Goal: Communication & Community: Share content

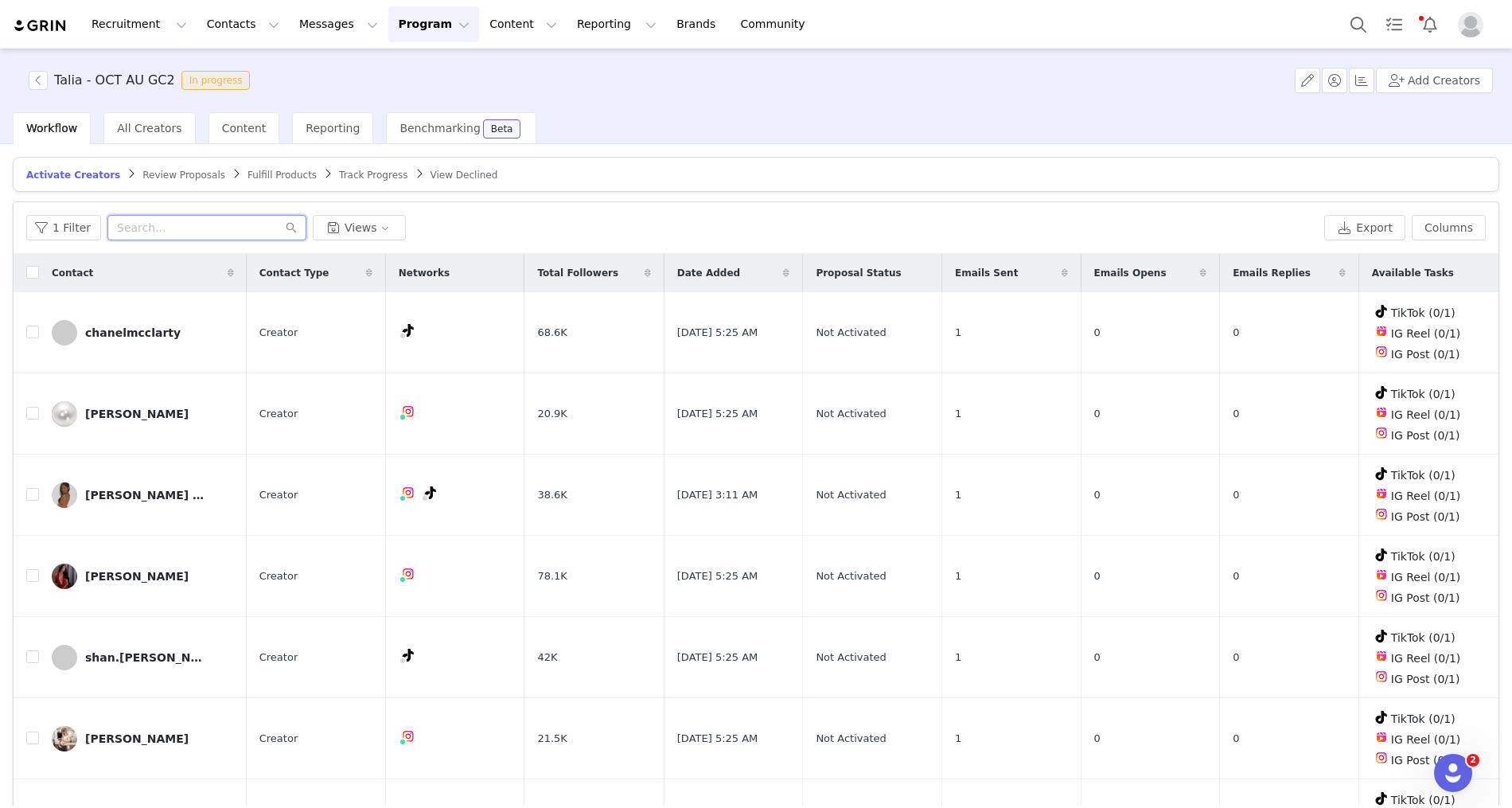
click at [127, 228] on input "text" at bounding box center [206, 227] width 199 height 25
paste input "[EMAIL_ADDRESS][DOMAIN_NAME]"
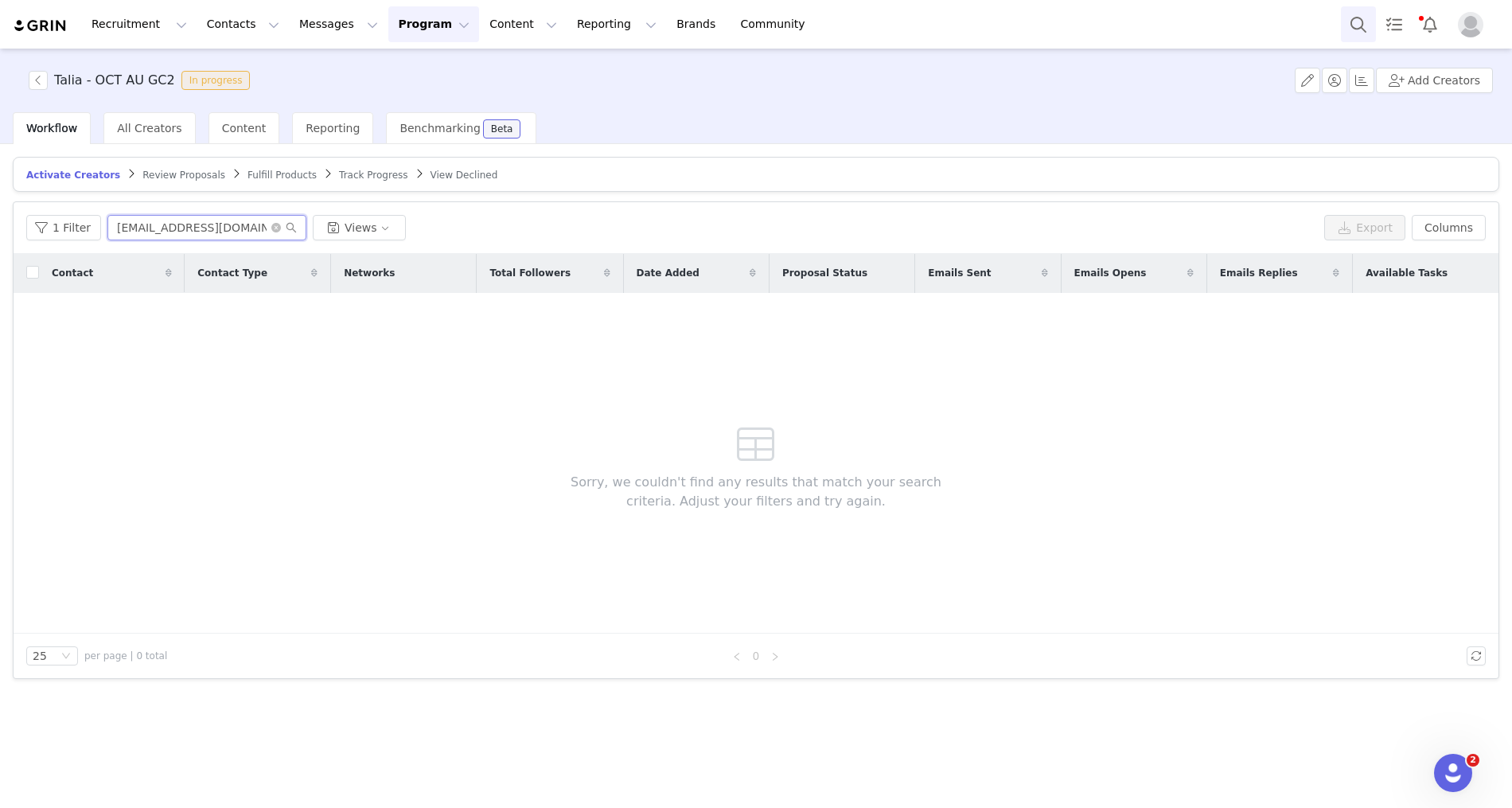
type input "[EMAIL_ADDRESS][DOMAIN_NAME]"
click at [1344, 37] on button "Search" at bounding box center [1359, 24] width 35 height 36
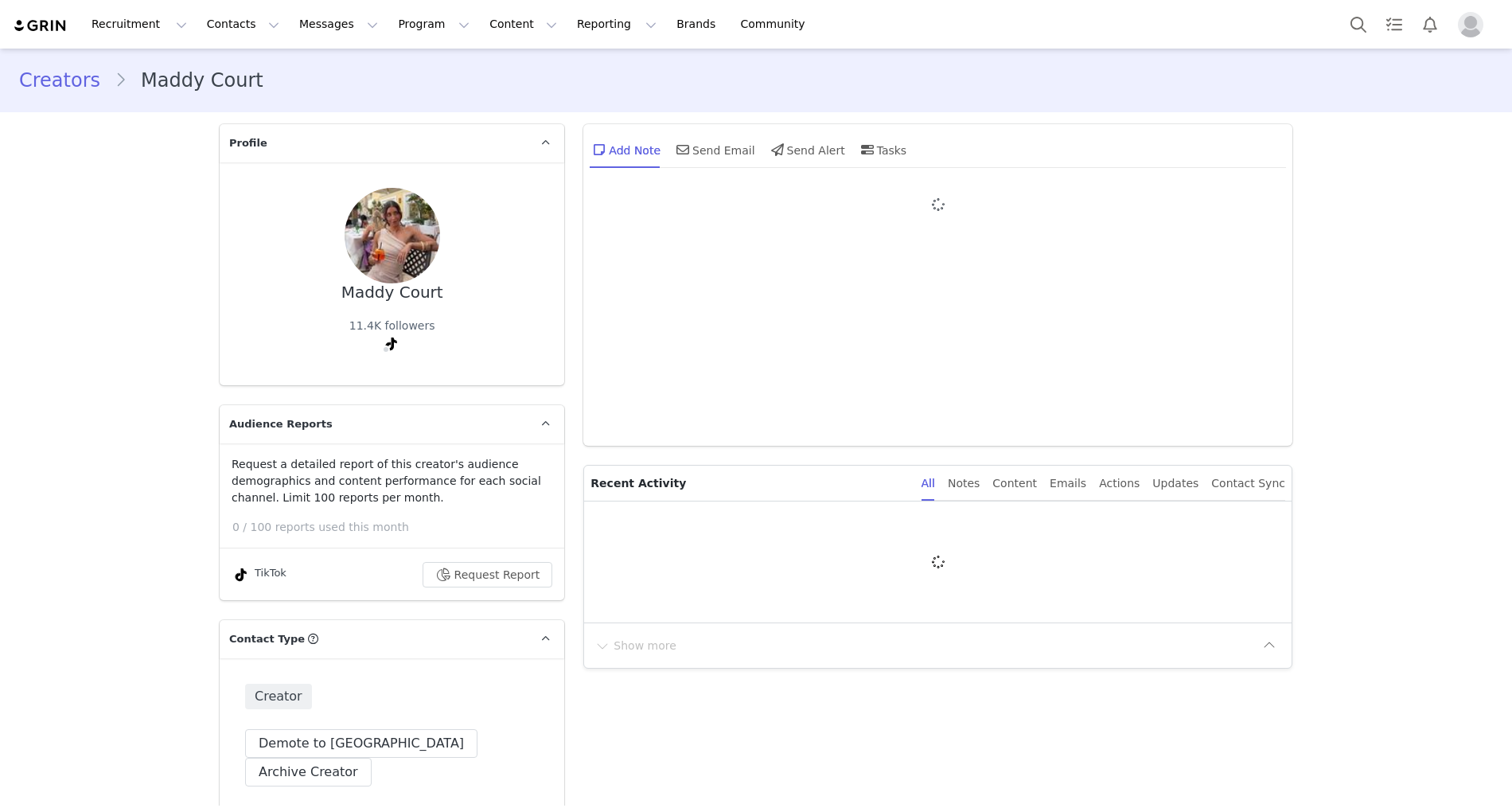
type input "+1 ([GEOGRAPHIC_DATA])"
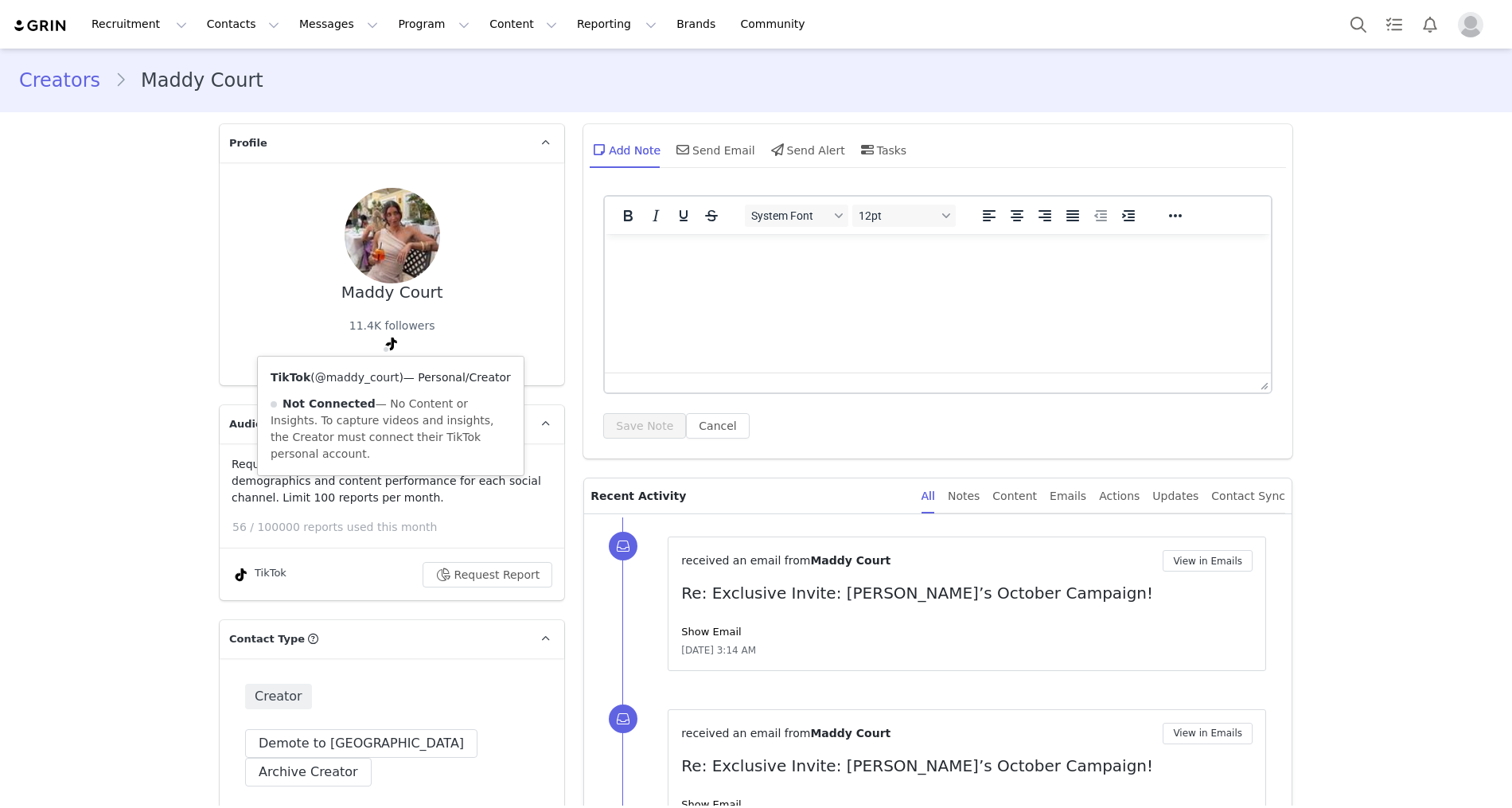
click at [370, 375] on link "@maddy_court" at bounding box center [357, 377] width 85 height 13
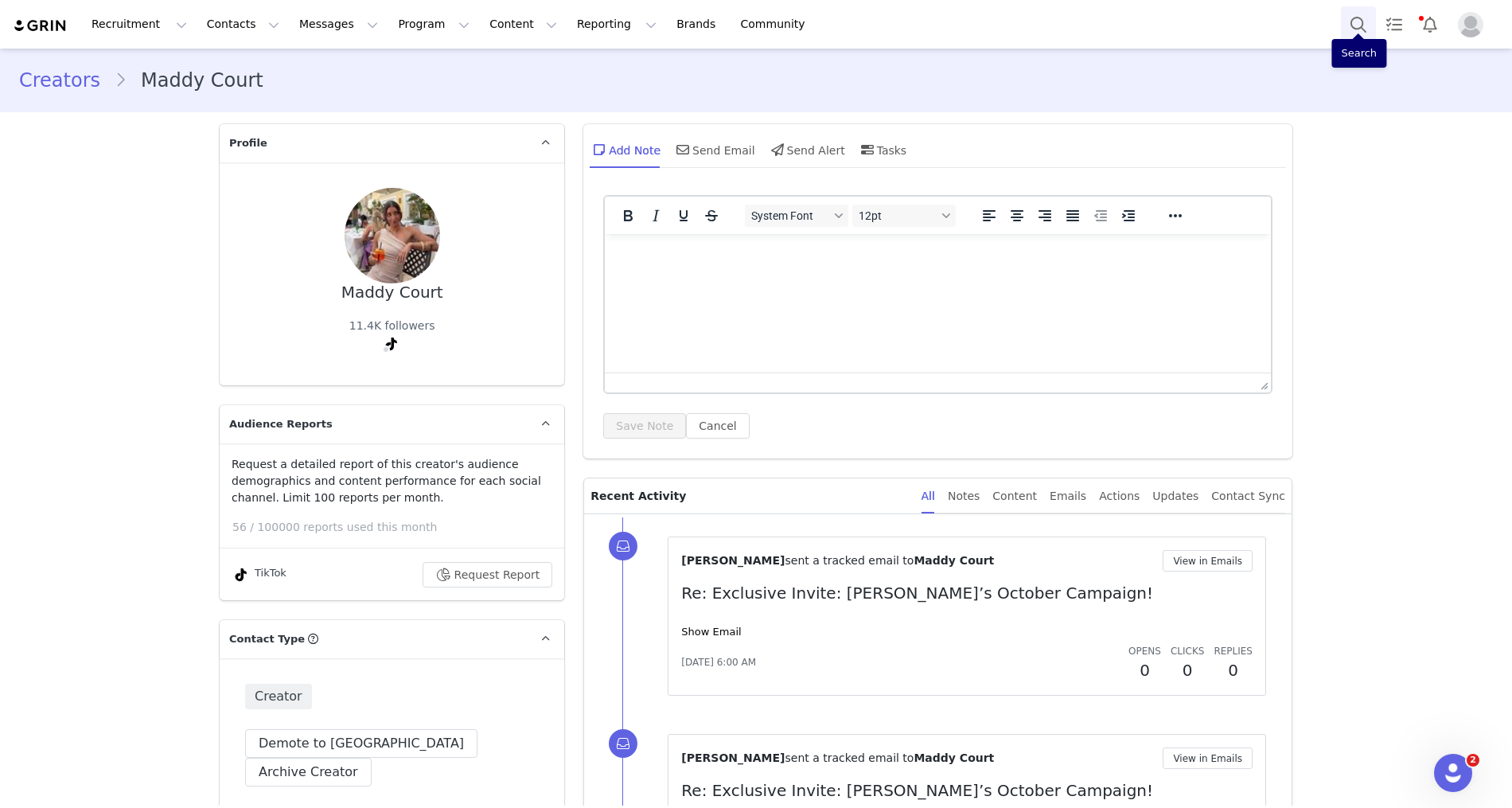
click at [1356, 27] on button "Search" at bounding box center [1359, 24] width 35 height 36
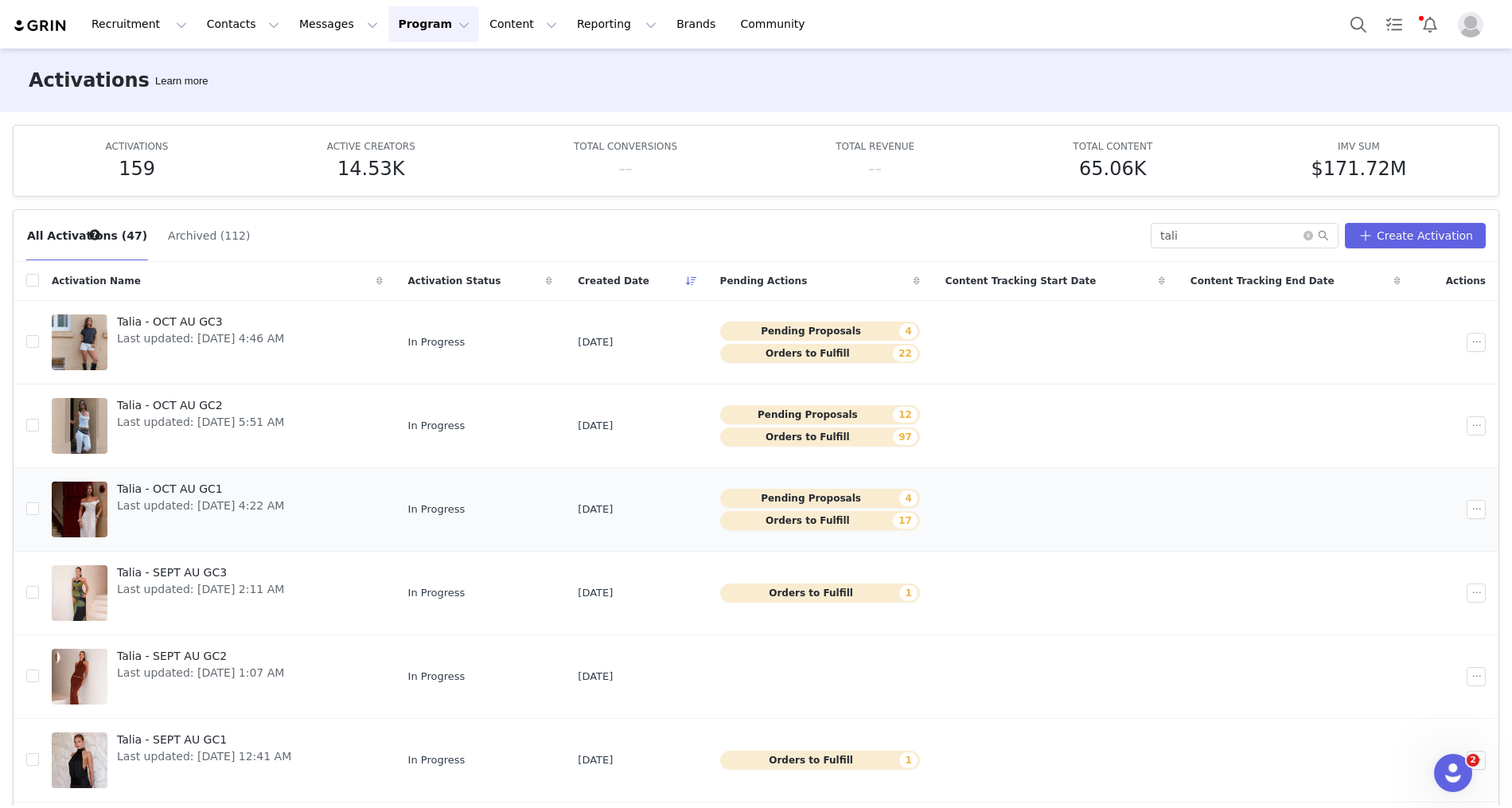
click at [199, 498] on span "Last updated: [DATE] 4:22 AM" at bounding box center [200, 506] width 167 height 17
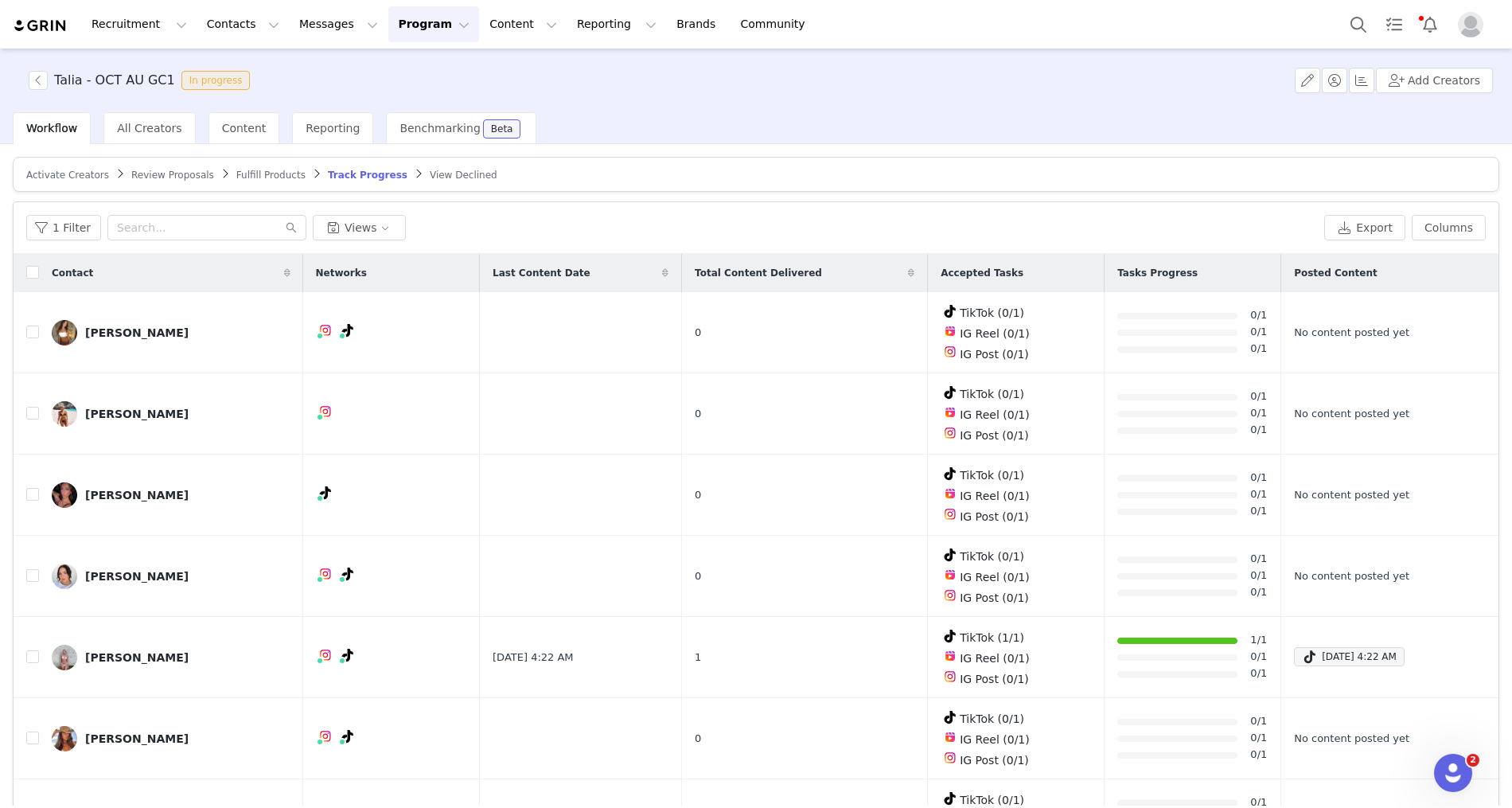
click at [103, 169] on span "Activate Creators" at bounding box center [67, 174] width 83 height 11
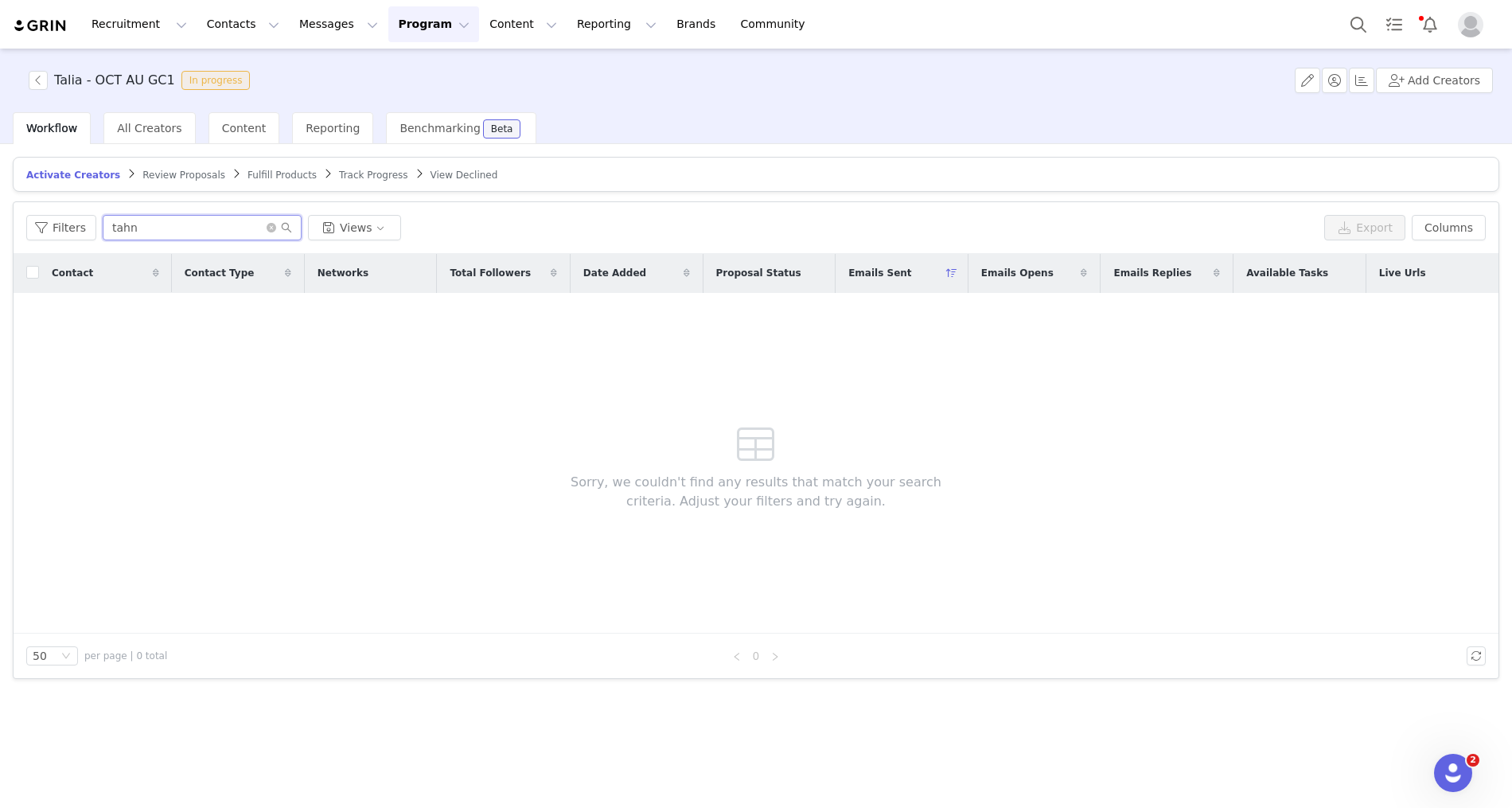
click at [197, 237] on input "tahn" at bounding box center [202, 227] width 199 height 25
paste input "(laila_oetting"
click at [110, 225] on input "(laila_oetting" at bounding box center [202, 227] width 199 height 25
click at [113, 225] on input "(laila_oetting" at bounding box center [202, 227] width 199 height 25
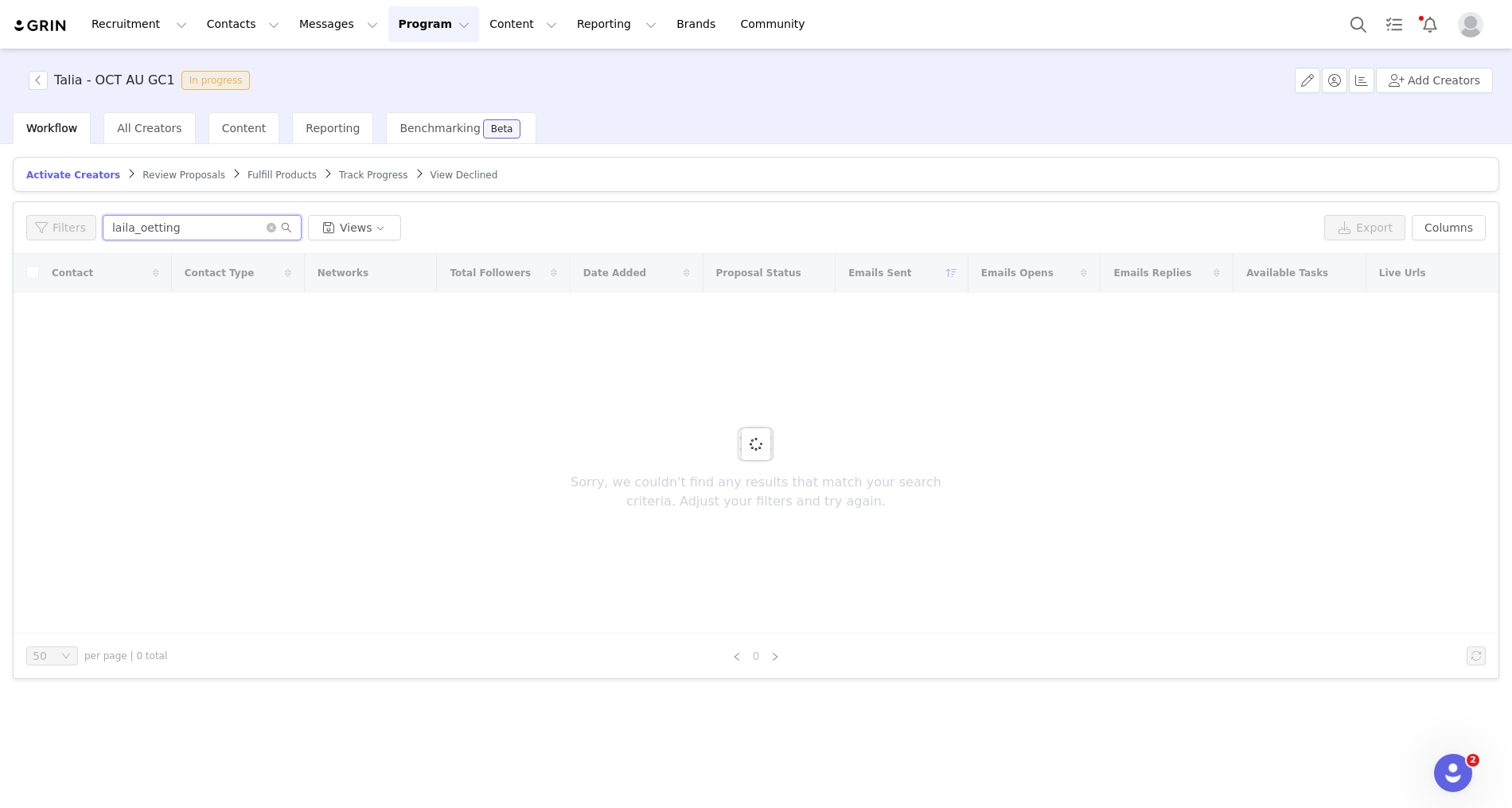
type input "laila_oetting"
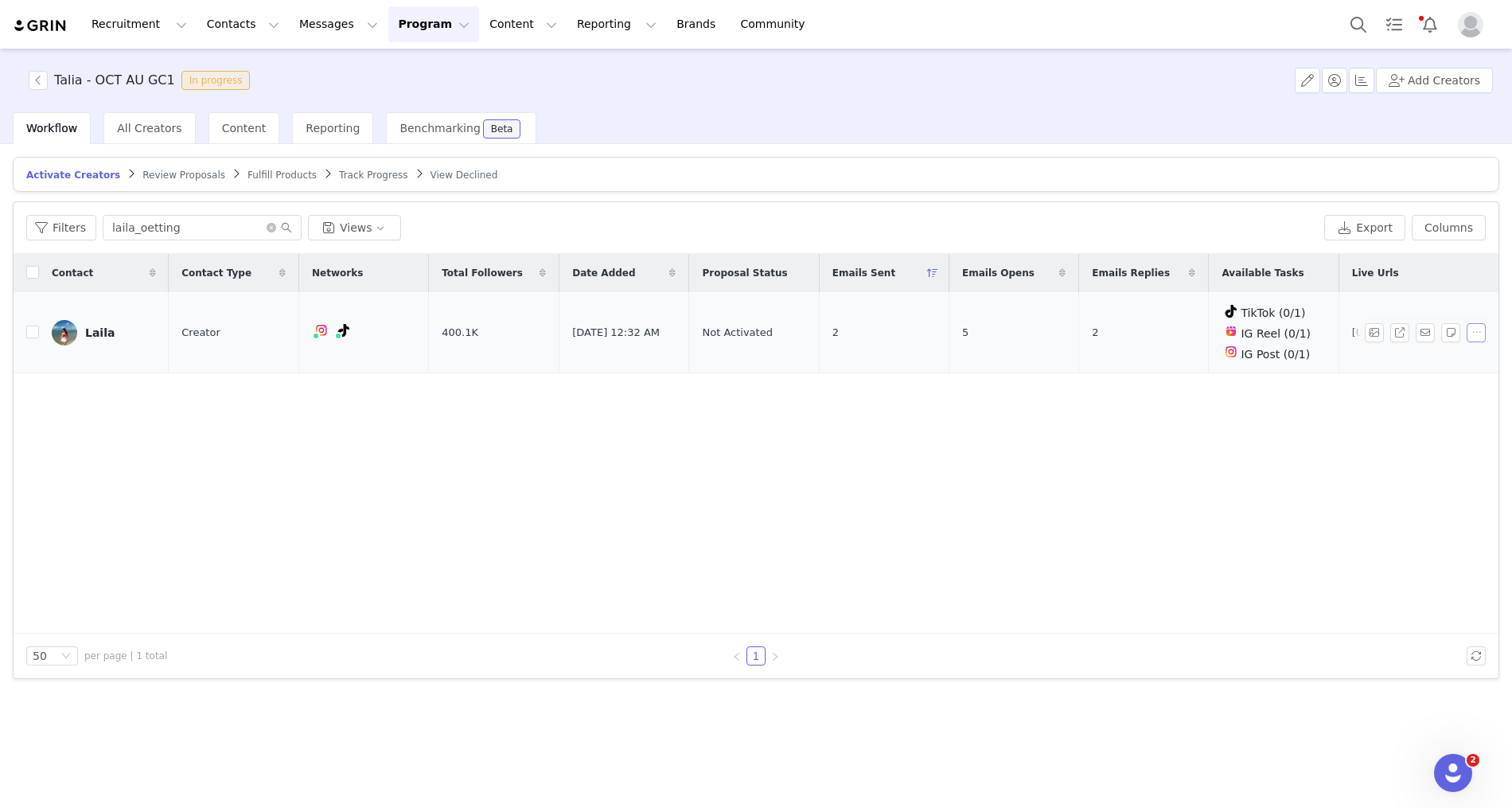
click at [1477, 329] on button "button" at bounding box center [1476, 333] width 19 height 19
click at [101, 326] on div "Laila" at bounding box center [100, 332] width 29 height 13
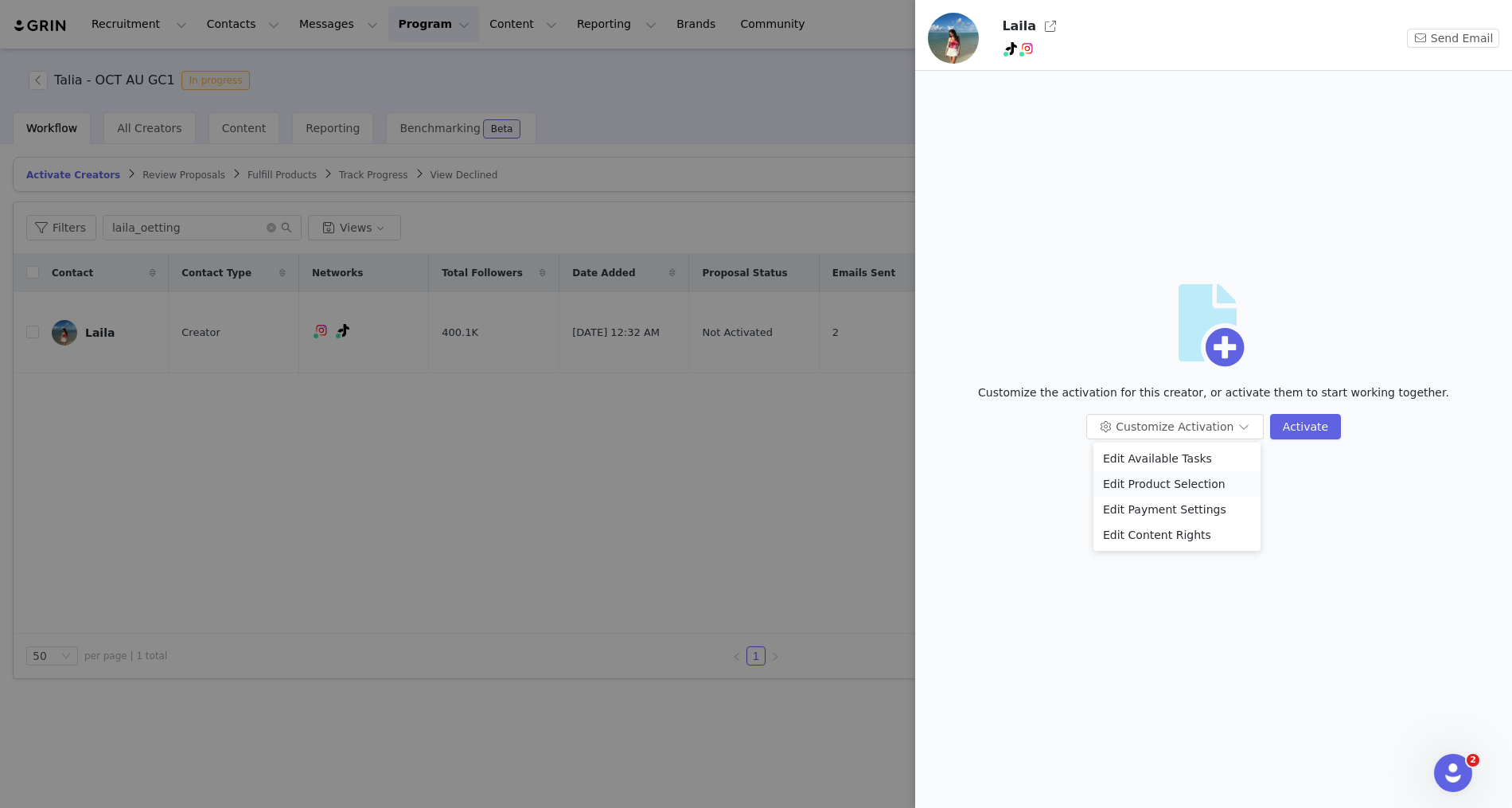
click at [1130, 491] on li "Edit Product Selection" at bounding box center [1176, 484] width 167 height 25
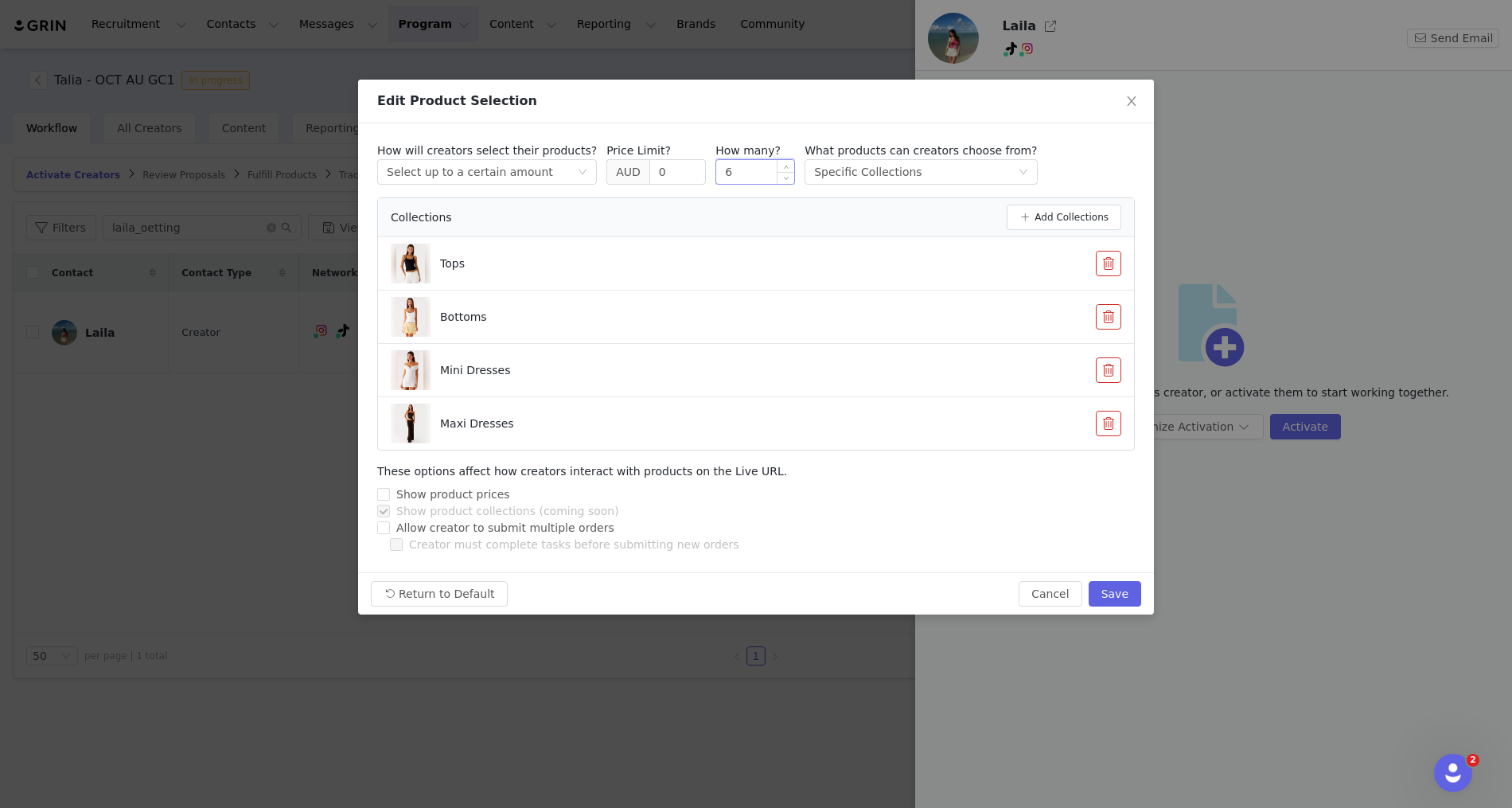
click at [744, 169] on input "6" at bounding box center [755, 172] width 78 height 23
click at [784, 167] on icon "icon: up" at bounding box center [787, 168] width 5 height 3
type input "8"
click at [784, 167] on icon "icon: up" at bounding box center [787, 168] width 5 height 3
click at [1124, 585] on button "Save" at bounding box center [1114, 593] width 53 height 25
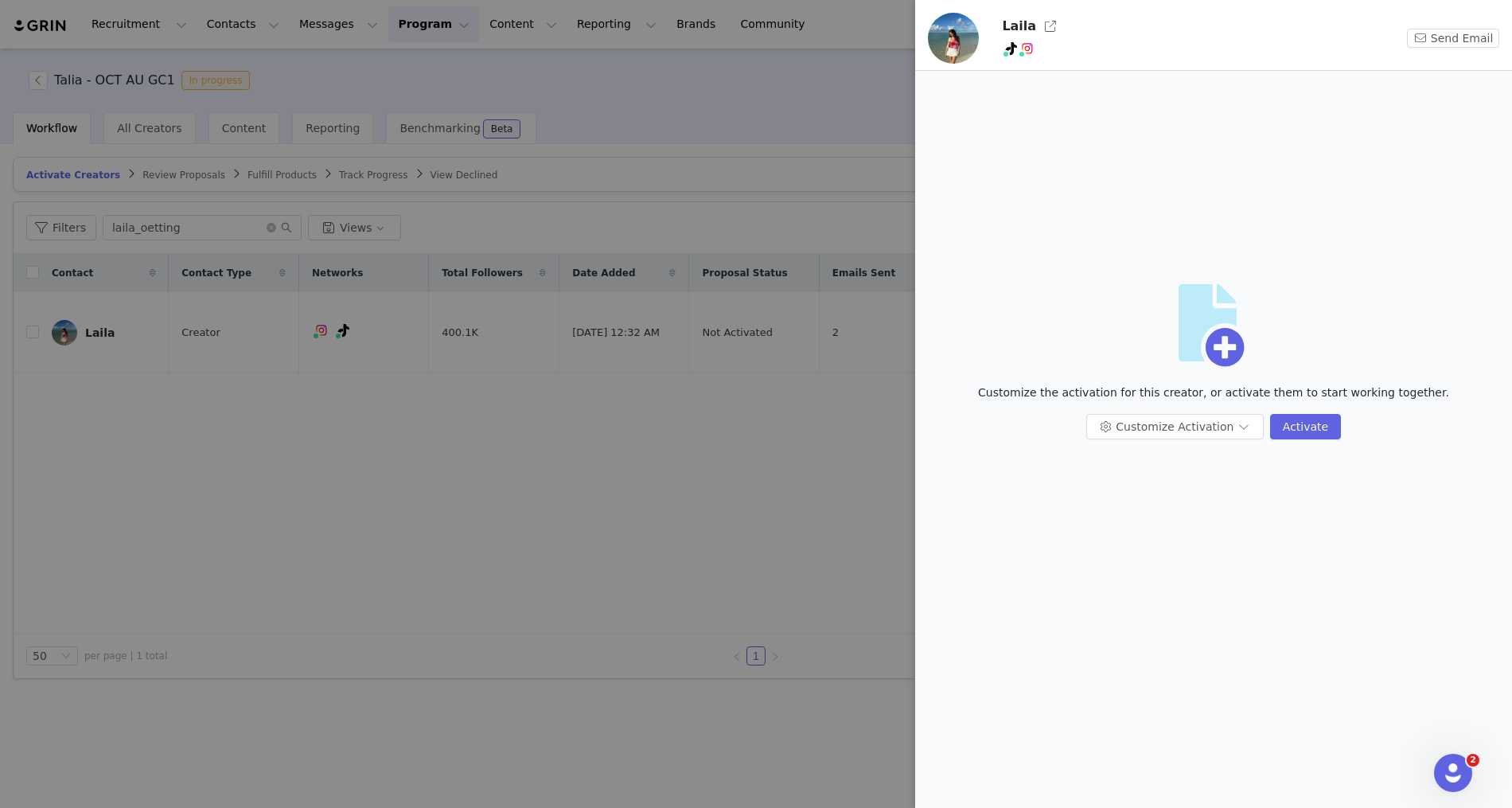
click at [765, 443] on div at bounding box center [756, 404] width 1512 height 808
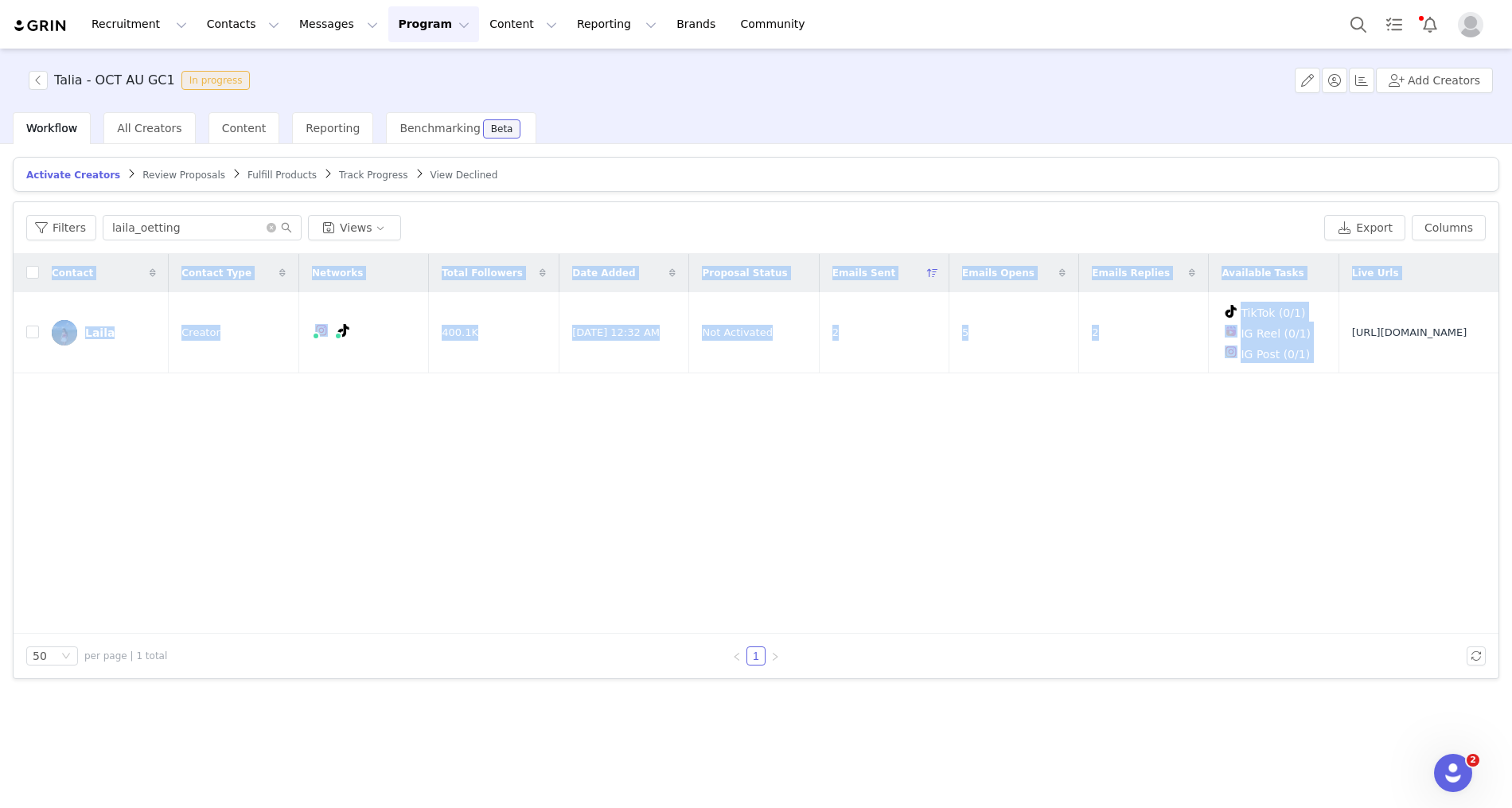
drag, startPoint x: 1242, startPoint y: 317, endPoint x: 1375, endPoint y: 377, distance: 145.9
click at [1375, 377] on div "Contact Contact Type Networks Total Followers Date Added Proposal Status Emails…" at bounding box center [756, 443] width 1484 height 380
copy table "Contact Contact Type Networks Total Followers Date Added Proposal Status Emails…"
click at [409, 36] on button "Program Program" at bounding box center [434, 24] width 90 height 36
click at [423, 69] on p "Activations" at bounding box center [406, 70] width 61 height 17
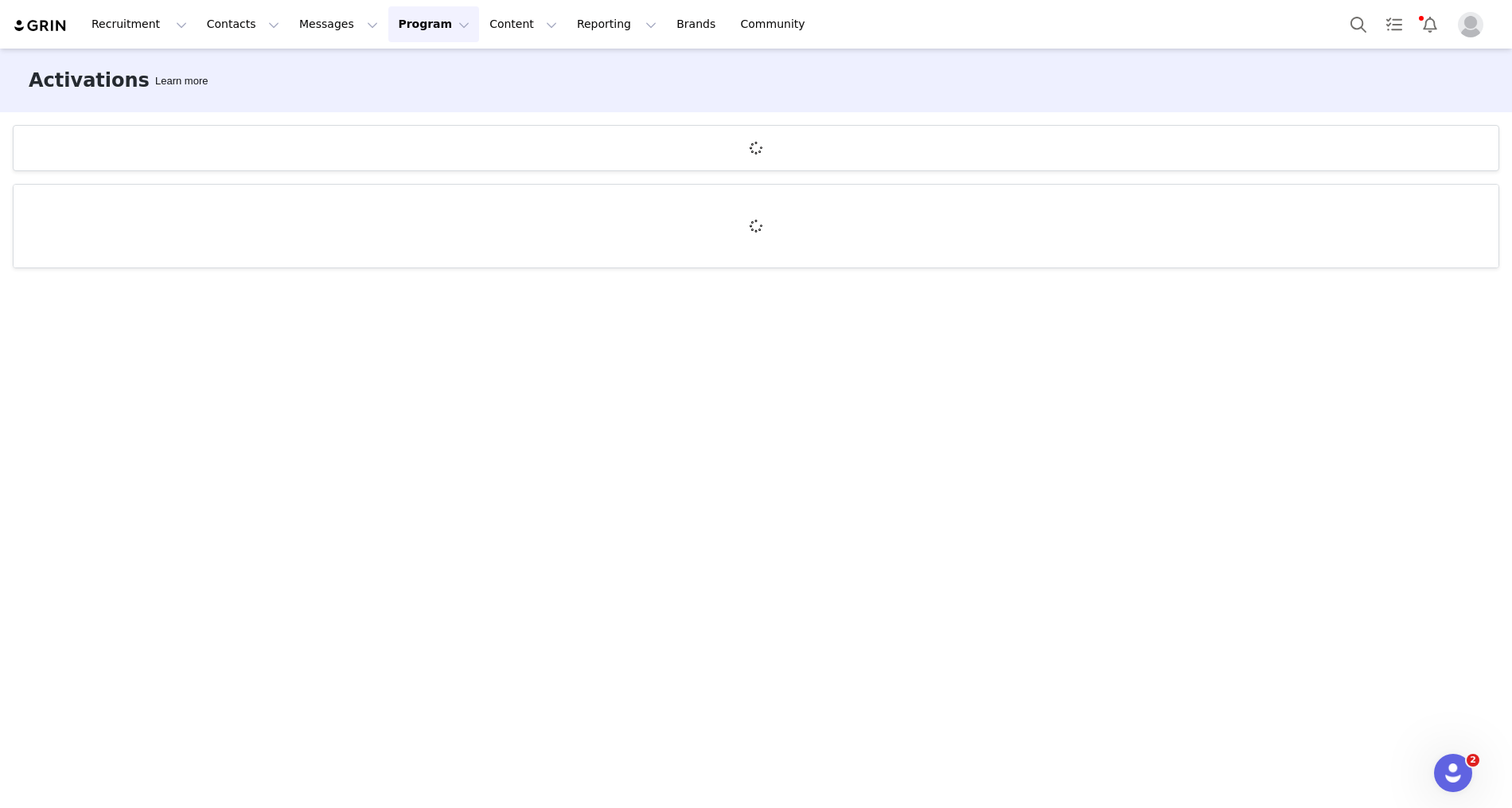
click at [464, 274] on div at bounding box center [756, 488] width 1512 height 634
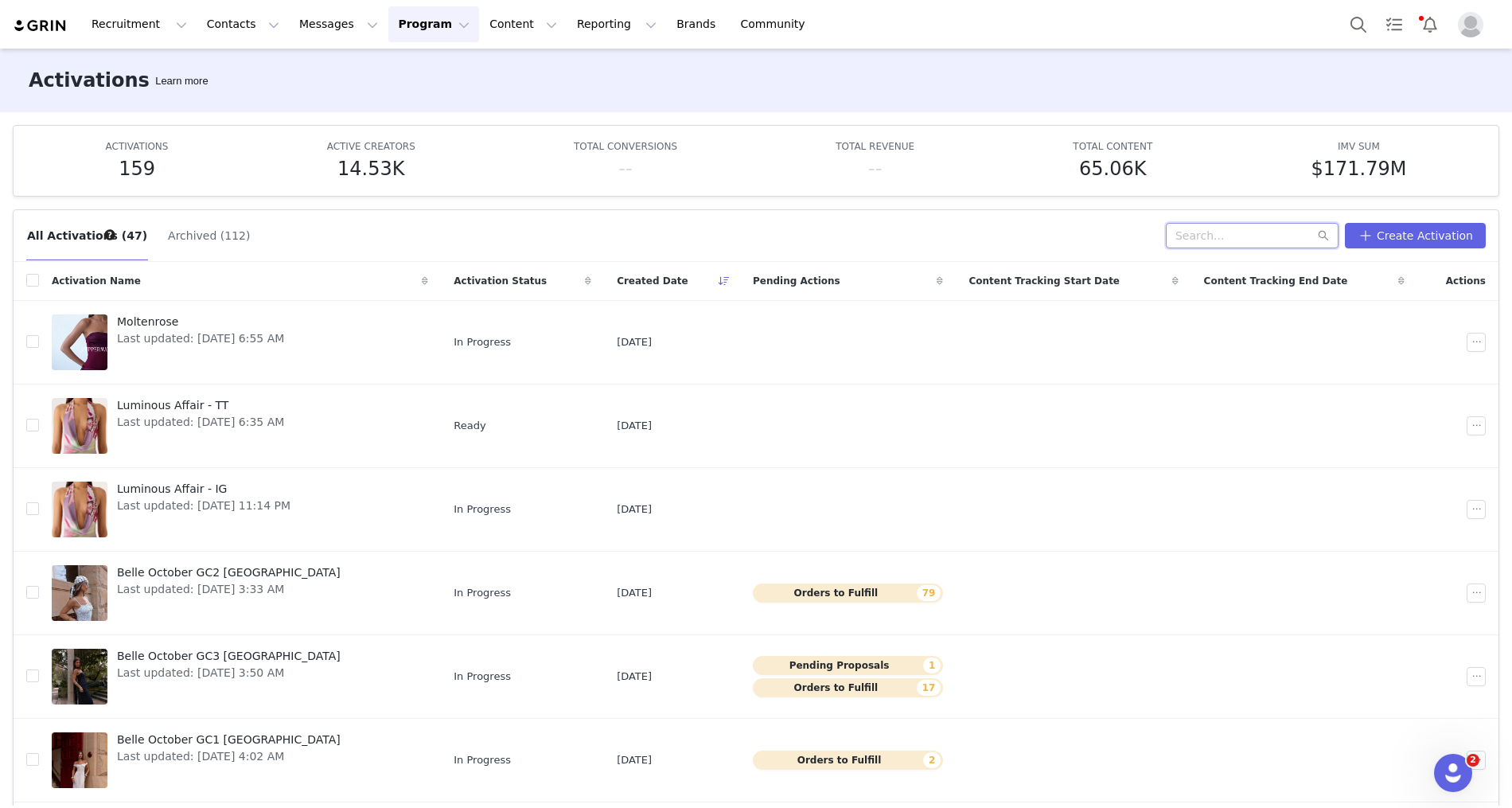
click at [1246, 241] on input "text" at bounding box center [1252, 236] width 173 height 25
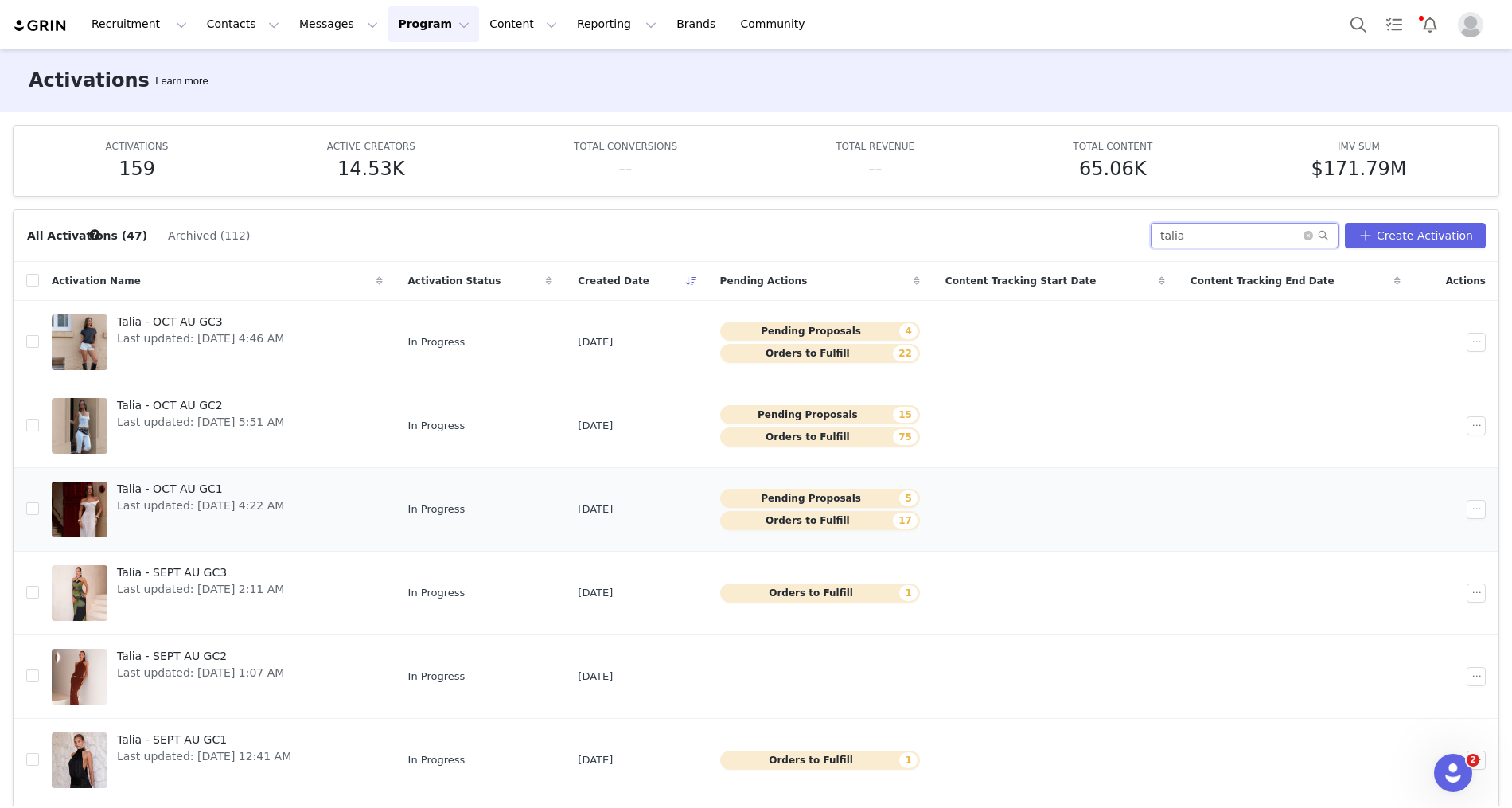
type input "talia"
click at [235, 506] on span "Last updated: Sep 22, 2025 4:22 AM" at bounding box center [200, 506] width 167 height 17
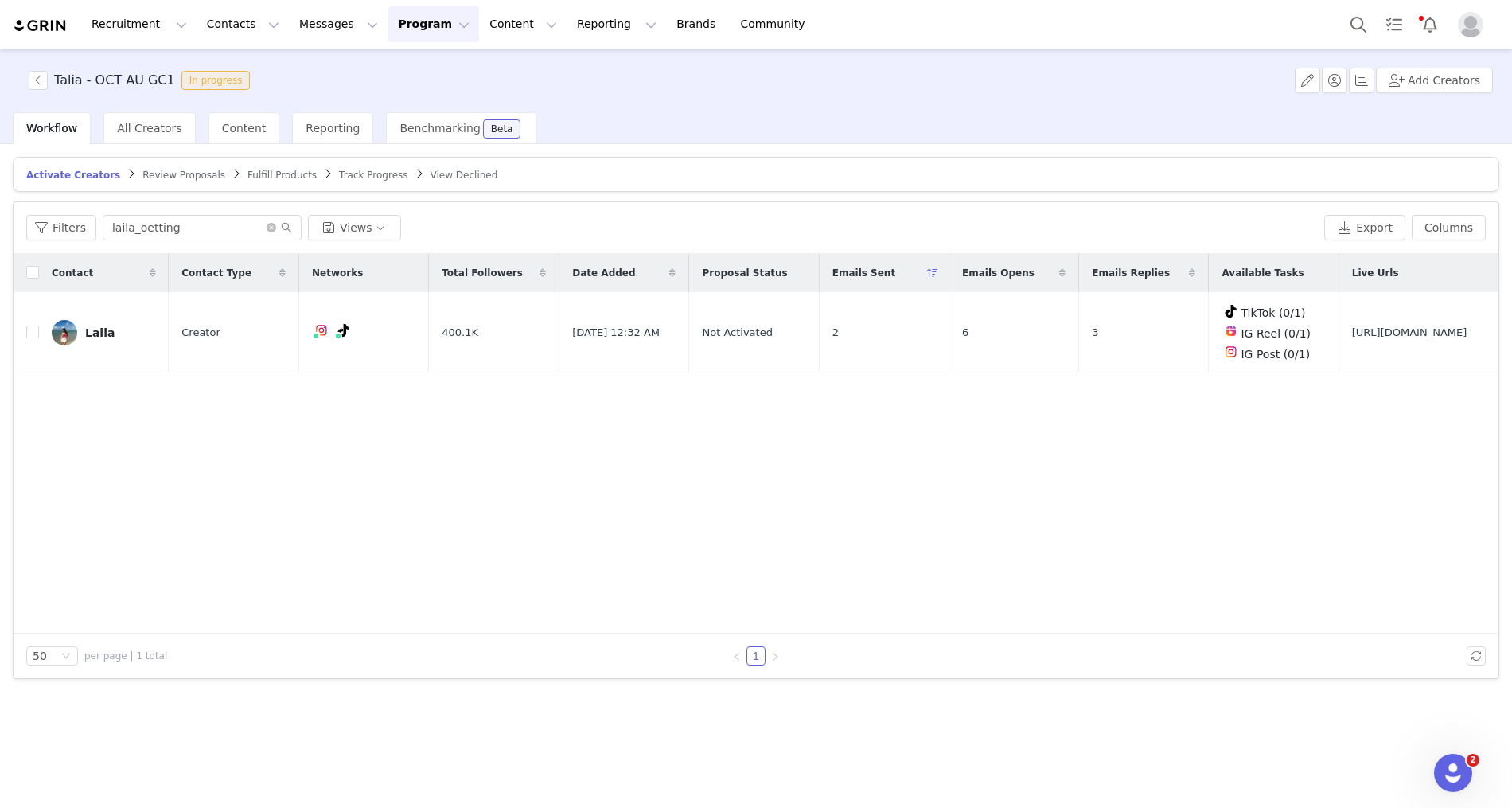
click at [167, 169] on span "Review Proposals" at bounding box center [183, 174] width 83 height 11
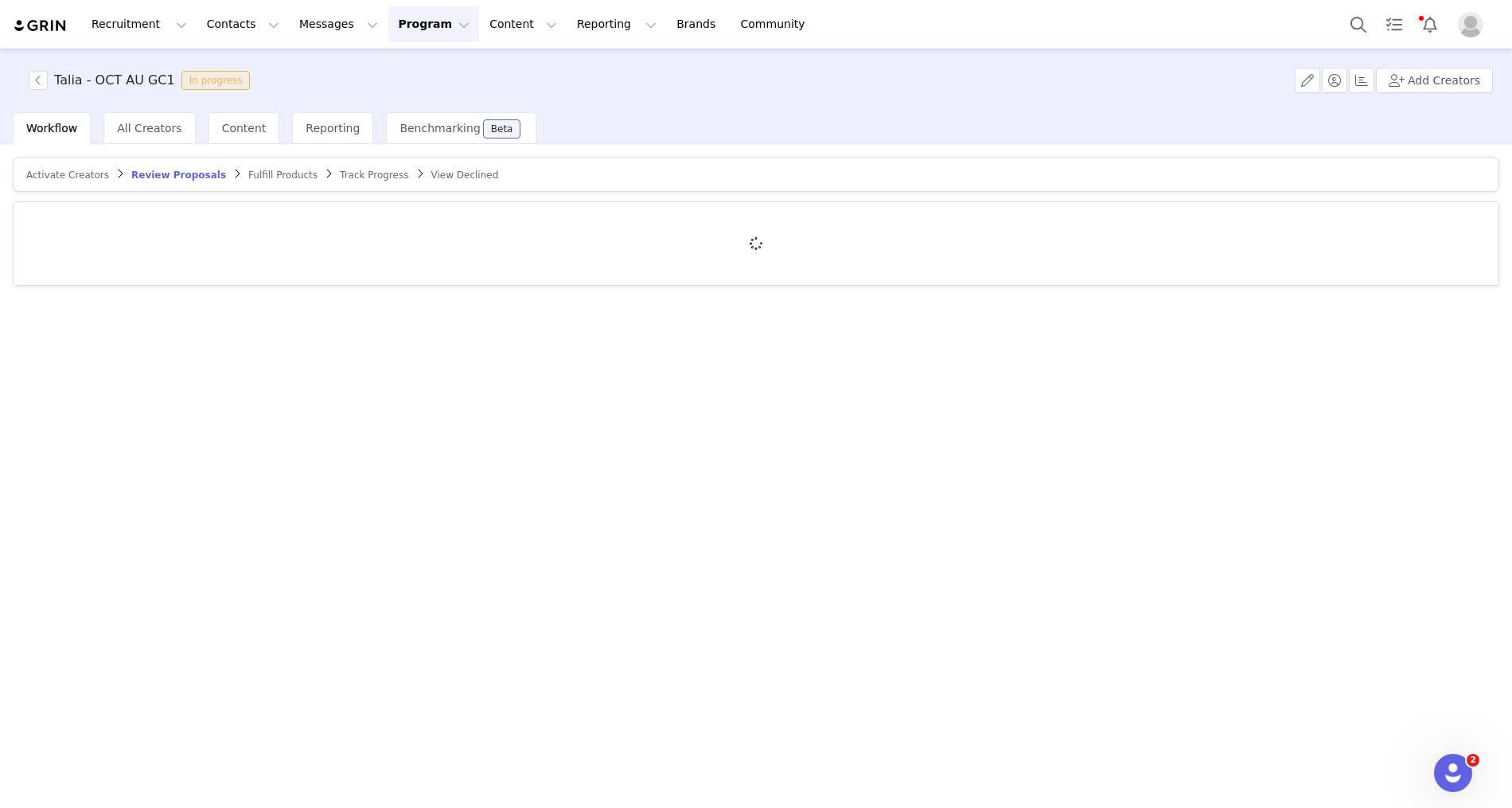
click at [349, 370] on div "Activate Creators Review Proposals Fulfill Products Track Progress View Declined" at bounding box center [756, 474] width 1512 height 661
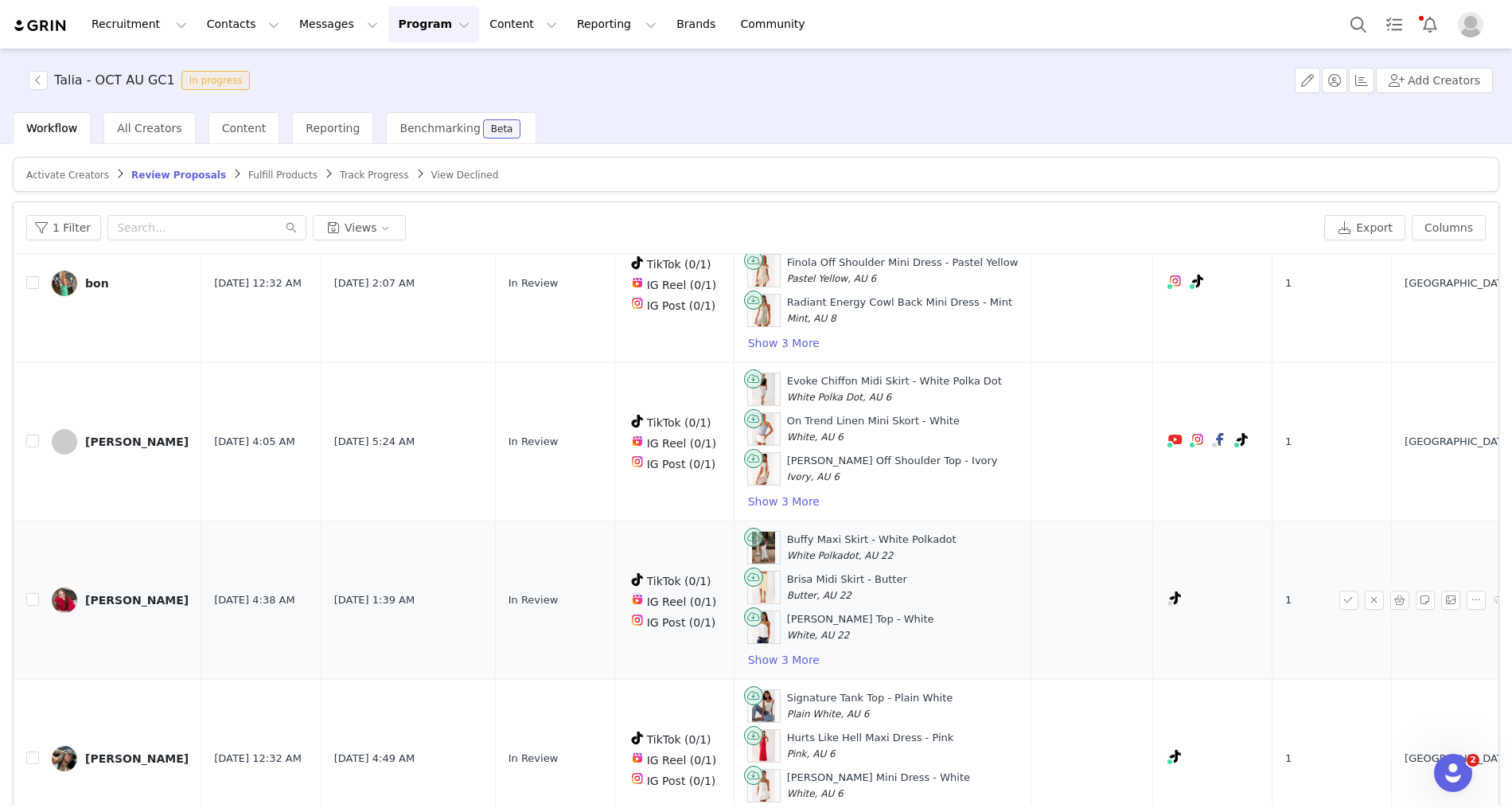
scroll to position [74, 0]
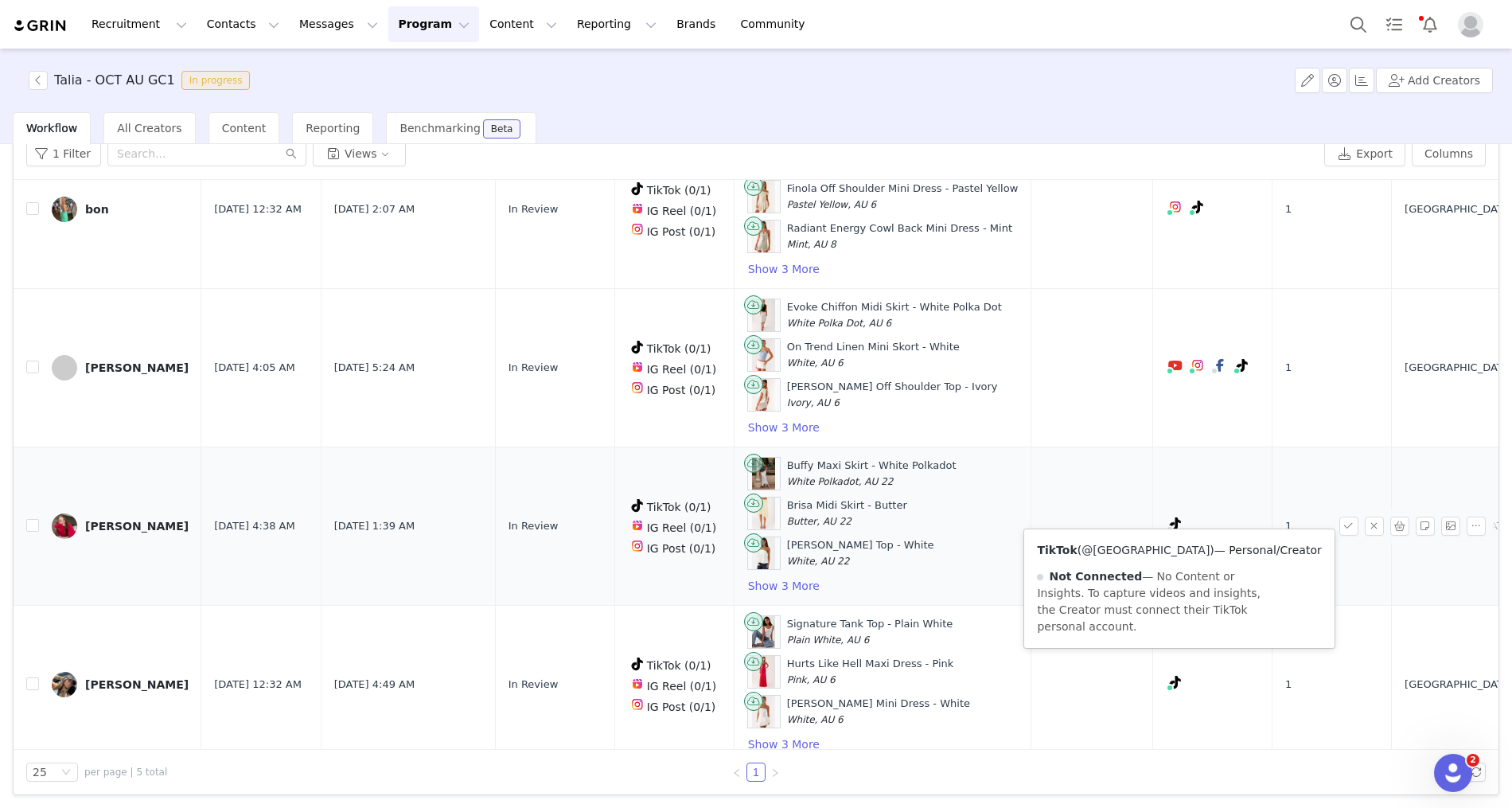
click at [1130, 547] on link "@whitneyhanslow" at bounding box center [1145, 550] width 128 height 13
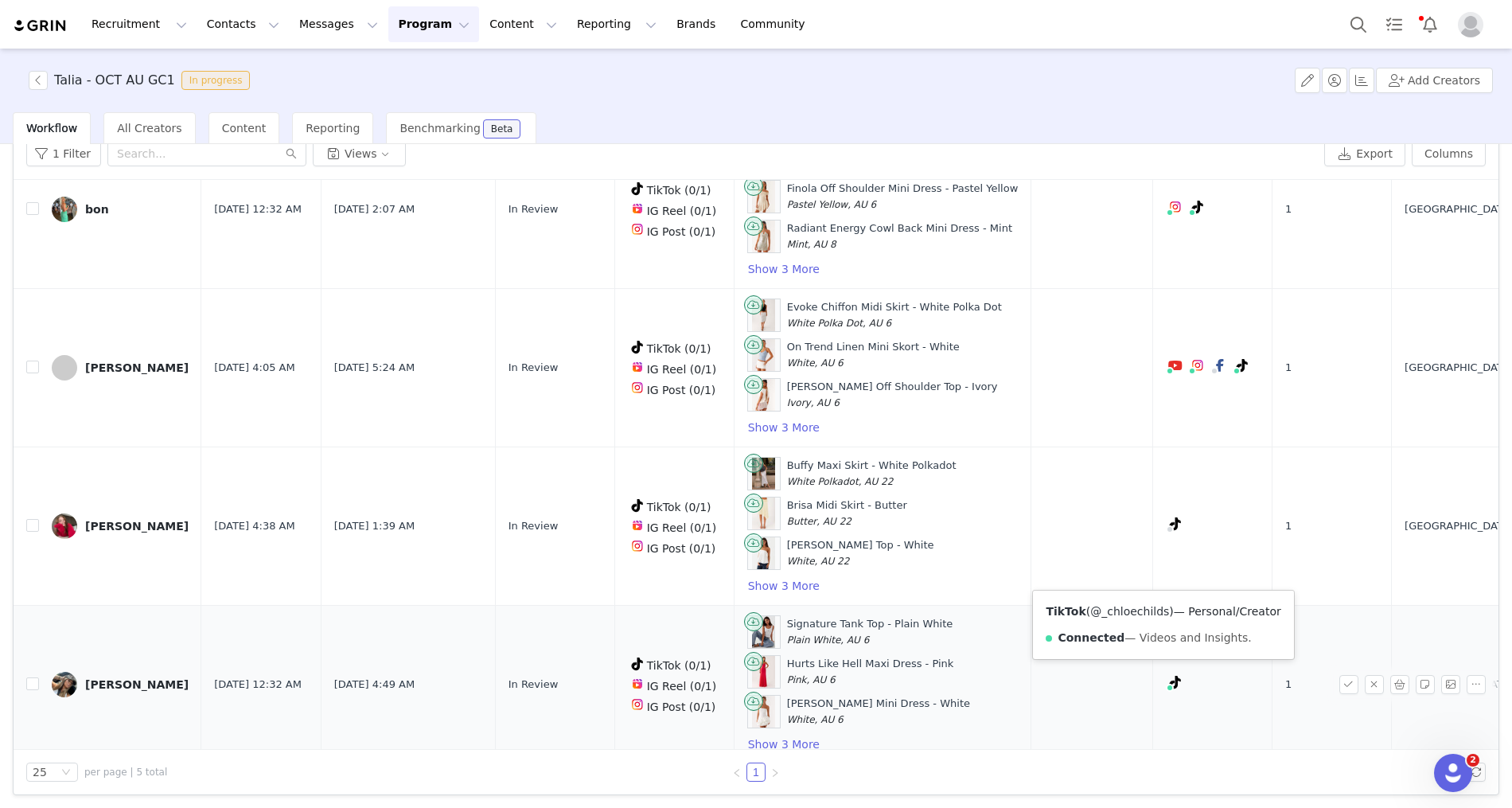
click at [1108, 607] on link "@_chloechilds" at bounding box center [1129, 611] width 79 height 13
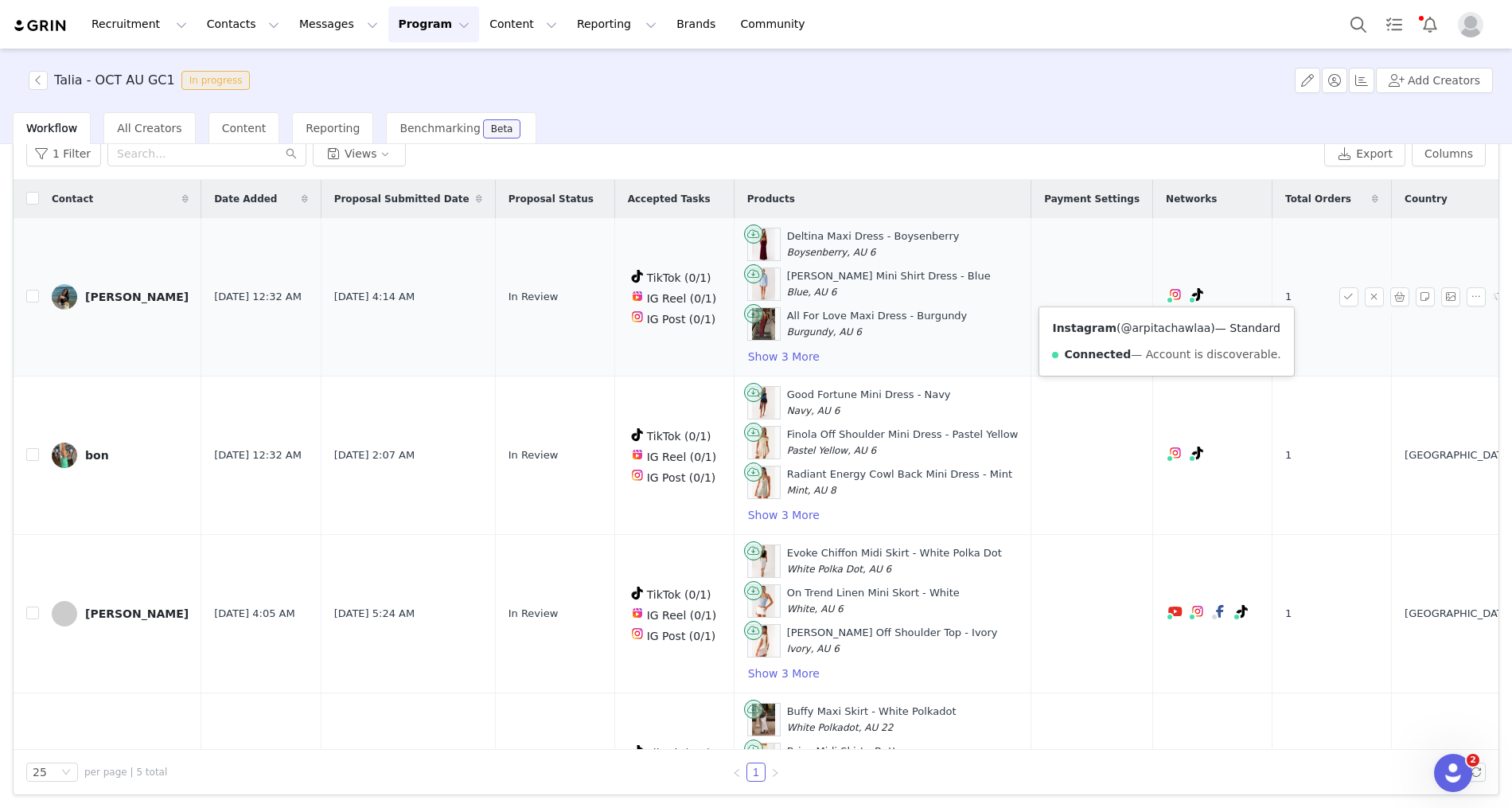
click at [1154, 331] on link "@arpitachawlaa" at bounding box center [1165, 328] width 90 height 13
click at [1169, 325] on link "@arpitachawla16" at bounding box center [1153, 328] width 97 height 13
click at [31, 197] on input "checkbox" at bounding box center [32, 198] width 13 height 13
checkbox input "true"
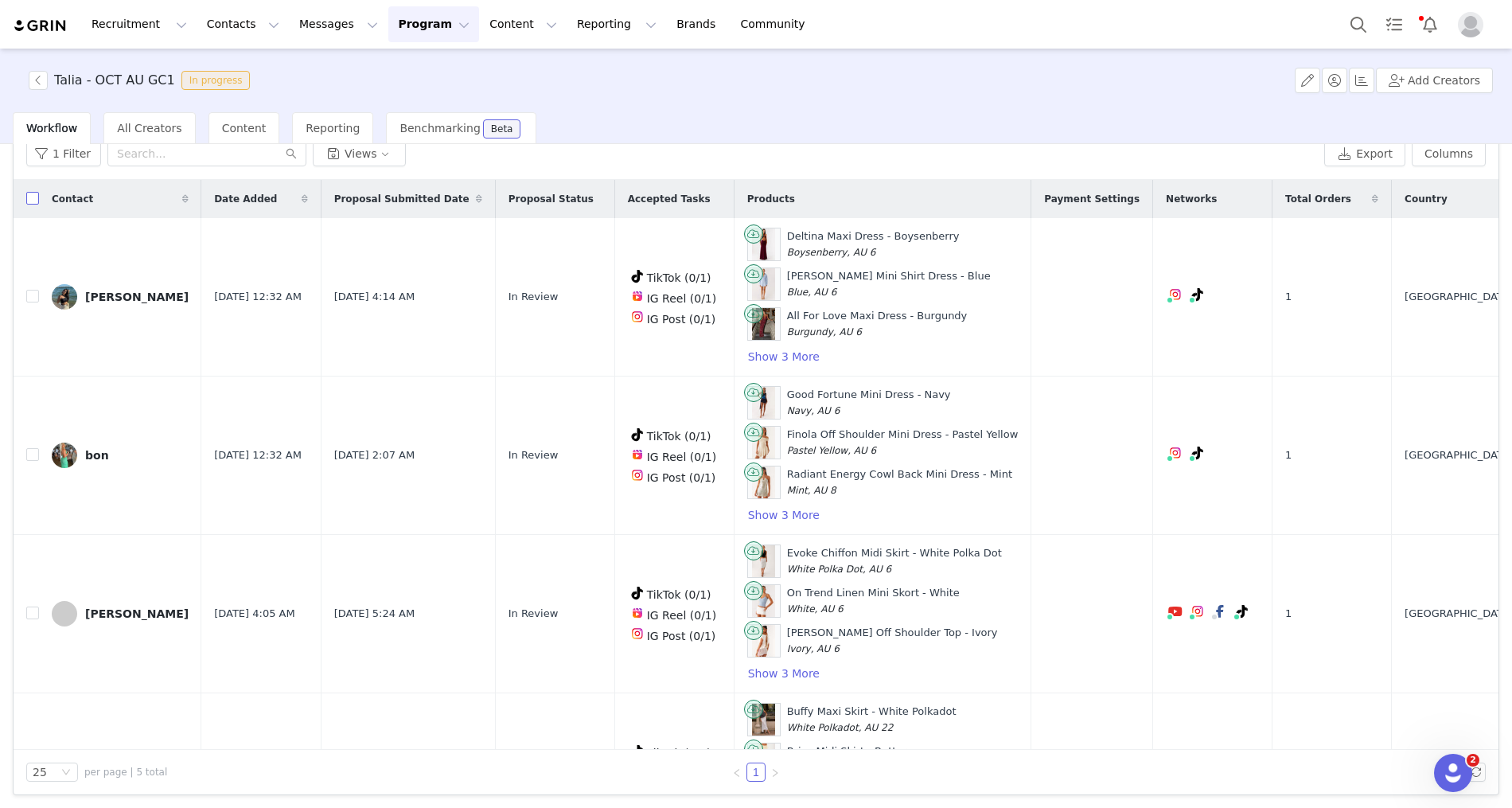
checkbox input "true"
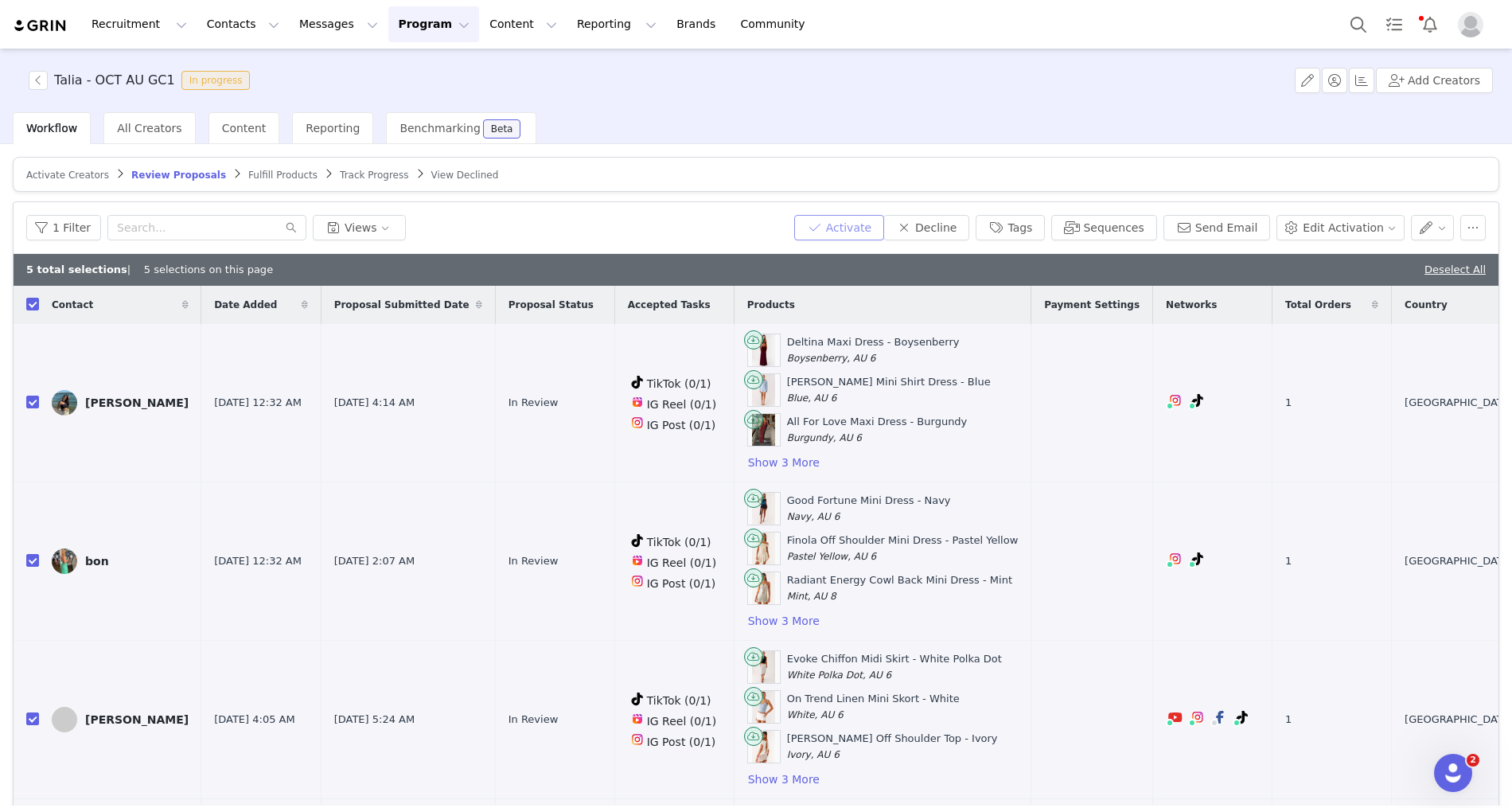
click at [877, 227] on button "Activate" at bounding box center [839, 227] width 90 height 25
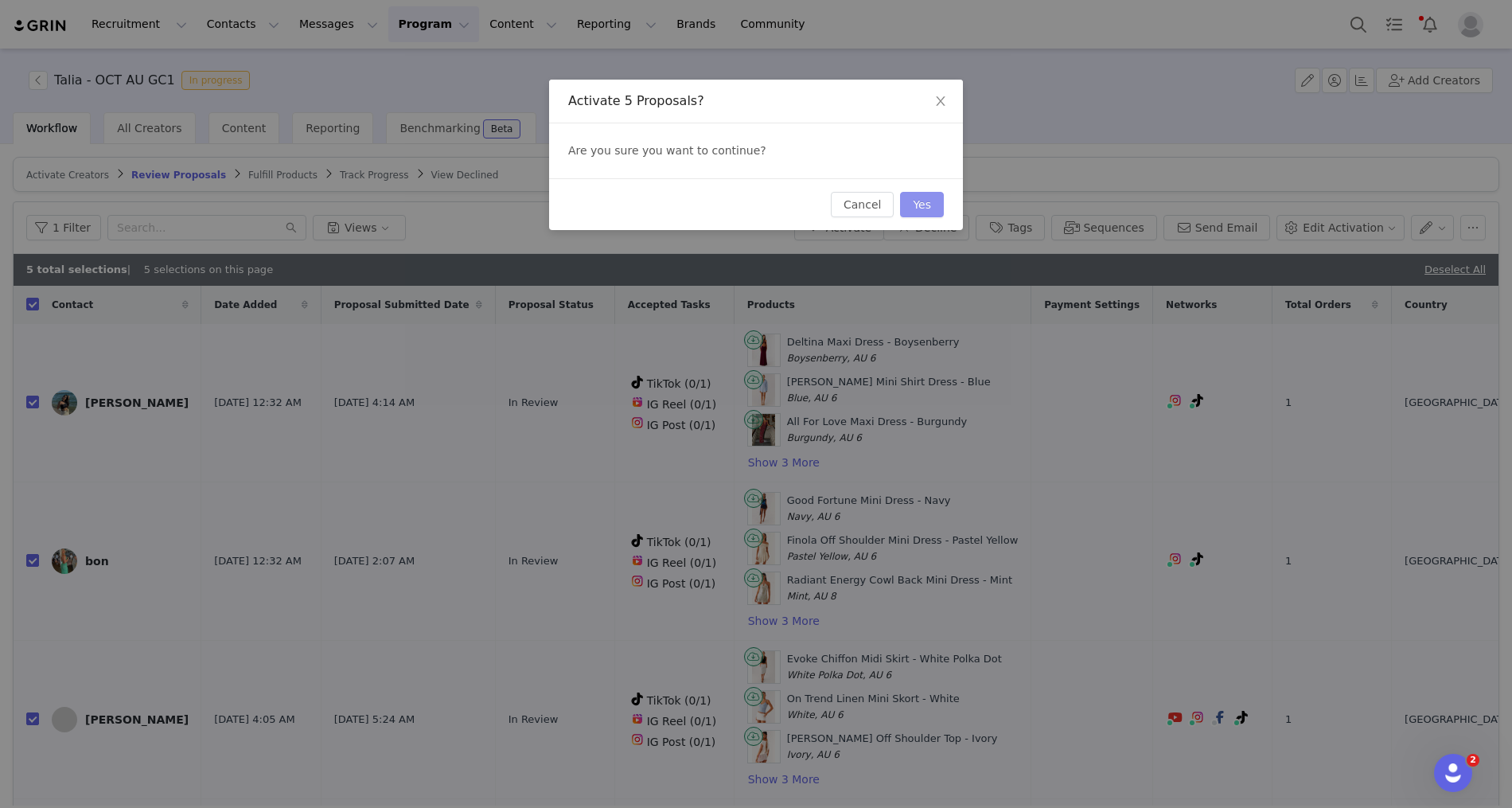
click at [921, 199] on button "Yes" at bounding box center [921, 205] width 44 height 25
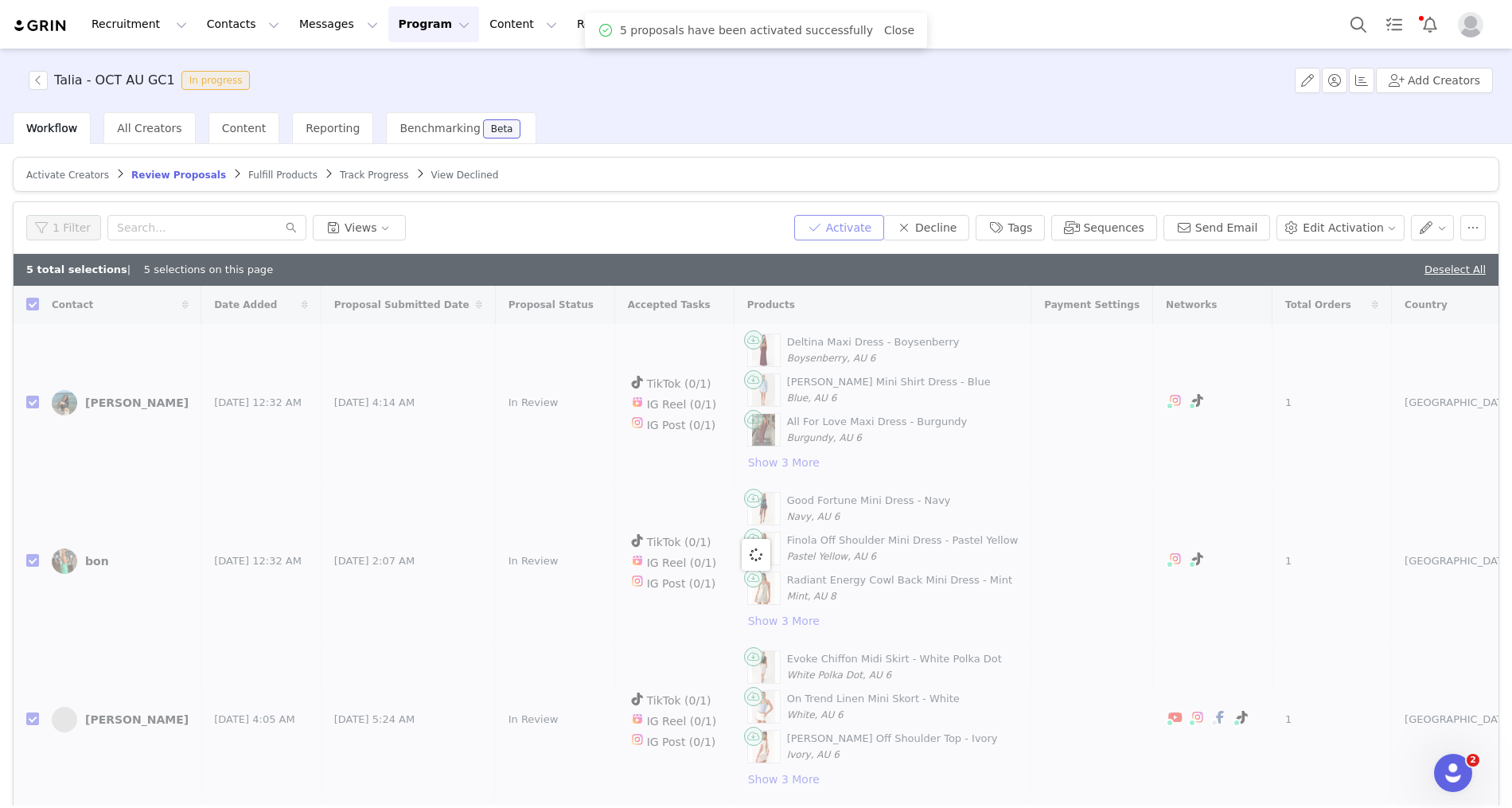
checkbox input "false"
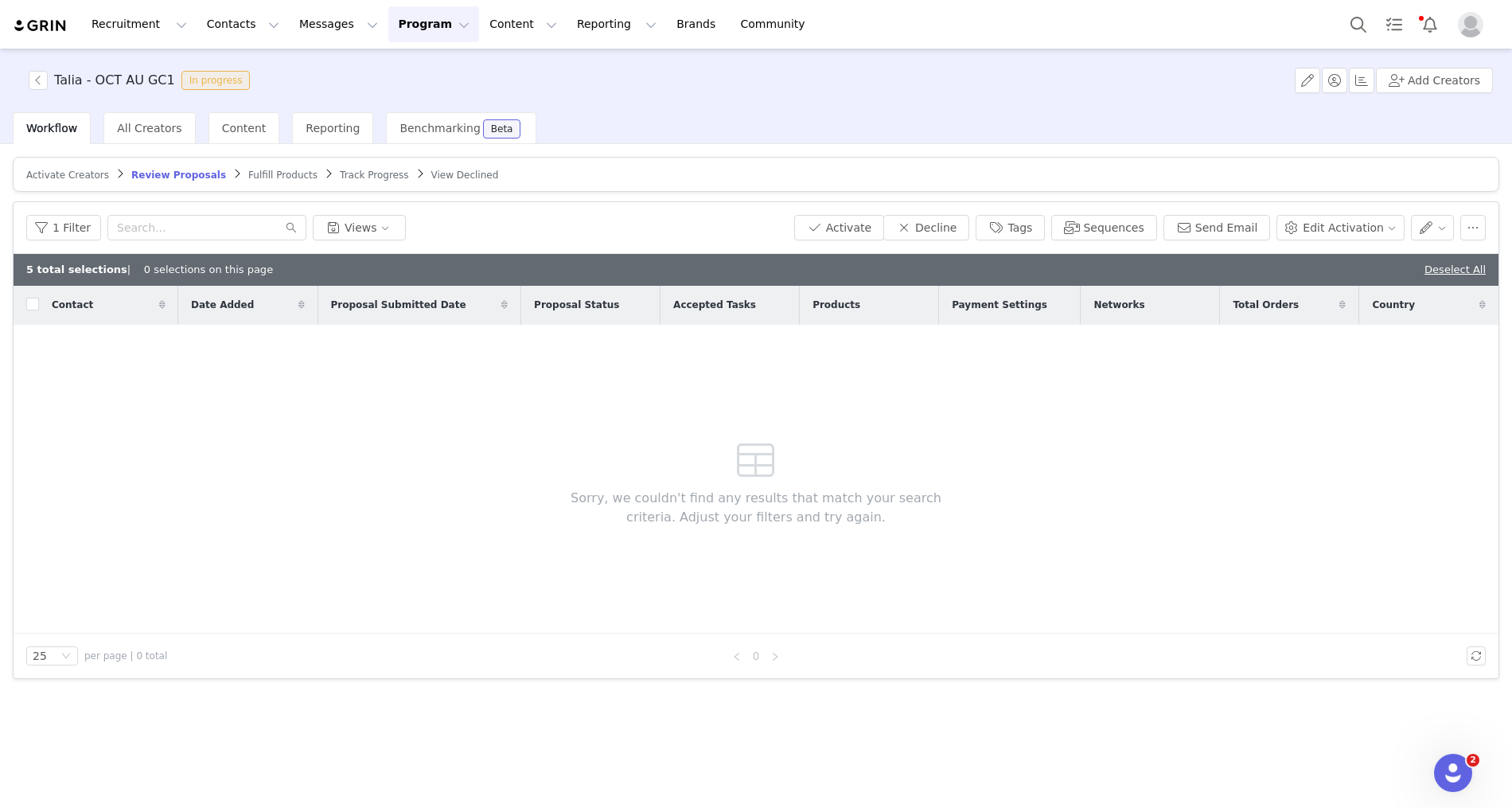
click at [255, 166] on article "Activate Creators Review Proposals Fulfill Products Track Progress View Declined" at bounding box center [756, 174] width 1486 height 35
click at [240, 183] on article "Activate Creators Review Proposals Fulfill Products Track Progress View Declined" at bounding box center [756, 174] width 1486 height 35
click at [259, 168] on link "Fulfill Products" at bounding box center [282, 174] width 70 height 12
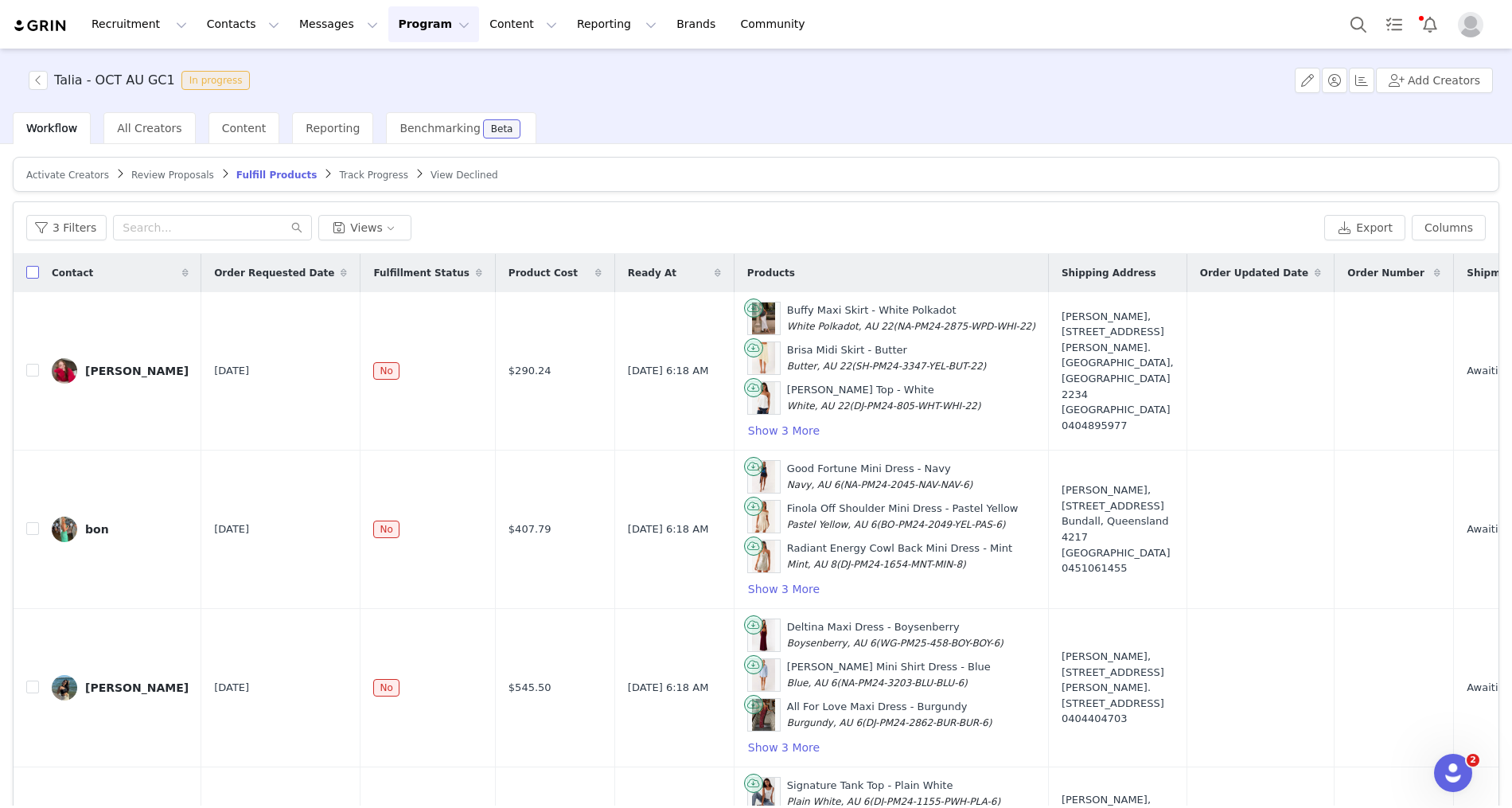
click at [34, 266] on input "checkbox" at bounding box center [32, 272] width 13 height 13
checkbox input "true"
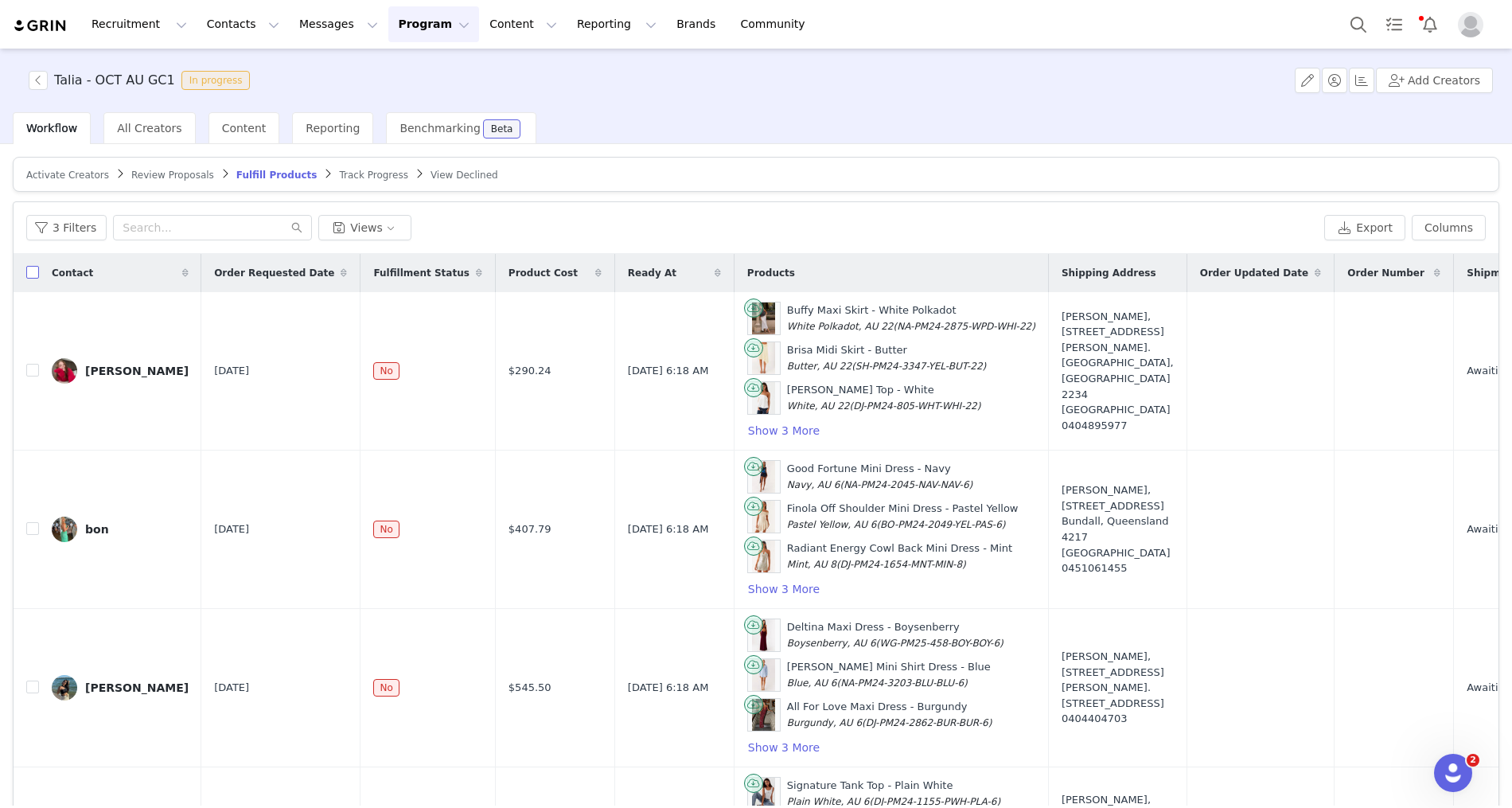
checkbox input "true"
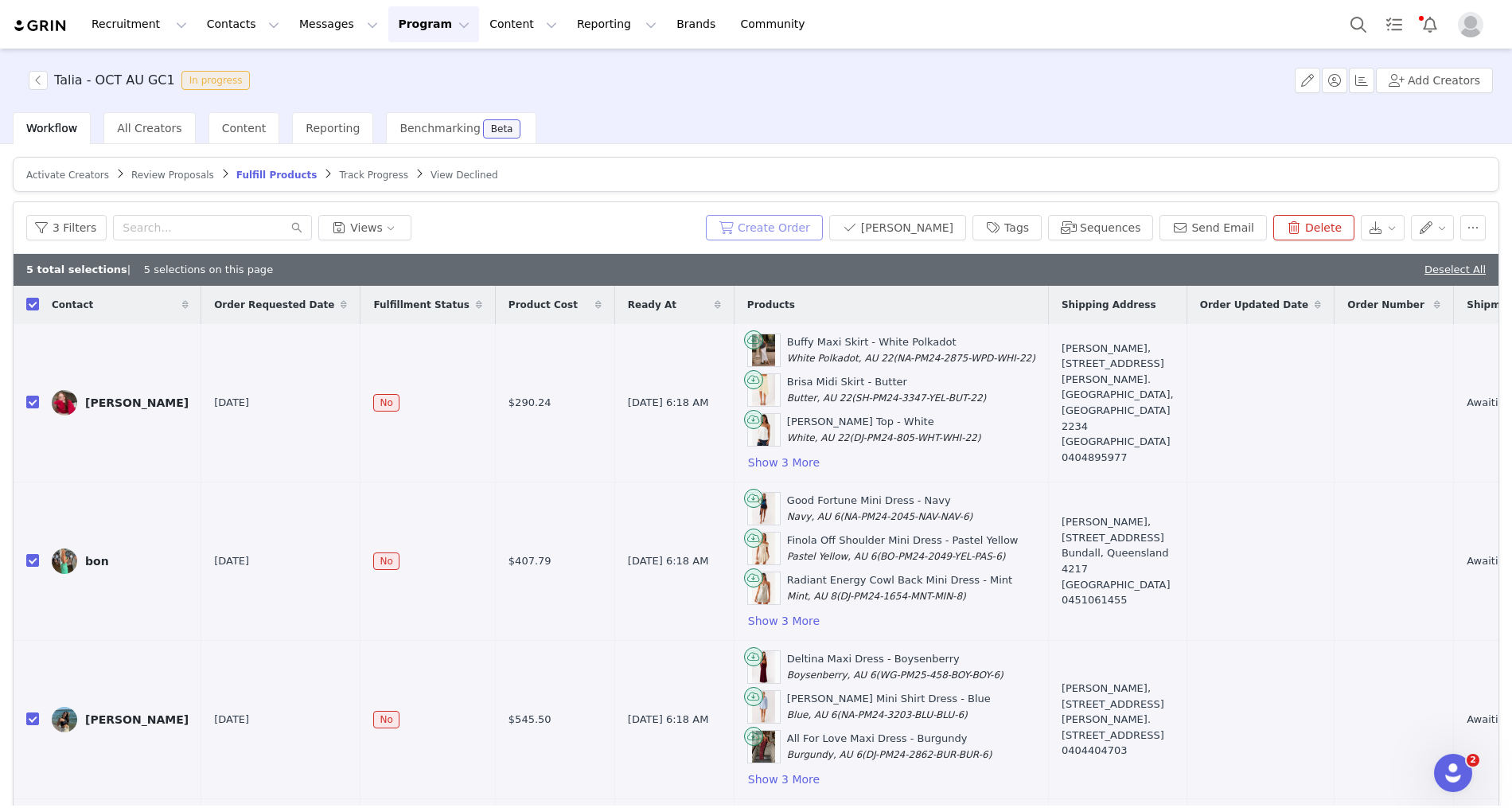
click at [818, 223] on button "Create Order" at bounding box center [765, 227] width 117 height 25
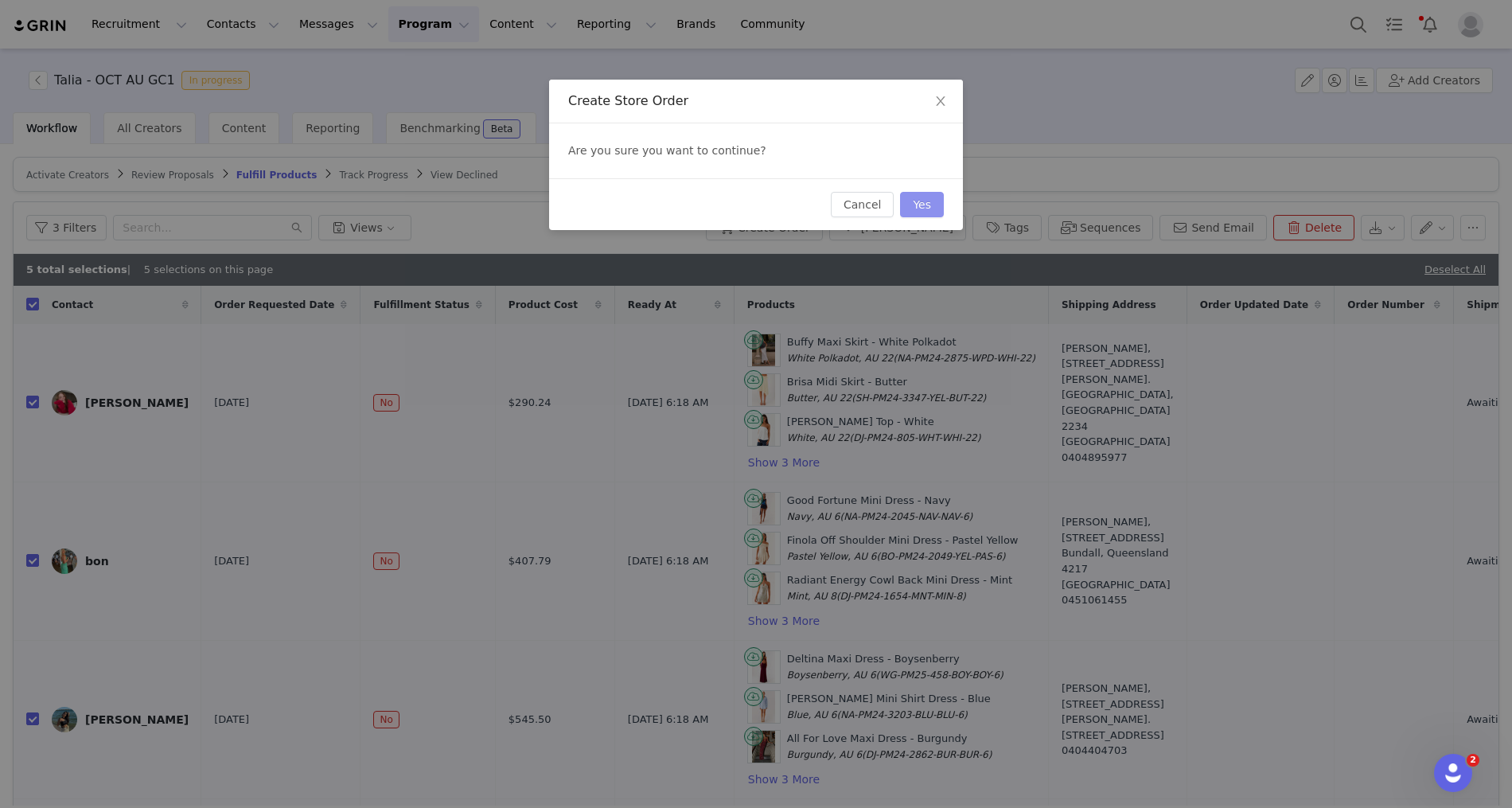
click at [923, 201] on button "Yes" at bounding box center [921, 205] width 44 height 25
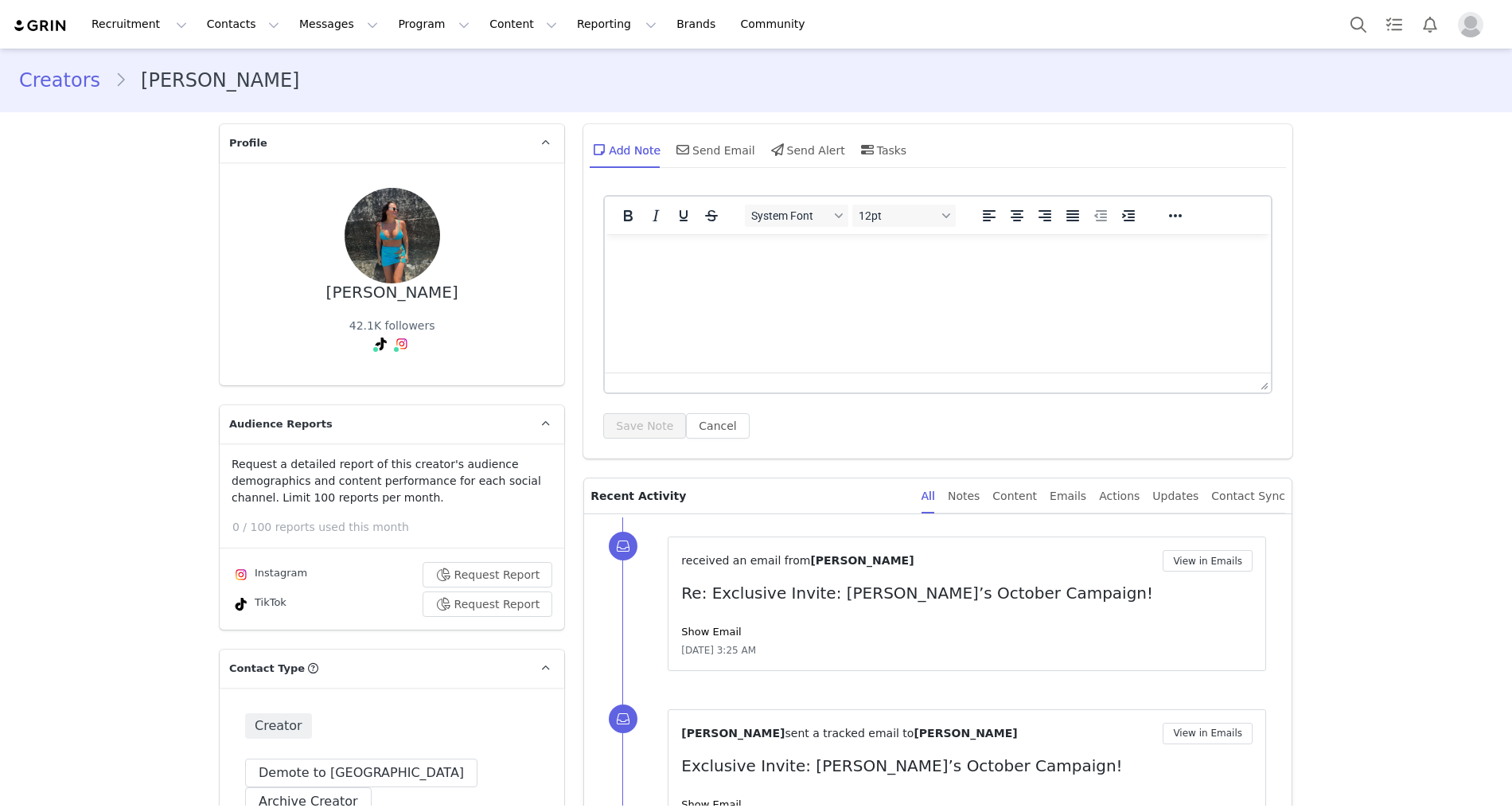
type input "+1 ([GEOGRAPHIC_DATA])"
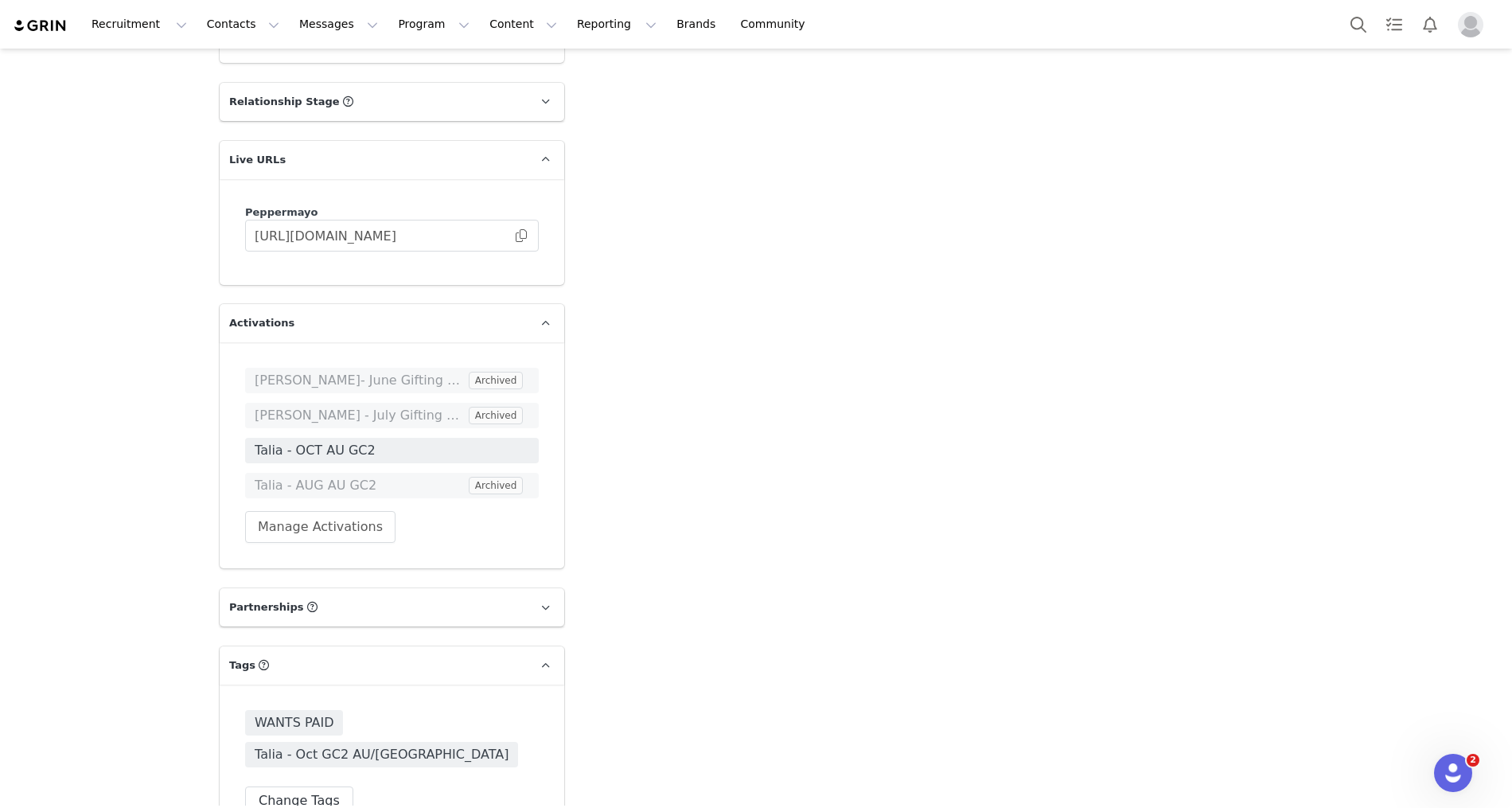
scroll to position [3073, 0]
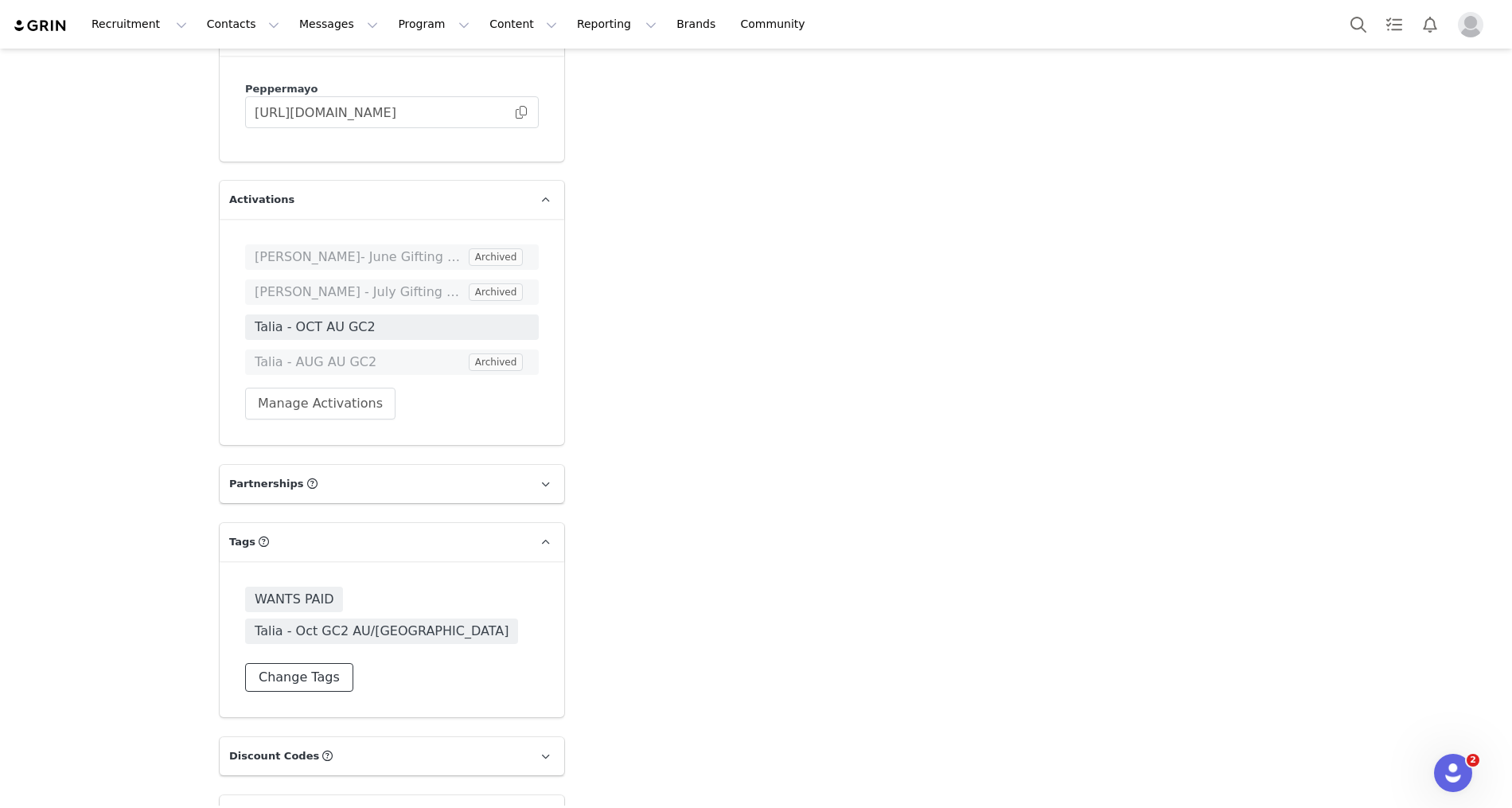
click at [337, 663] on button "Change Tags" at bounding box center [299, 677] width 108 height 28
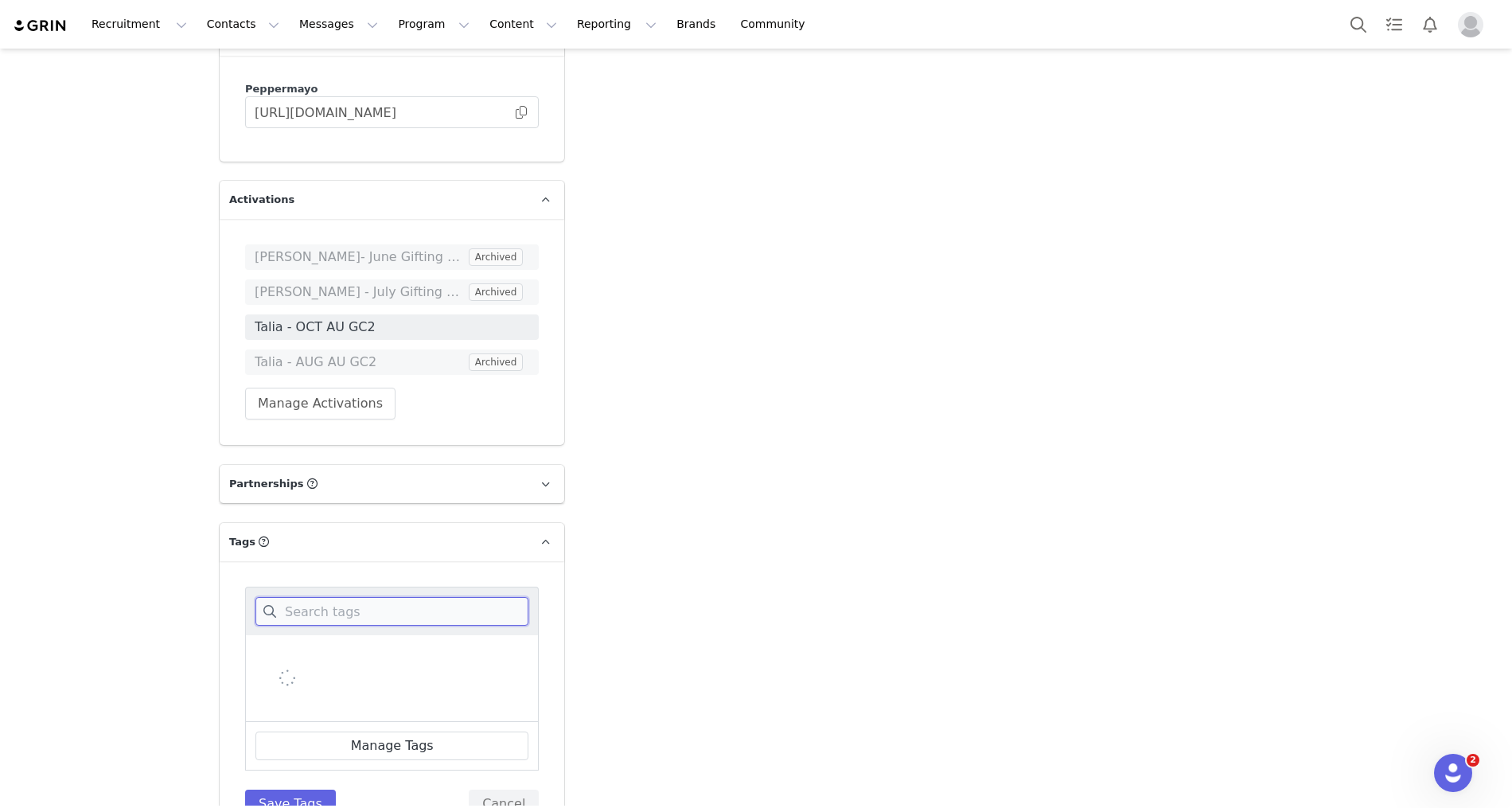
click at [325, 597] on input at bounding box center [392, 611] width 273 height 28
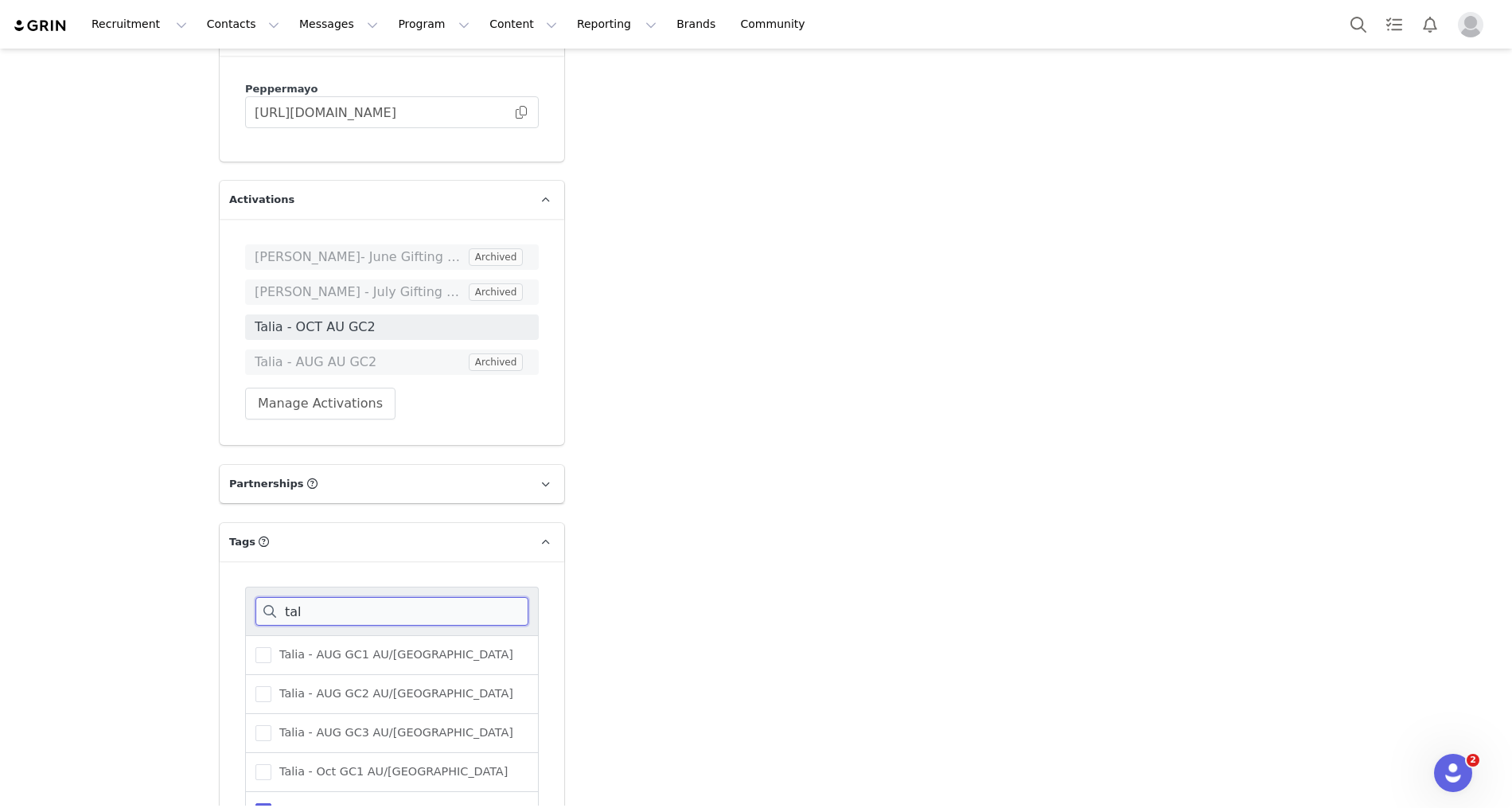
type input "tal"
click at [333, 803] on span "Talia - Oct GC2 AU/[GEOGRAPHIC_DATA]" at bounding box center [390, 811] width 236 height 15
click at [271, 803] on input "Talia - Oct GC2 AU/[GEOGRAPHIC_DATA]" at bounding box center [271, 803] width 0 height 0
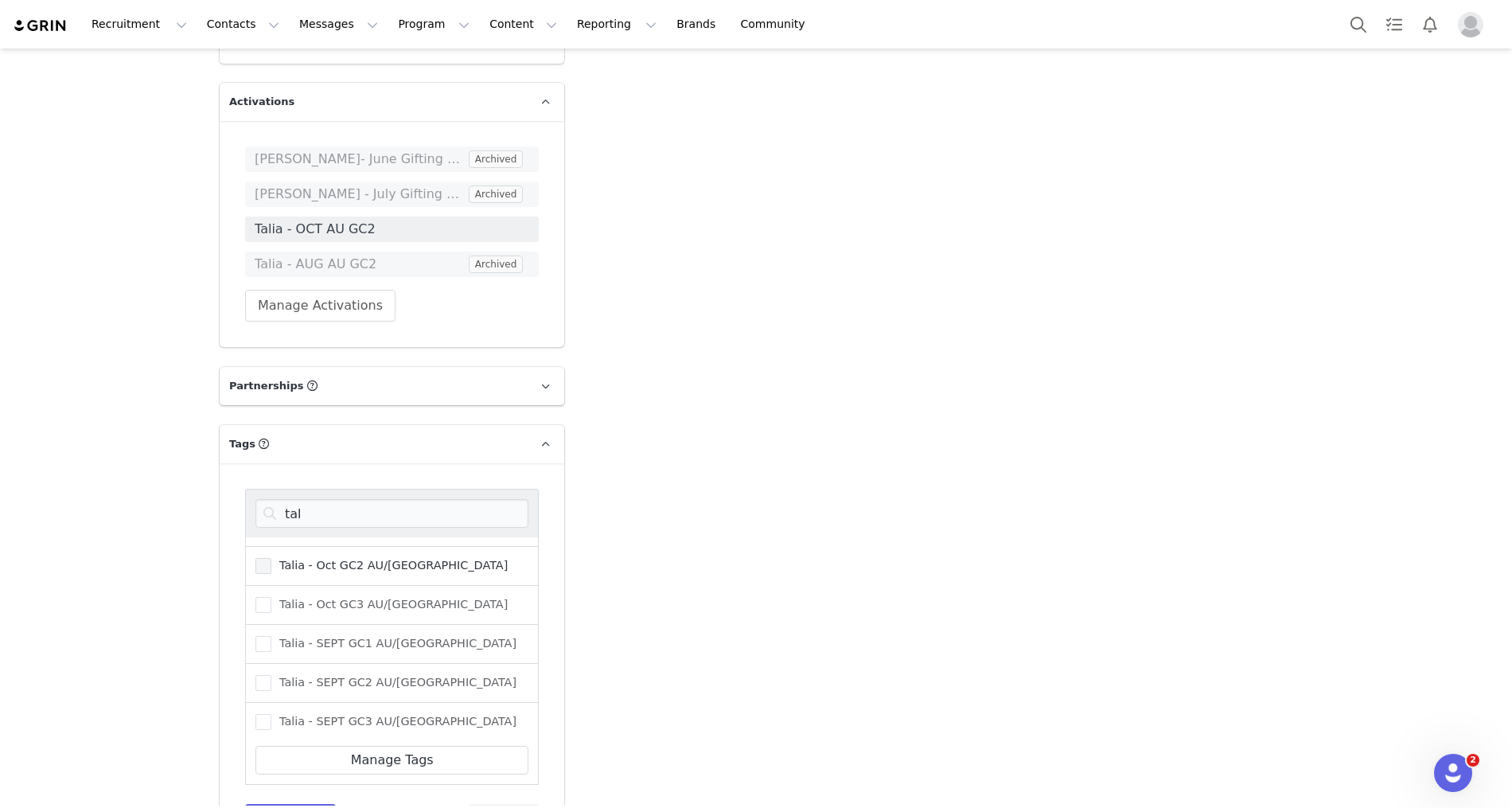
scroll to position [3343, 0]
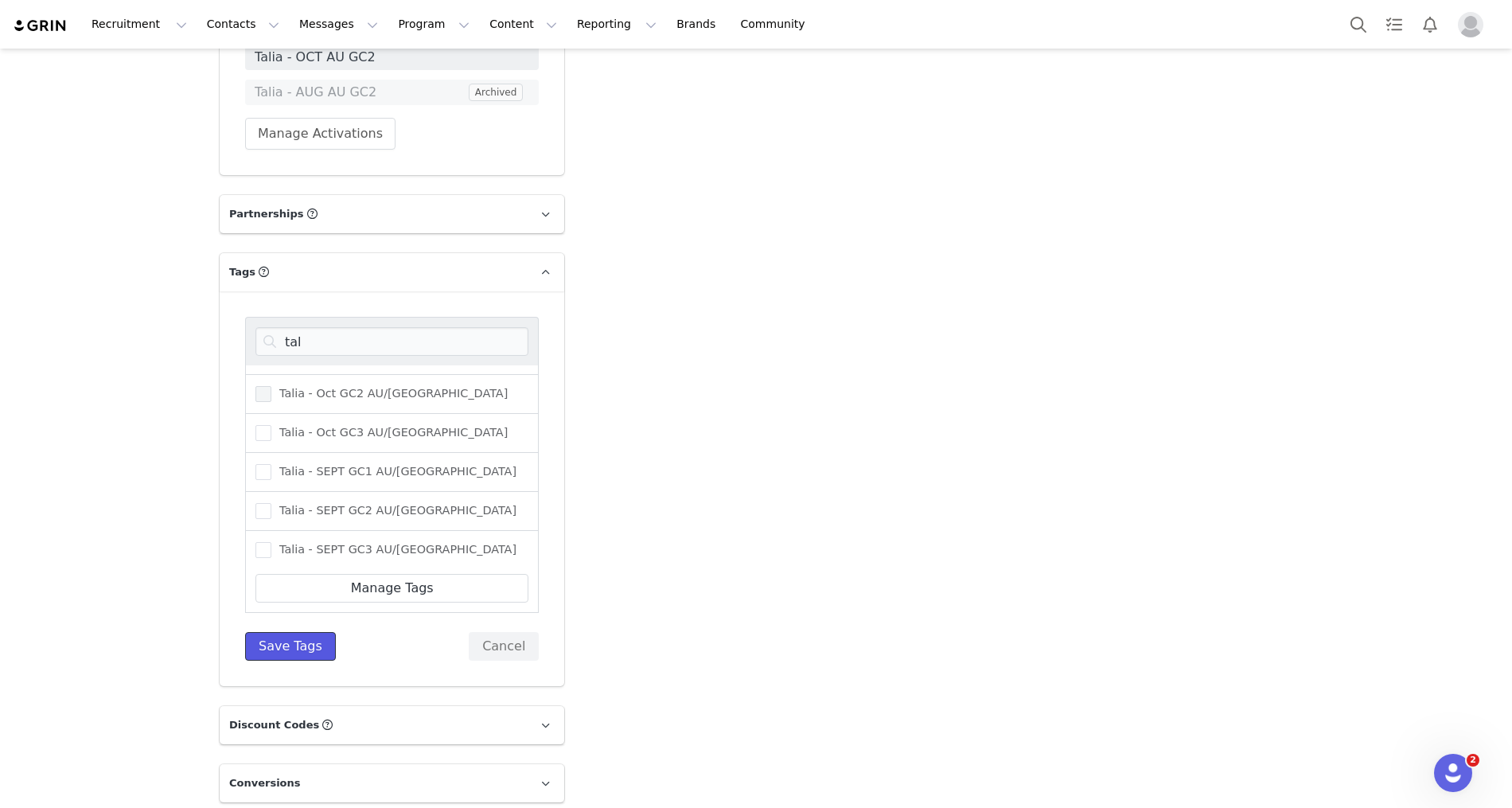
click at [279, 632] on button "Save Tags" at bounding box center [291, 646] width 90 height 28
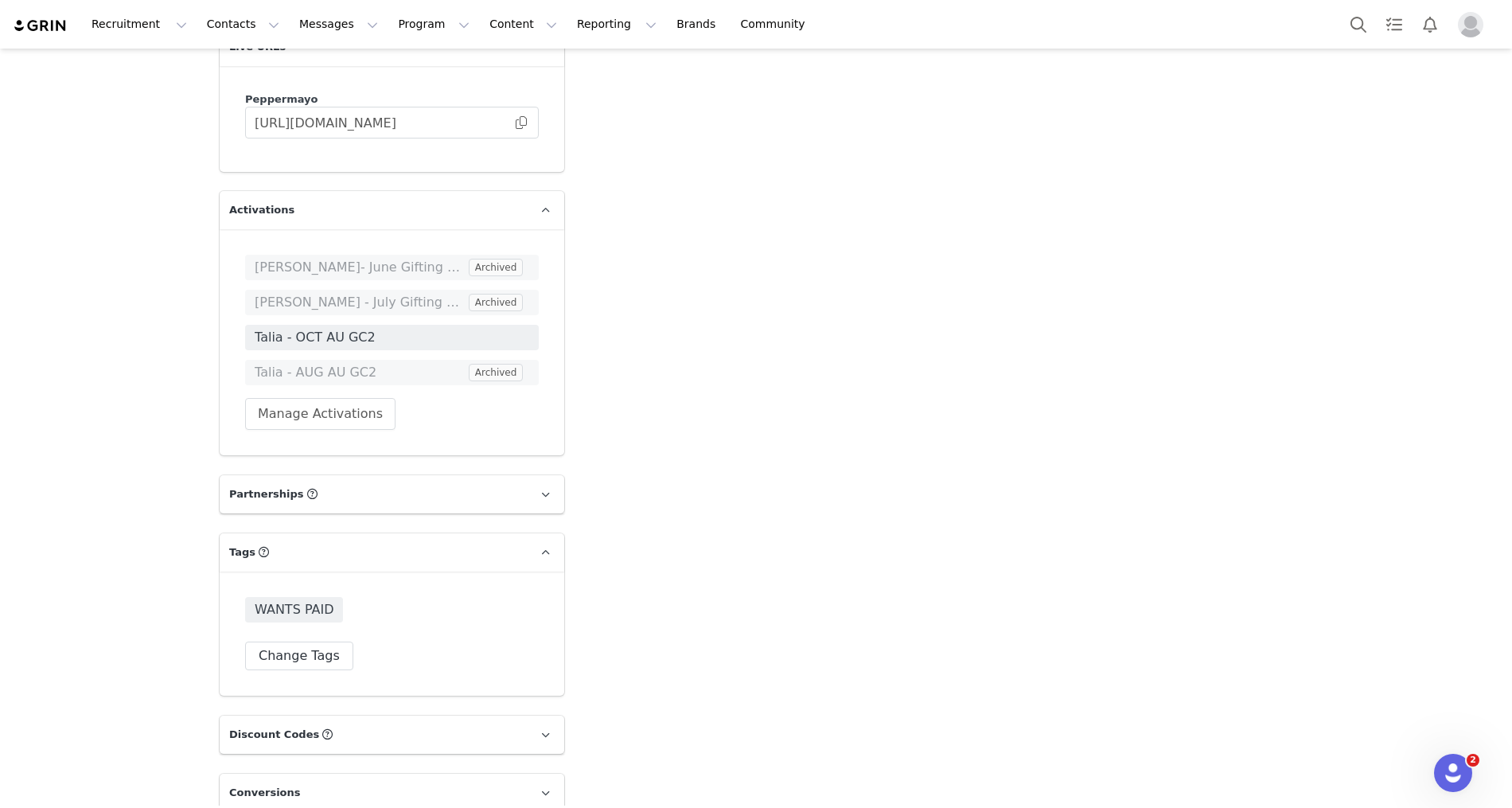
scroll to position [3073, 0]
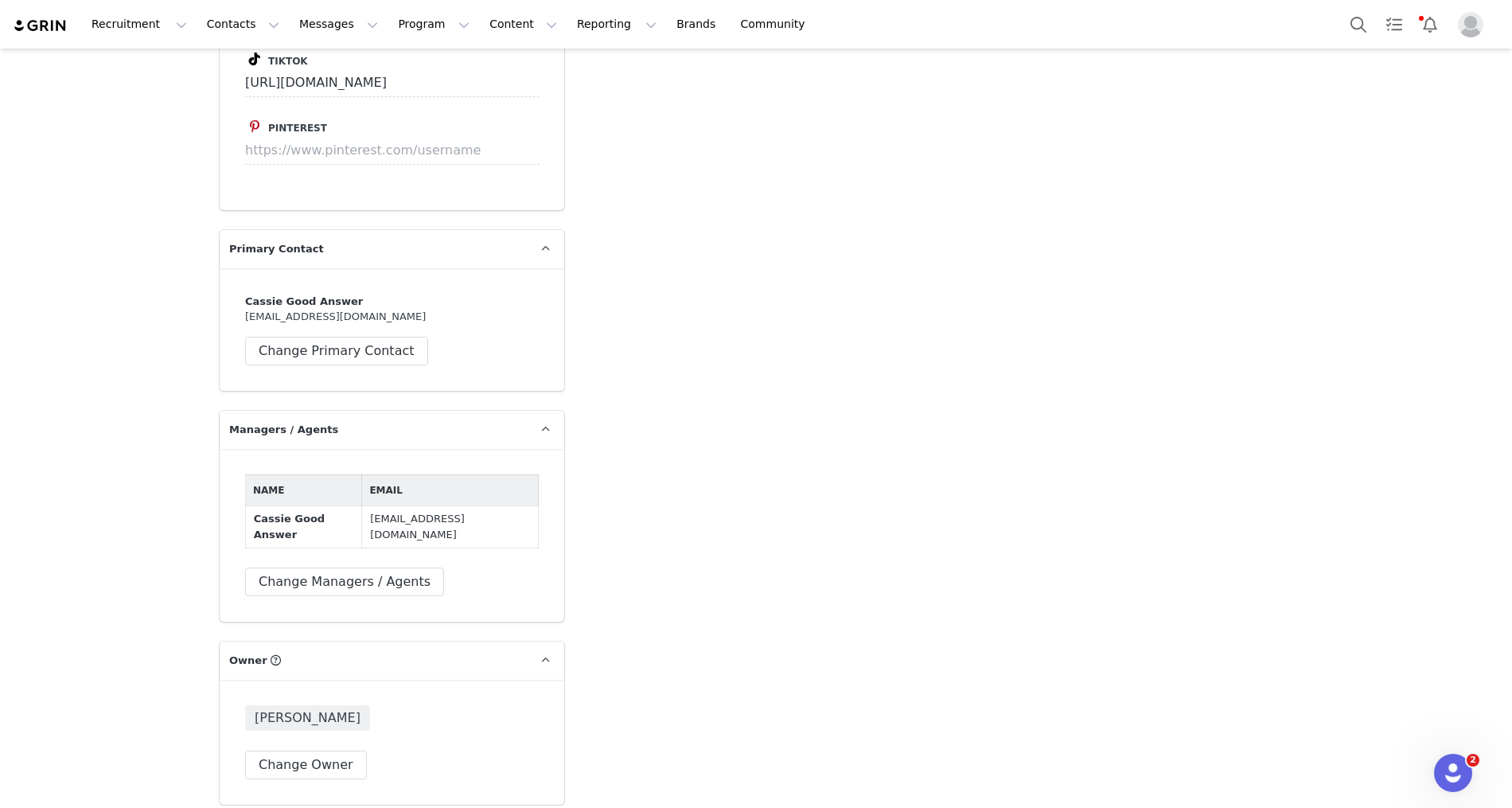
scroll to position [1383, 0]
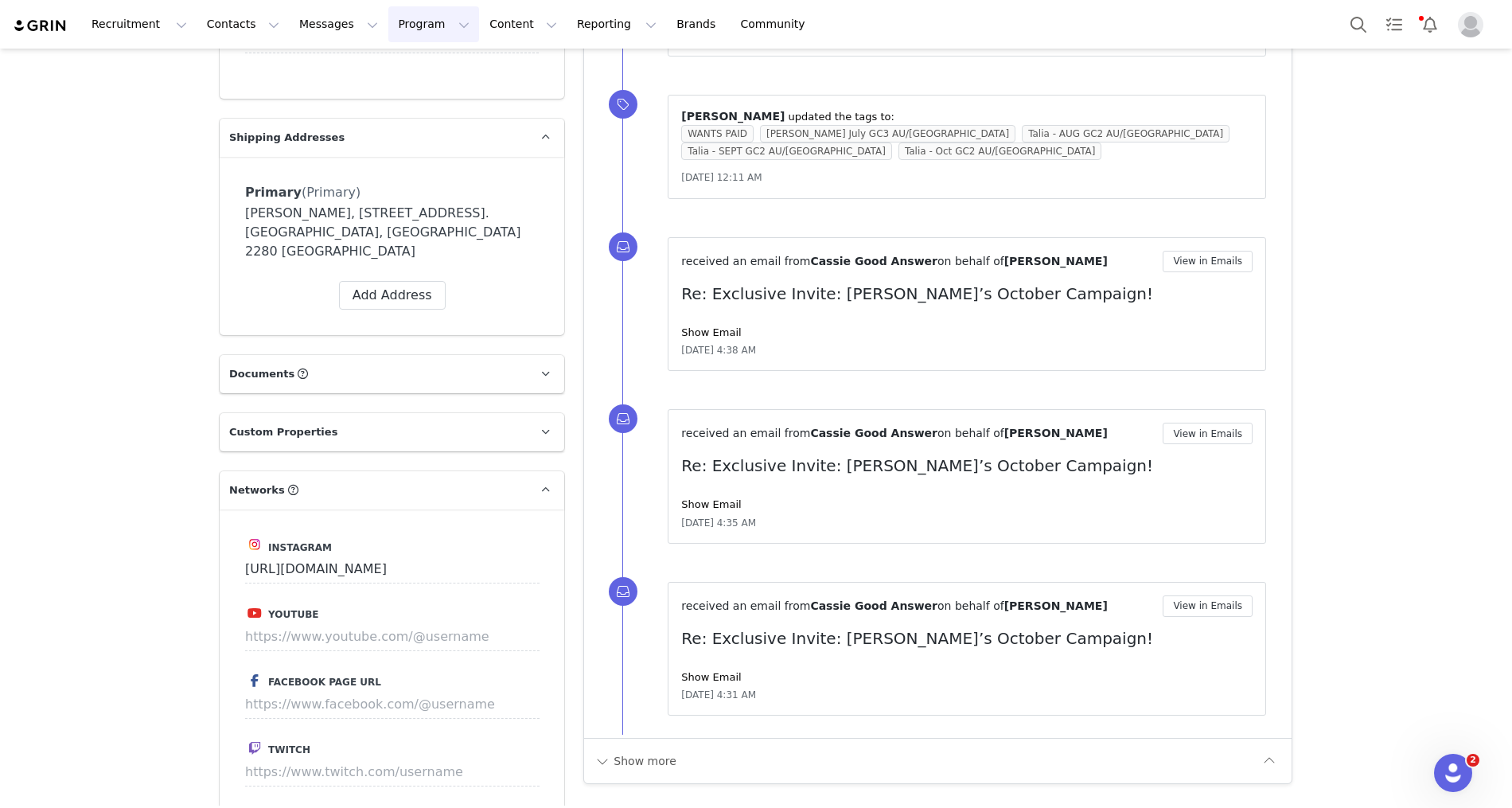
click at [389, 22] on button "Program Program" at bounding box center [434, 24] width 90 height 36
click at [391, 62] on p "Activations" at bounding box center [406, 70] width 61 height 17
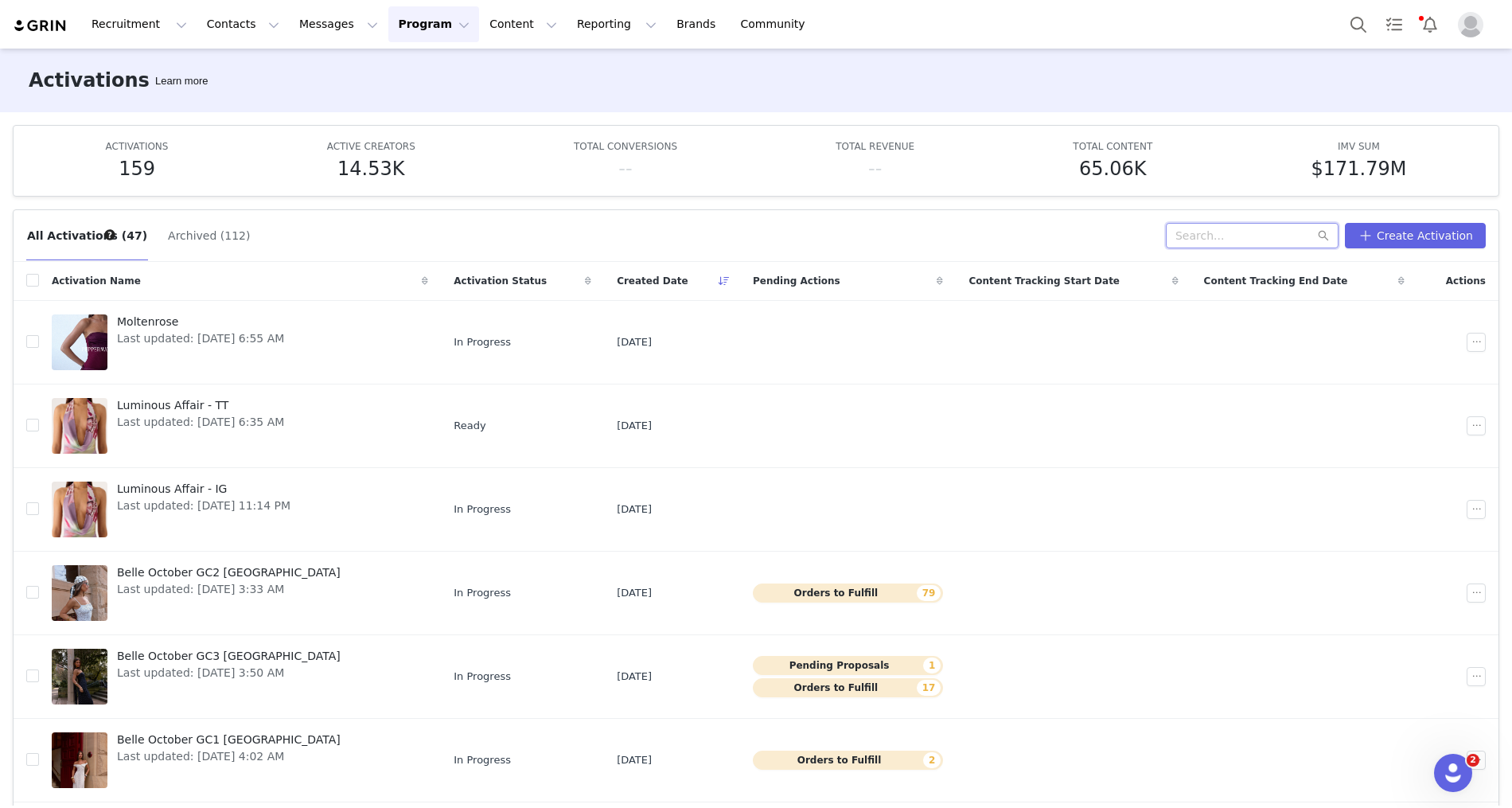
click at [1230, 246] on input "text" at bounding box center [1252, 236] width 173 height 25
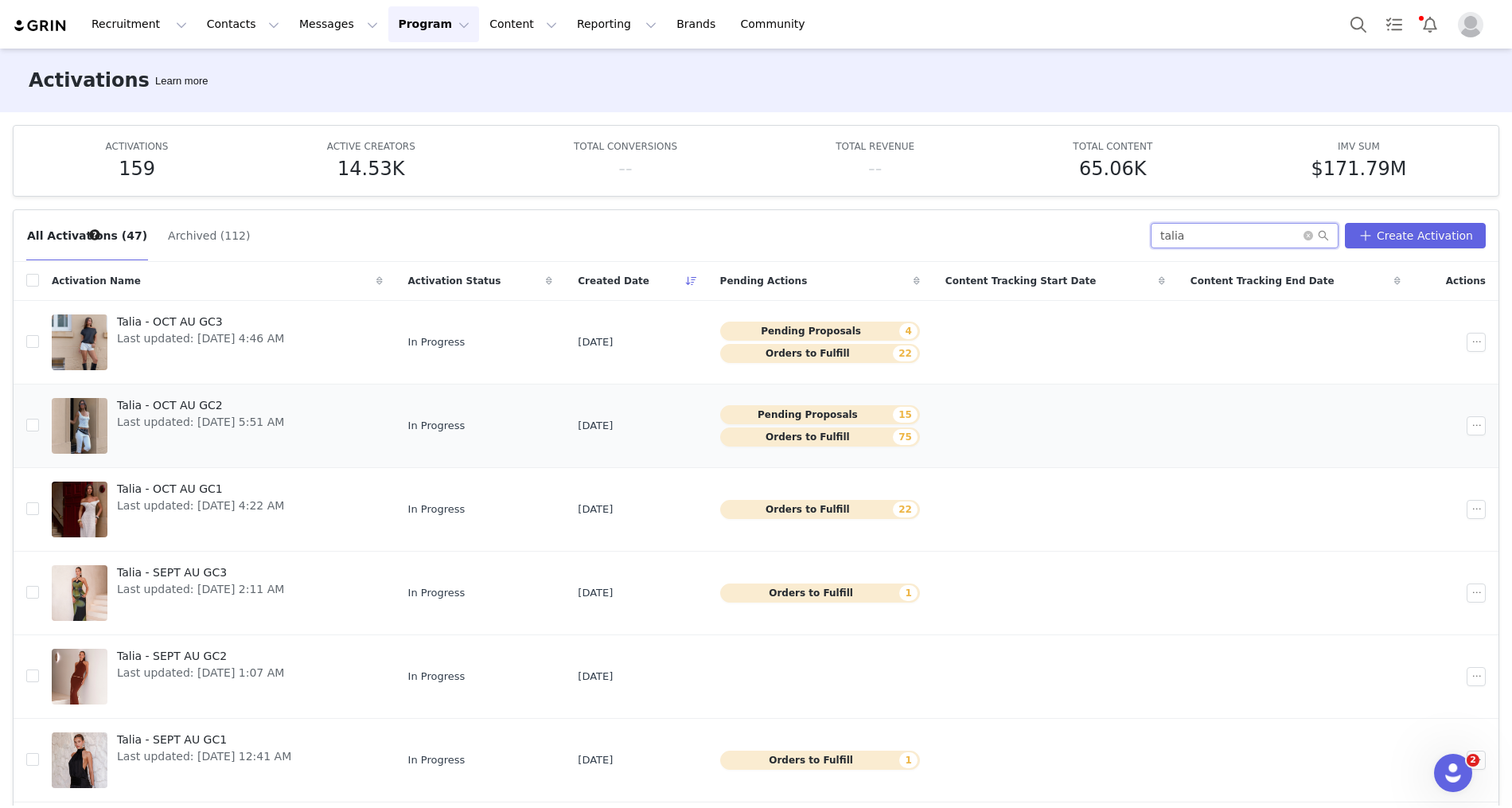
type input "talia"
click at [242, 422] on span "Last updated: Sep 22, 2025 5:51 AM" at bounding box center [200, 422] width 167 height 17
click at [242, 348] on div "Talia - OCT AU GC3 Last updated: Sep 23, 2025 4:46 AM" at bounding box center [200, 342] width 186 height 64
click at [342, 40] on button "Messages Messages" at bounding box center [338, 24] width 98 height 36
click at [344, 70] on div "Dashboard" at bounding box center [334, 70] width 106 height 17
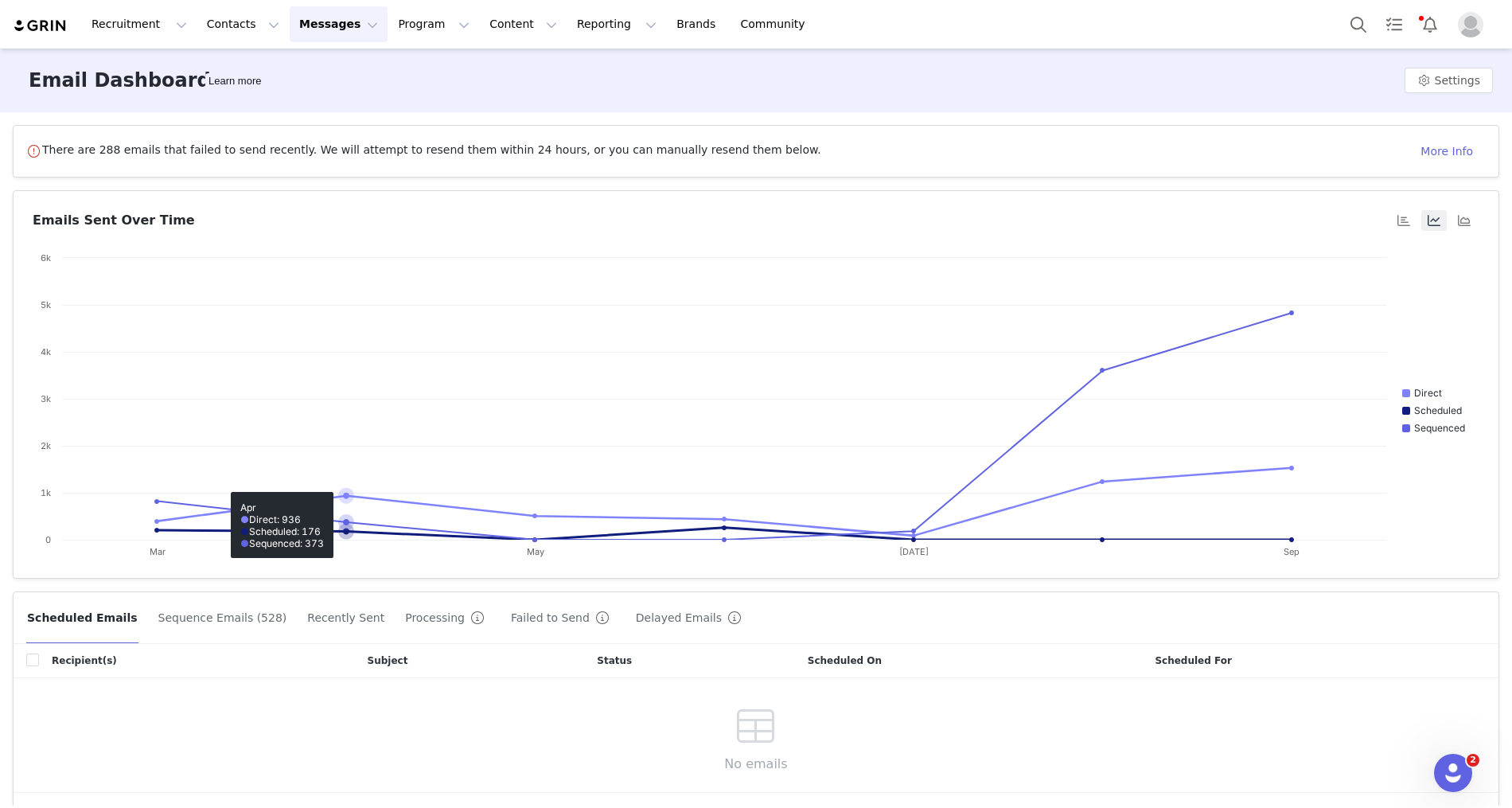
scroll to position [54, 0]
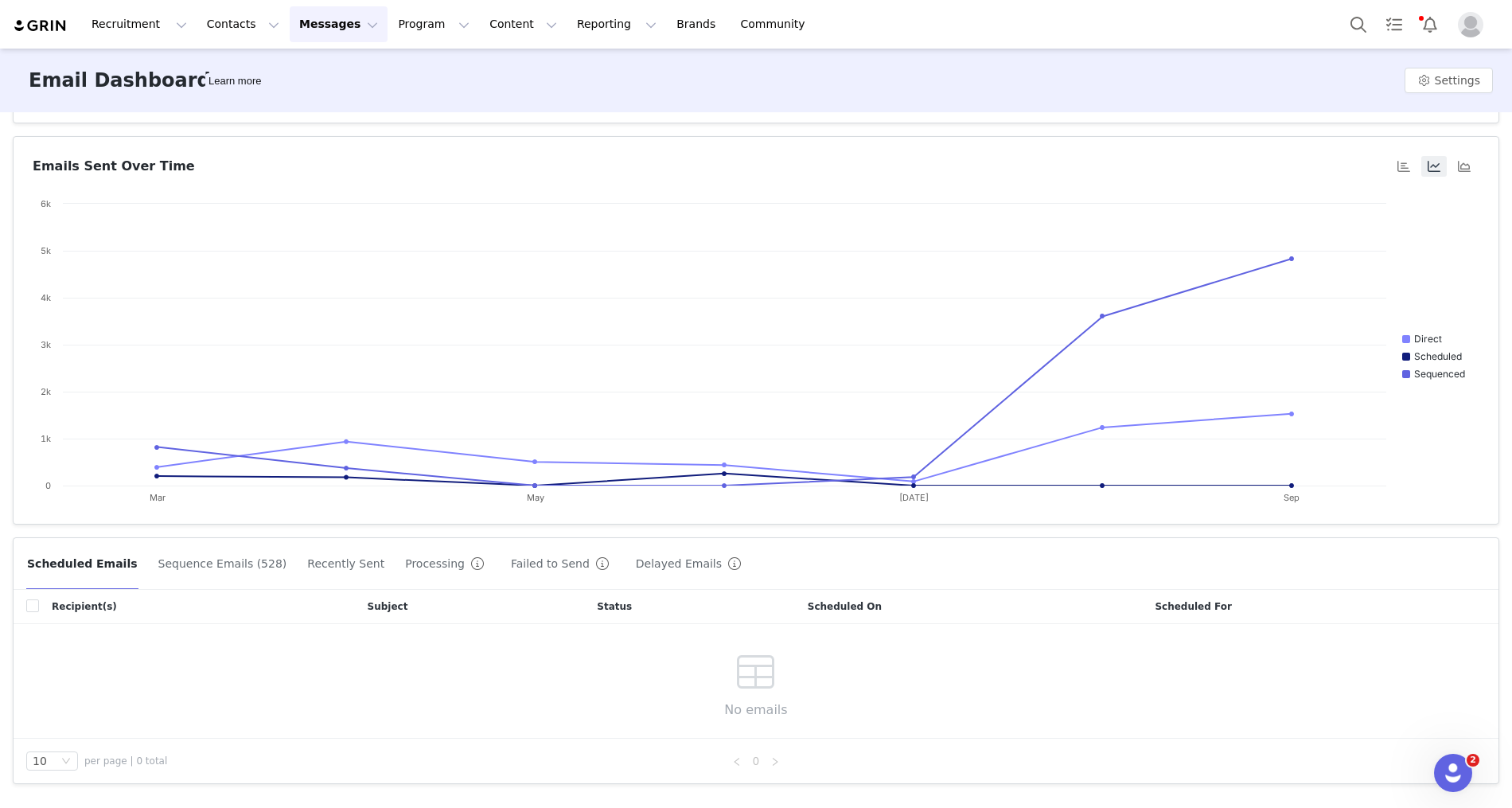
click at [207, 564] on button "Sequence Emails (528)" at bounding box center [223, 563] width 131 height 25
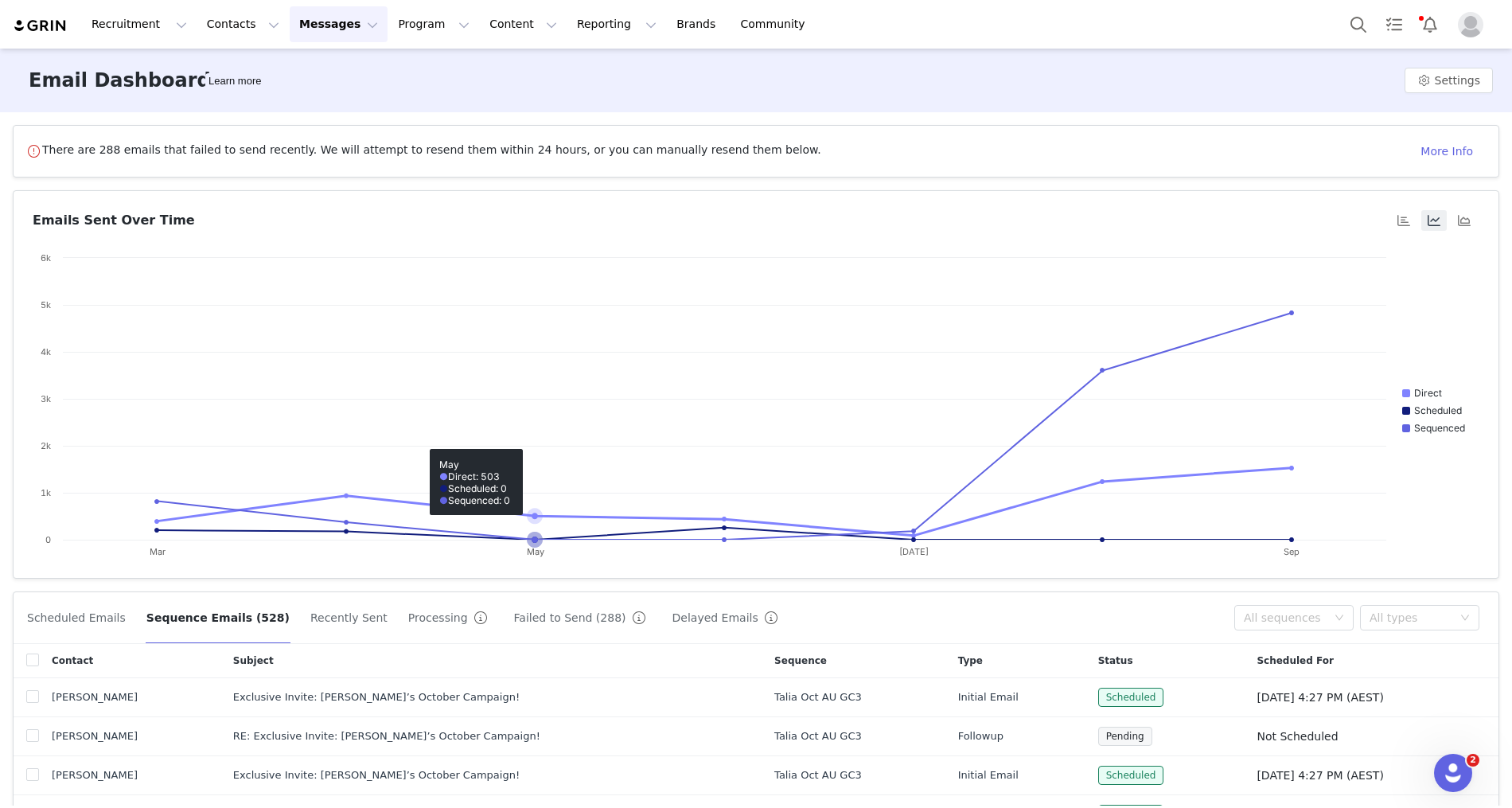
scroll to position [326, 0]
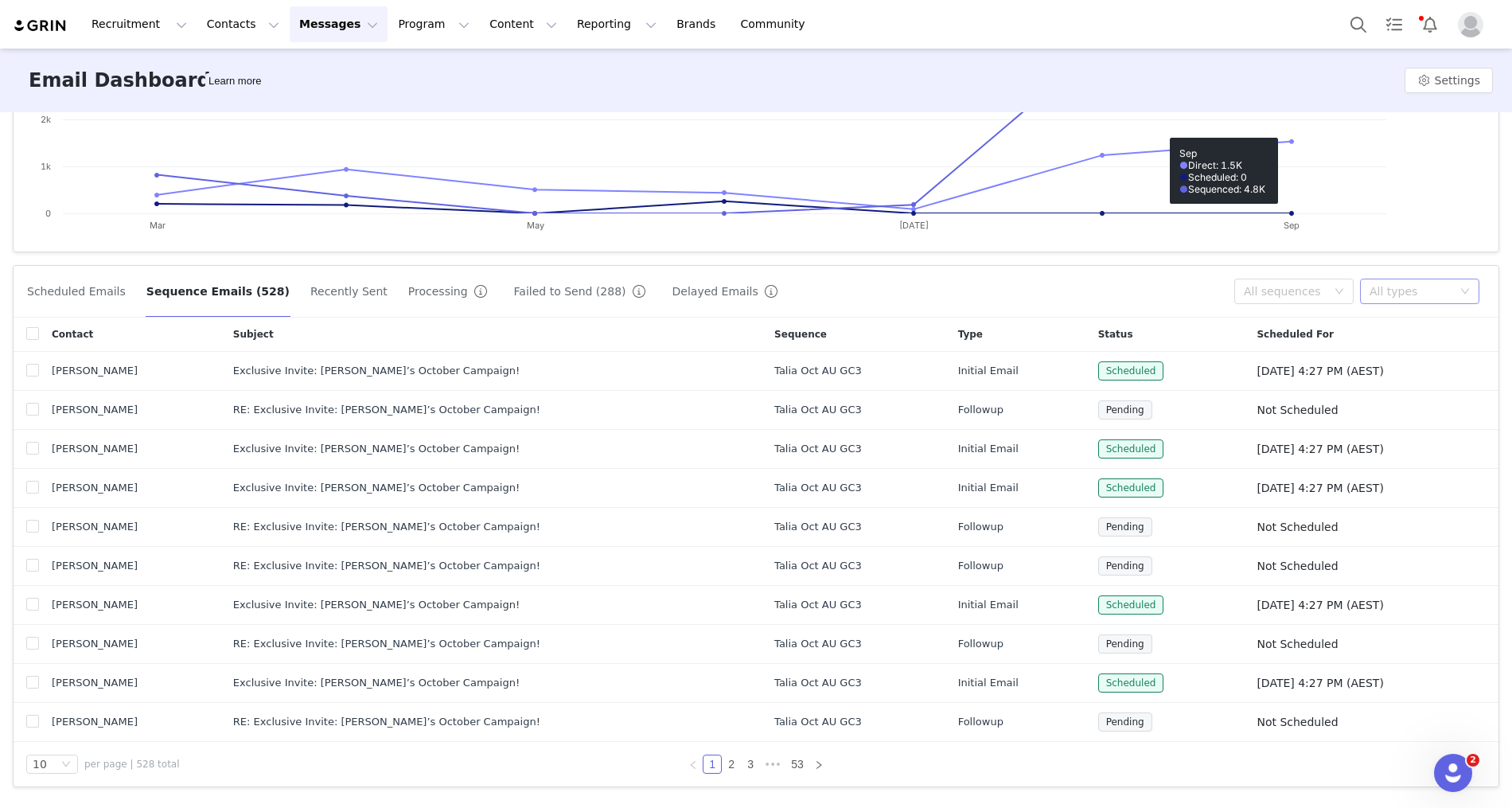
click at [1411, 283] on div "All types" at bounding box center [1411, 291] width 83 height 16
click at [1393, 325] on li "Initial email" at bounding box center [1419, 322] width 119 height 25
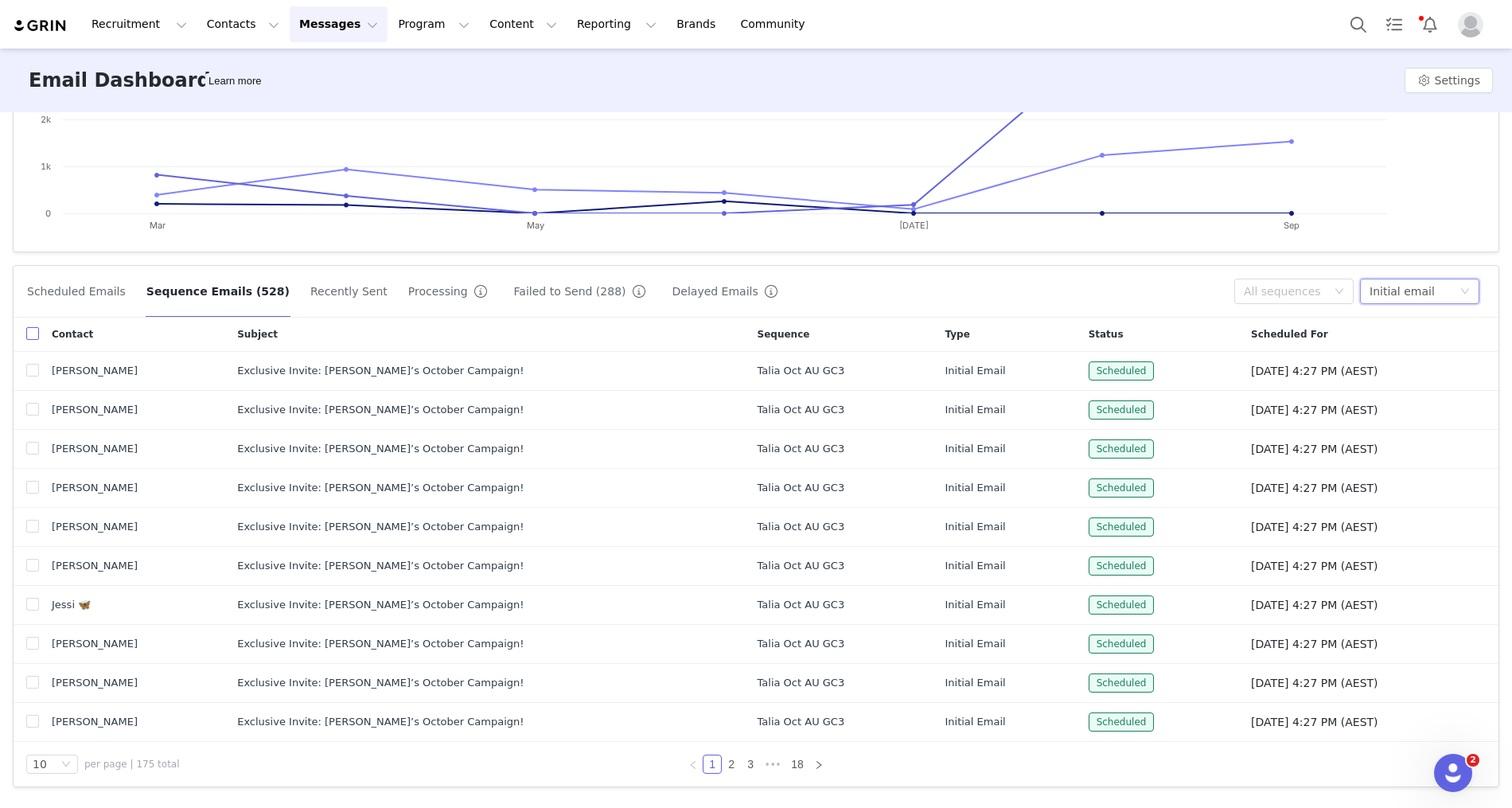
click at [32, 327] on input "checkbox" at bounding box center [32, 333] width 13 height 13
checkbox input "true"
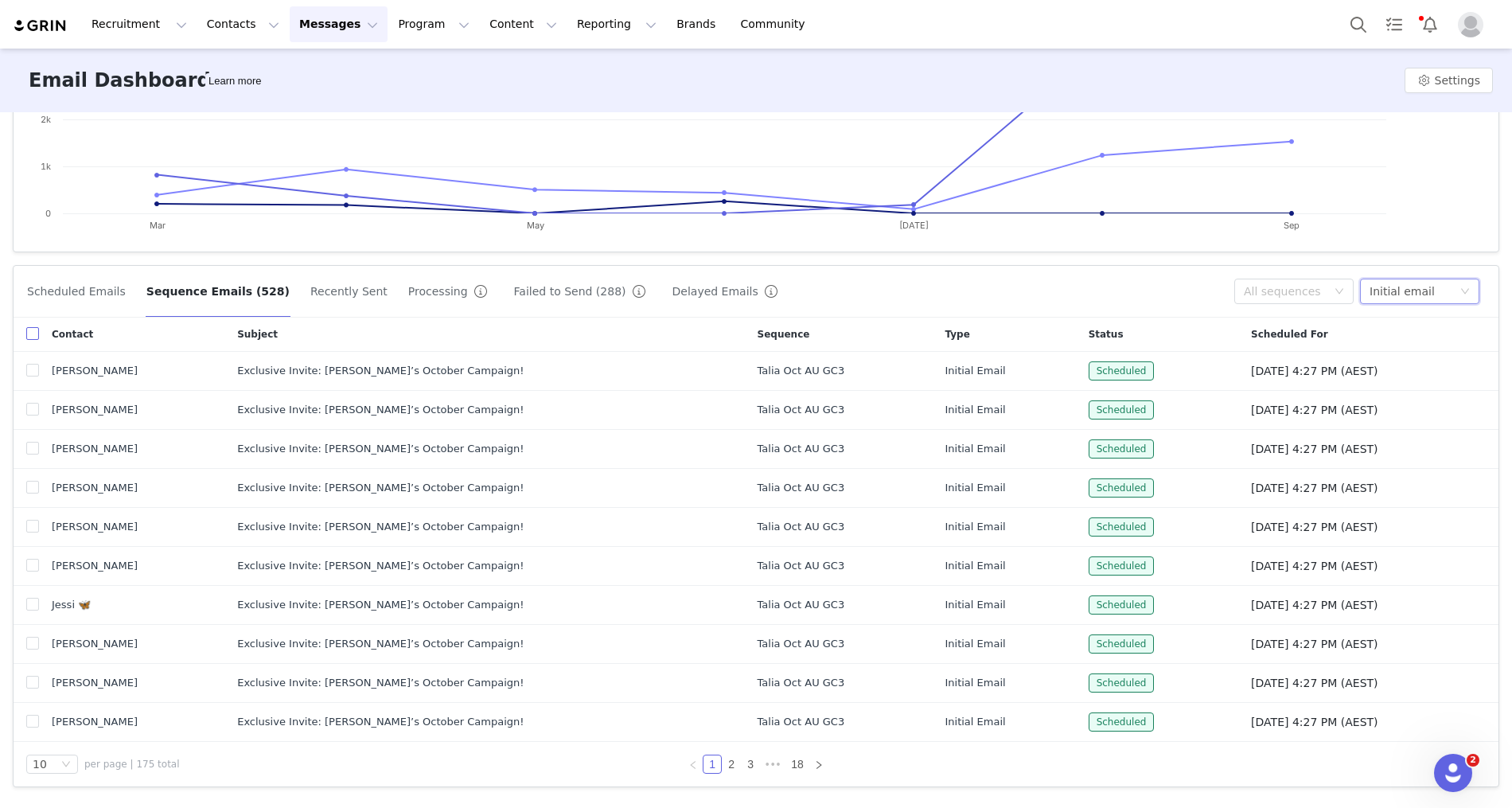
checkbox input "true"
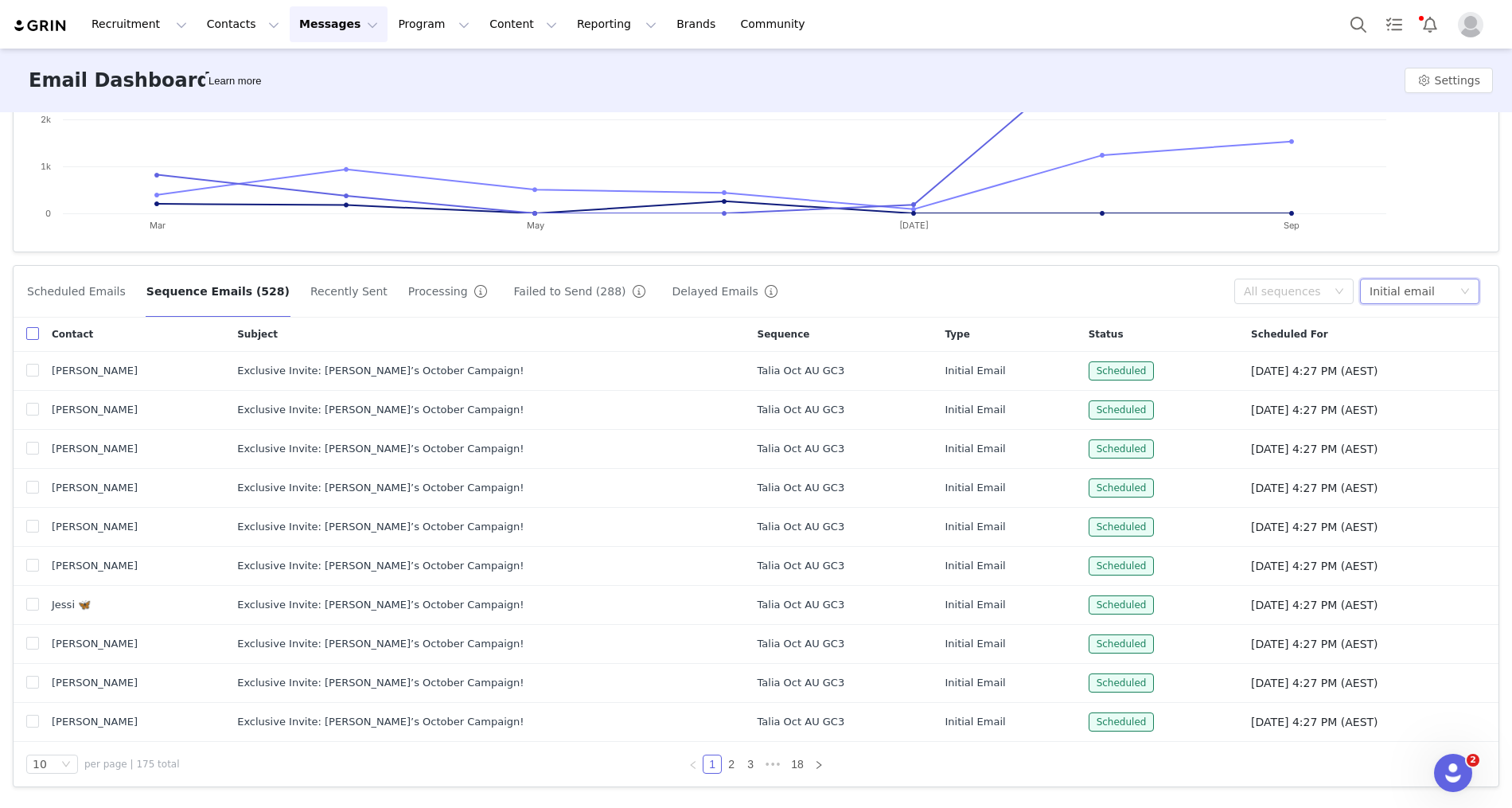
checkbox input "true"
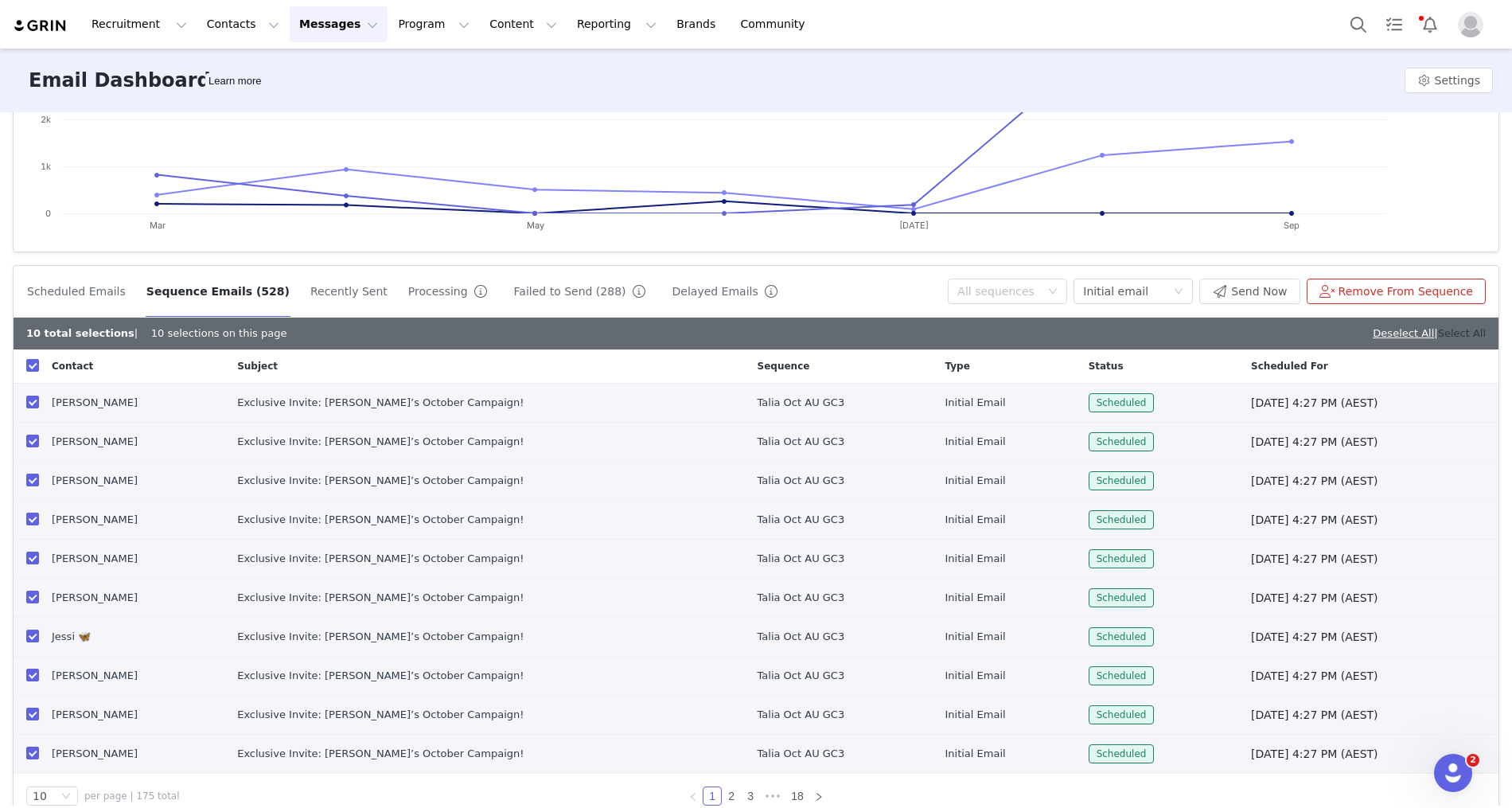
click at [1472, 331] on link "Select All" at bounding box center [1461, 333] width 48 height 12
click at [1264, 287] on button "Send Now" at bounding box center [1249, 291] width 101 height 25
click at [420, 23] on button "Program Program" at bounding box center [434, 24] width 90 height 36
click at [421, 65] on p "Activations" at bounding box center [406, 70] width 61 height 17
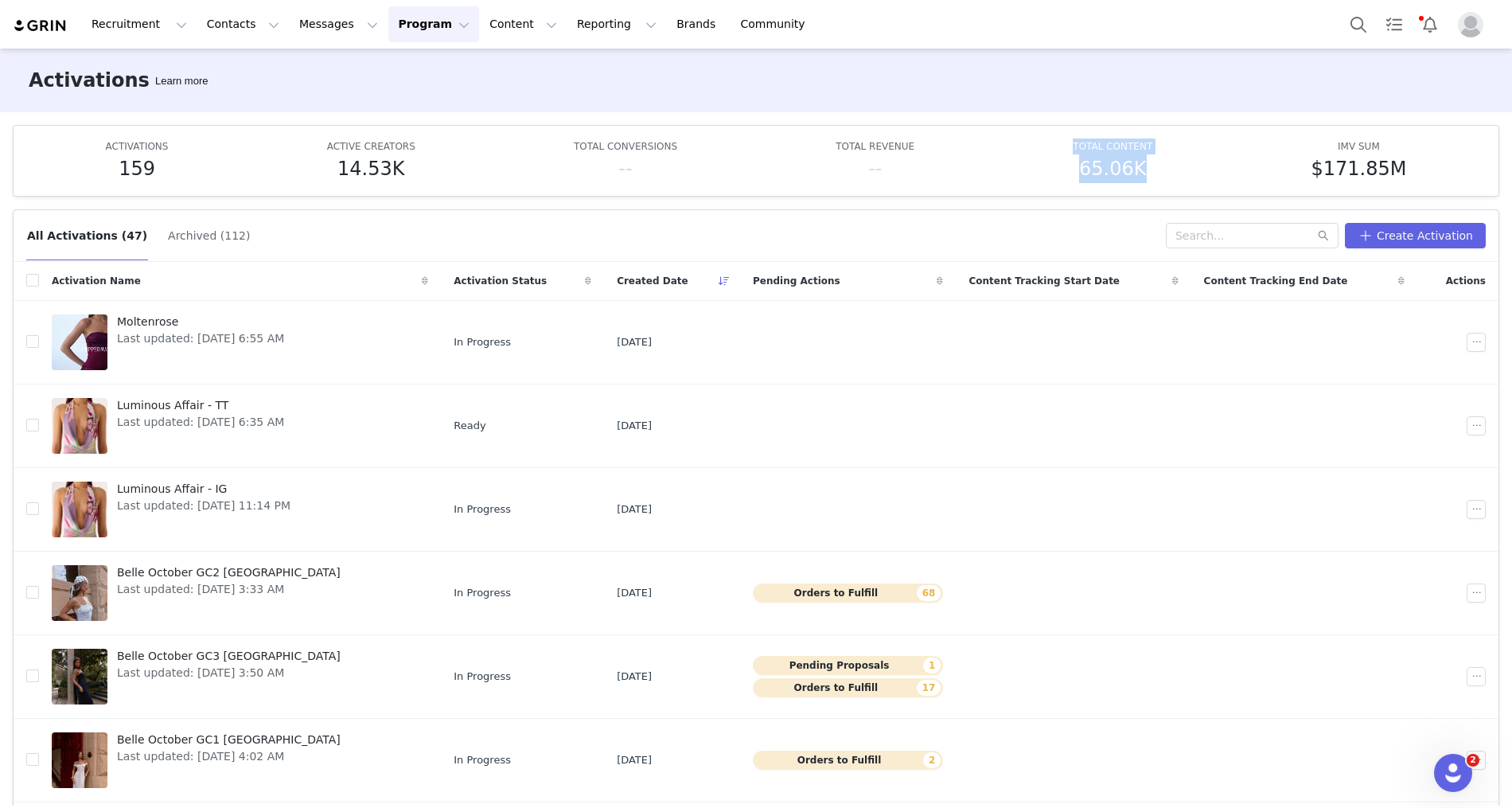
drag, startPoint x: 1244, startPoint y: 147, endPoint x: 1071, endPoint y: 140, distance: 173.1
click at [1071, 140] on div "ACTIVATIONS 159 ACTIVE CREATORS 14.53K TOTAL CONVERSIONS -- TOTAL REVENUE -- TO…" at bounding box center [756, 160] width 1459 height 44
click at [1220, 240] on input "text" at bounding box center [1252, 236] width 173 height 25
type input "talia"
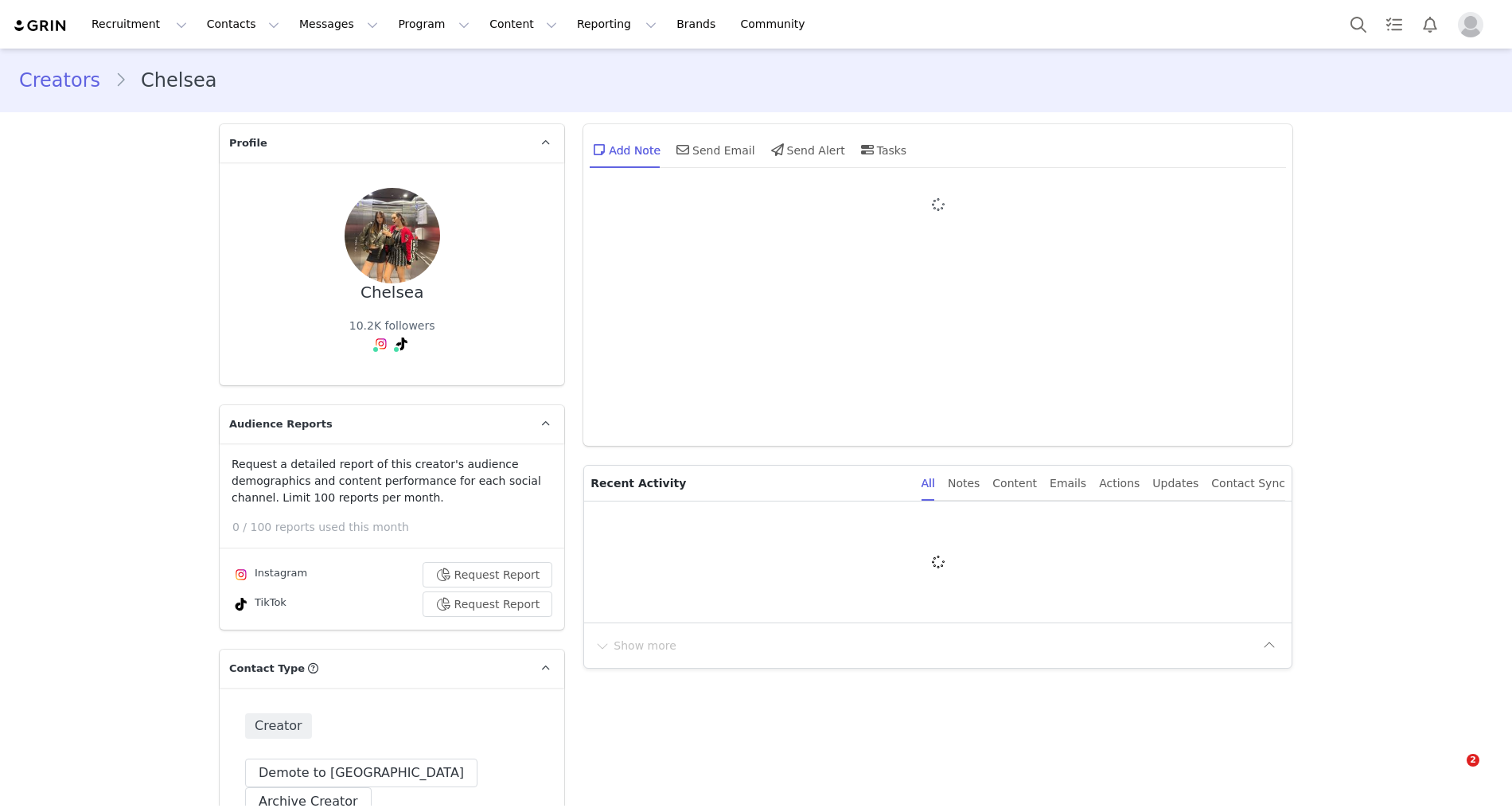
type input "+1 ([GEOGRAPHIC_DATA])"
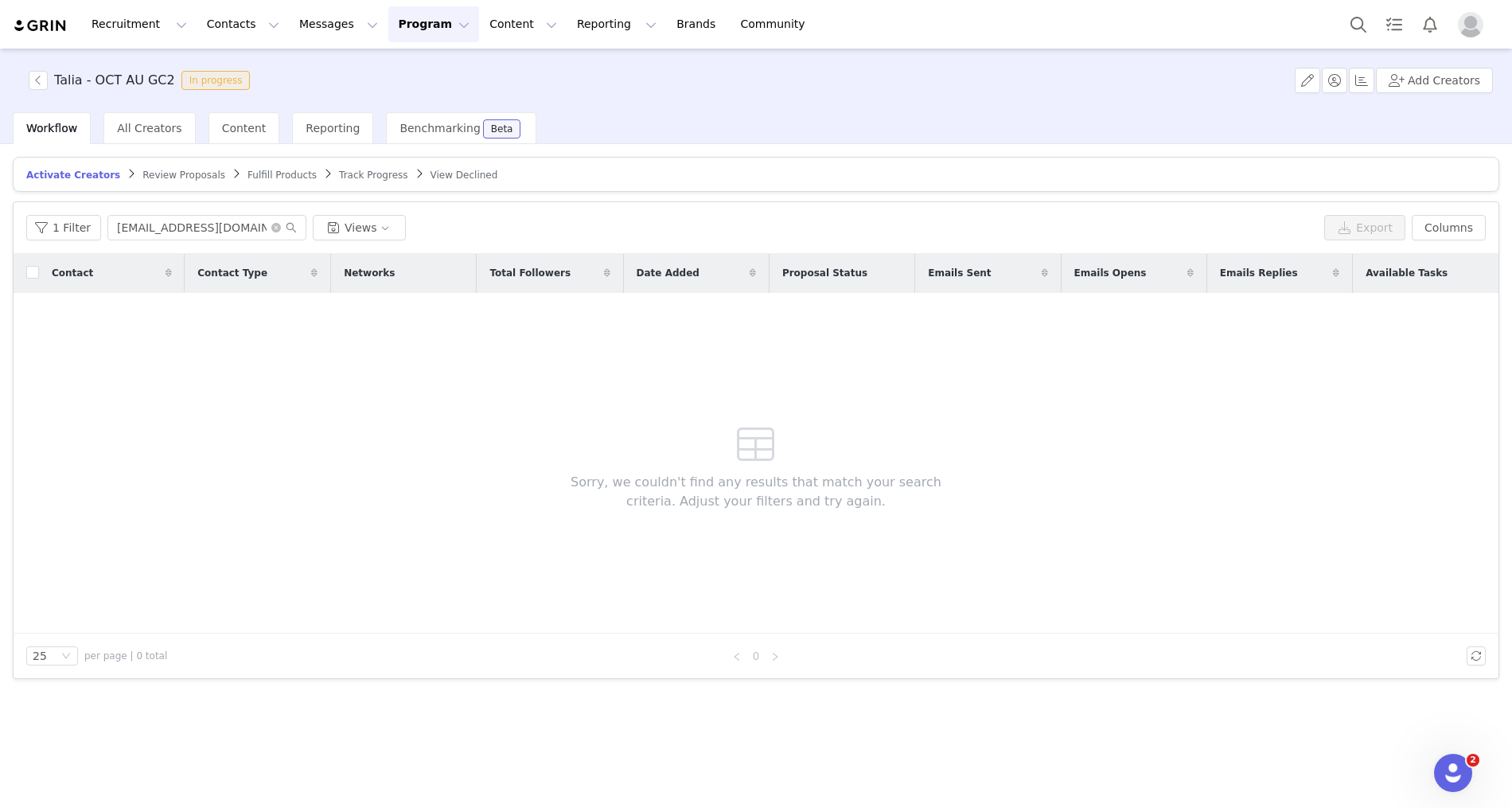
click at [170, 177] on span "Review Proposals" at bounding box center [183, 174] width 83 height 11
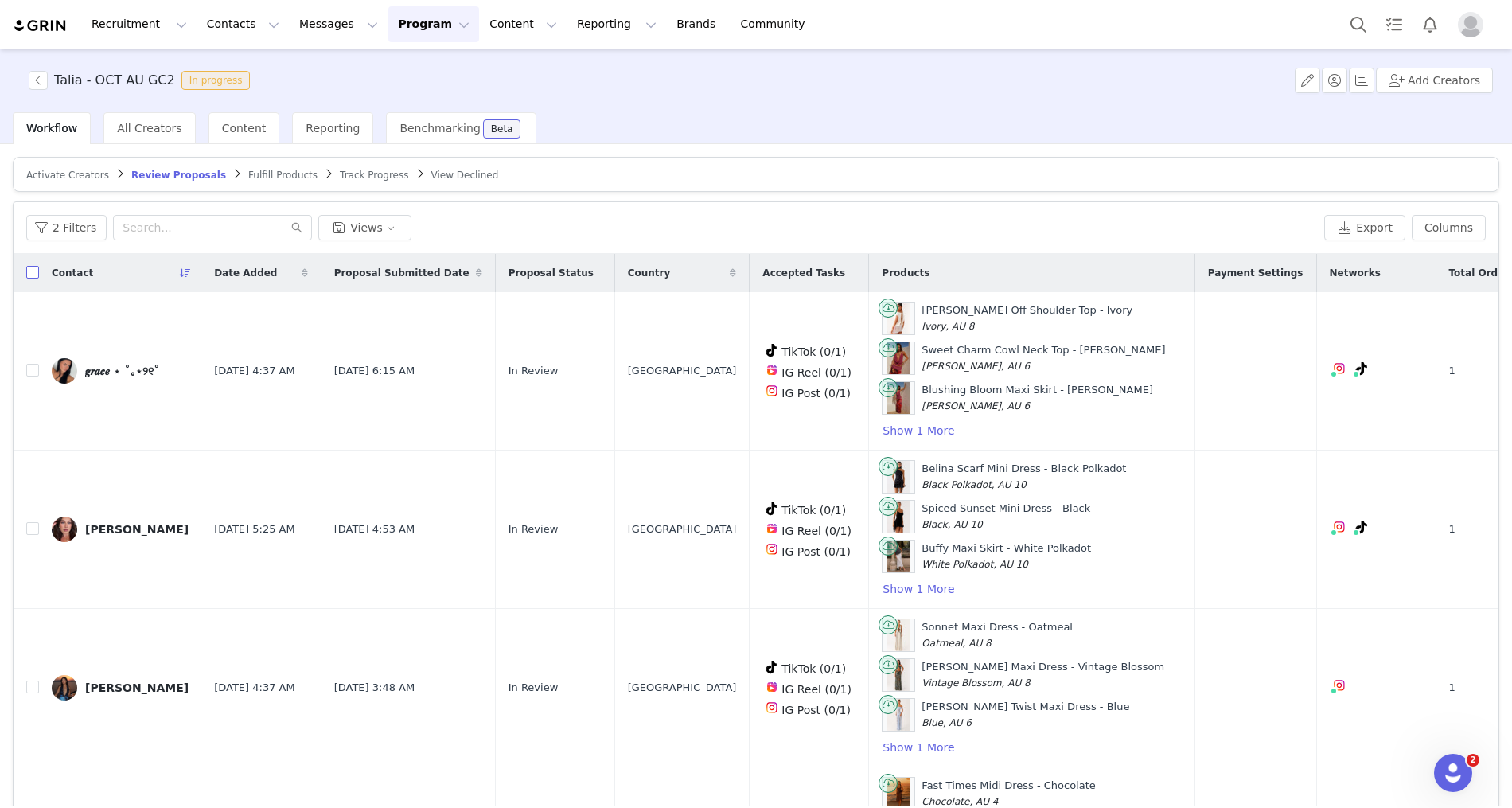
click at [29, 272] on input "checkbox" at bounding box center [32, 272] width 13 height 13
checkbox input "true"
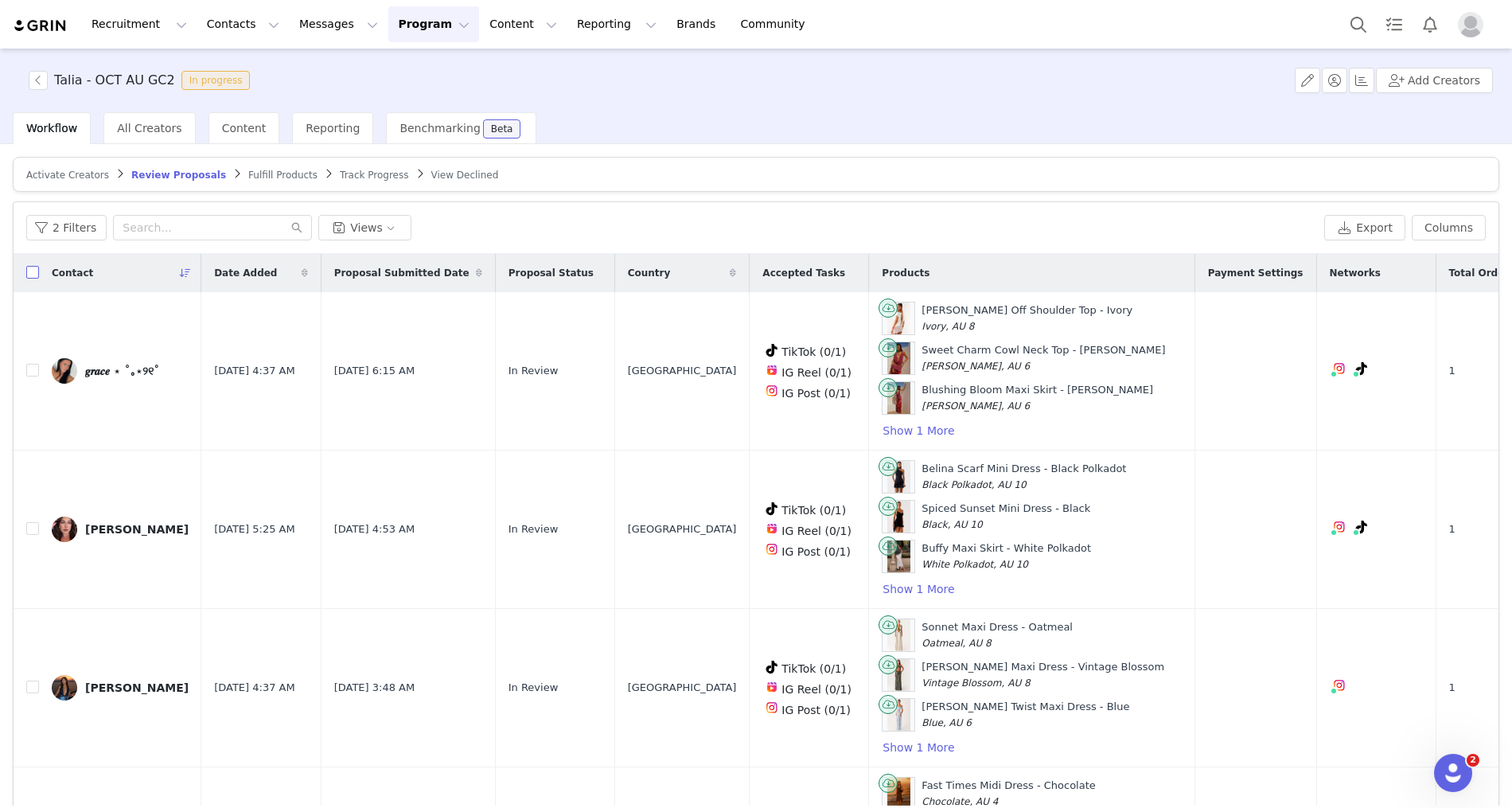
checkbox input "true"
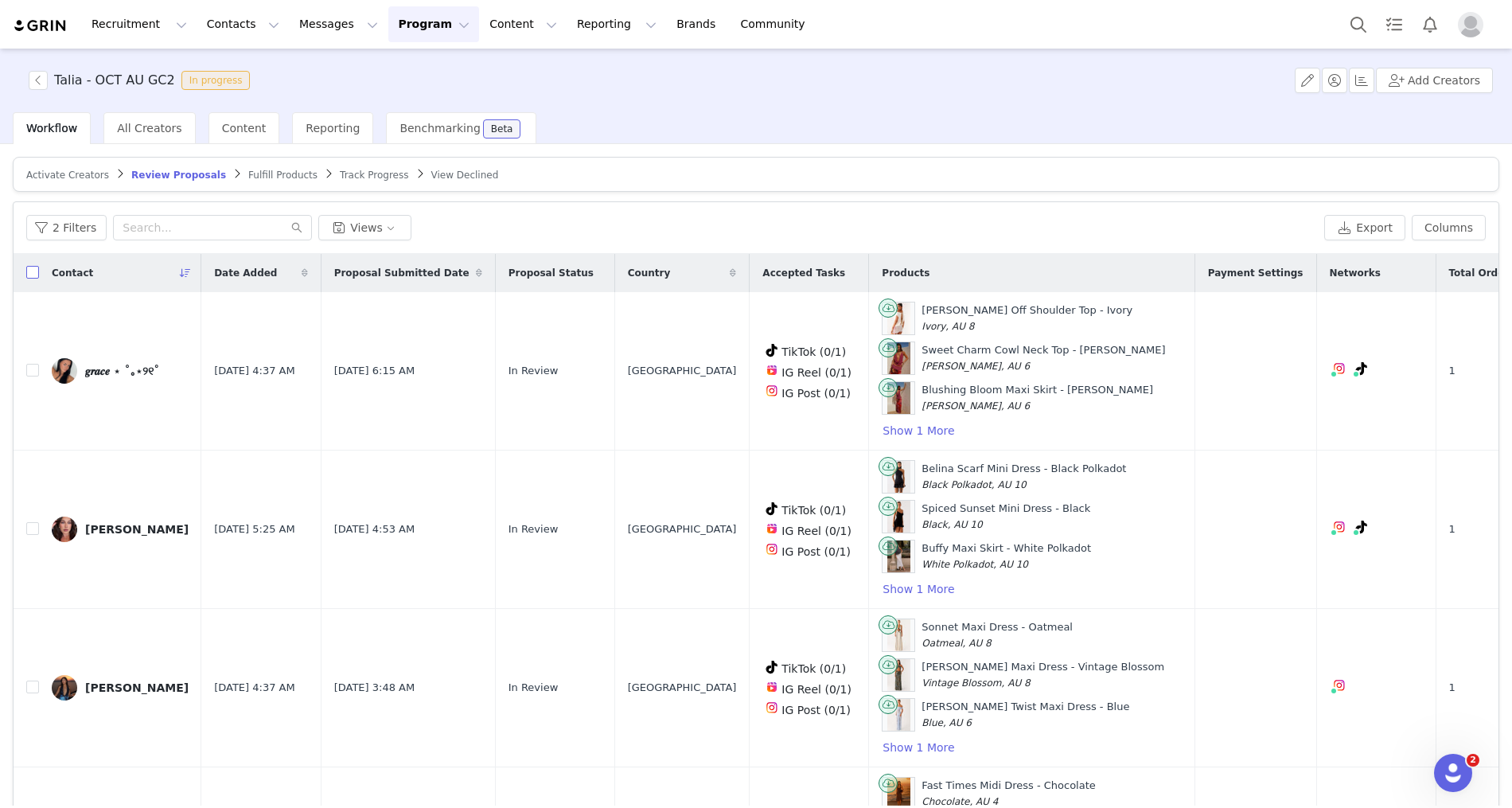
checkbox input "true"
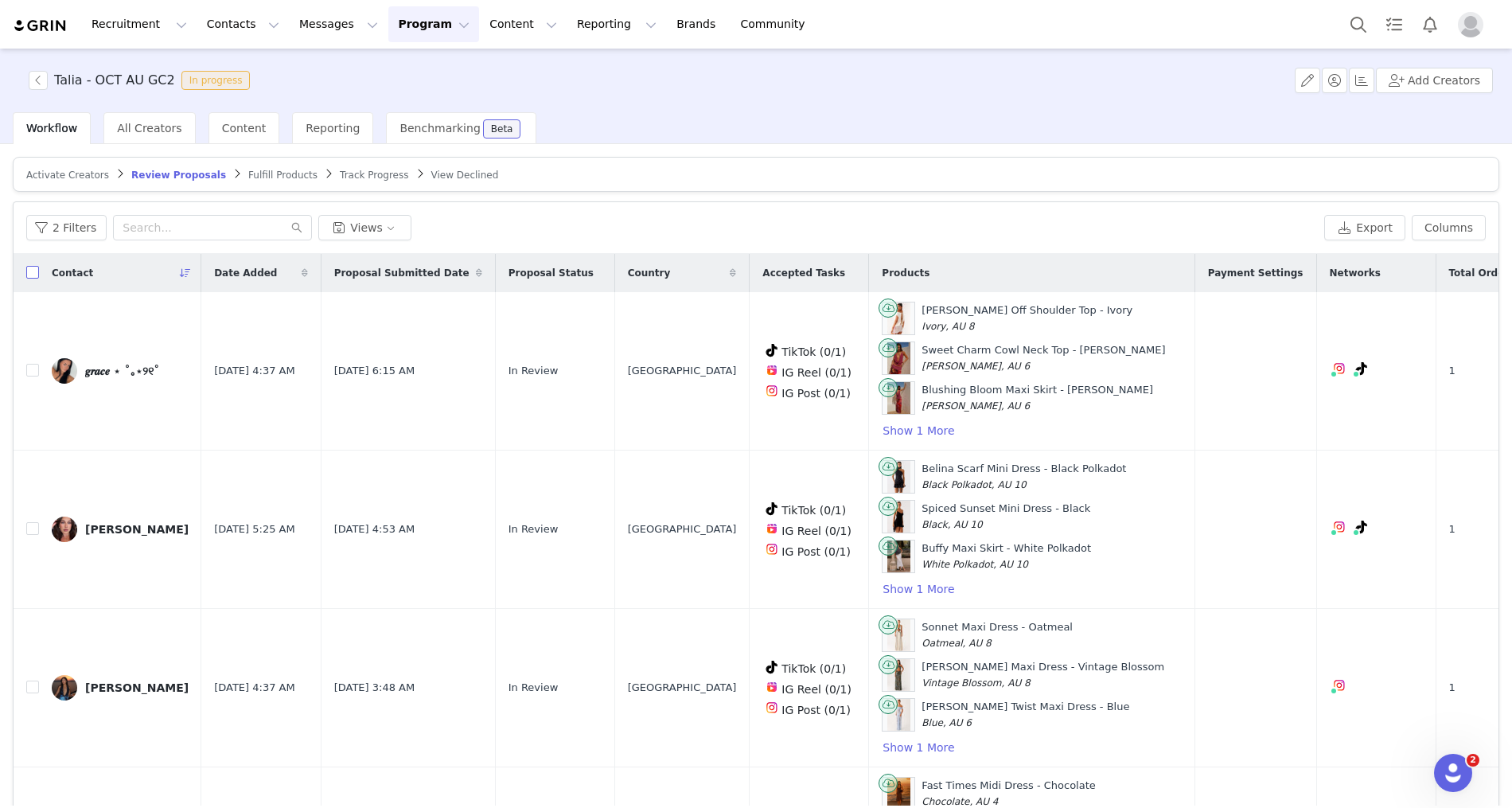
checkbox input "true"
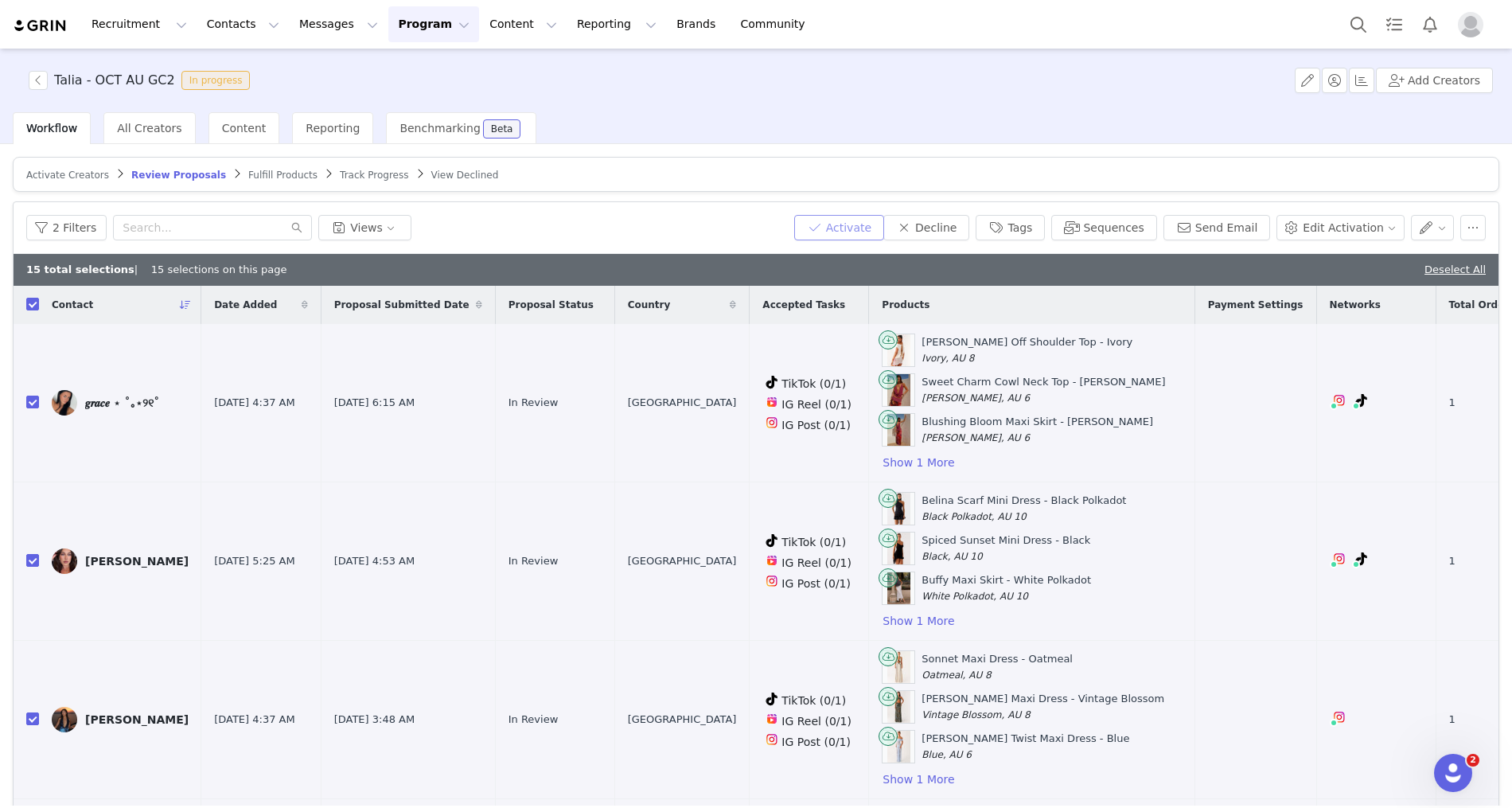
click at [865, 215] on button "Activate" at bounding box center [839, 227] width 90 height 25
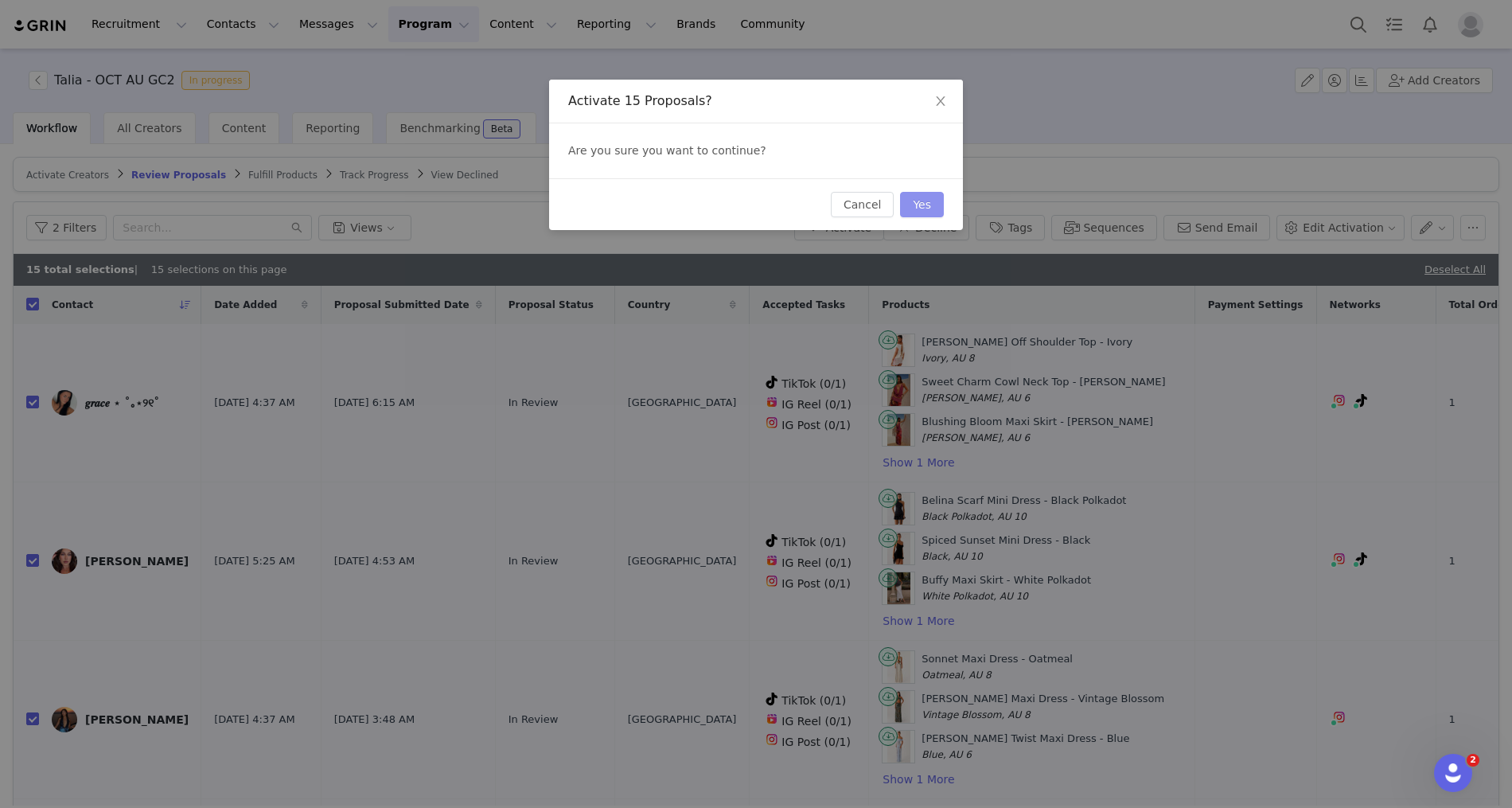
click at [928, 205] on button "Yes" at bounding box center [921, 205] width 44 height 25
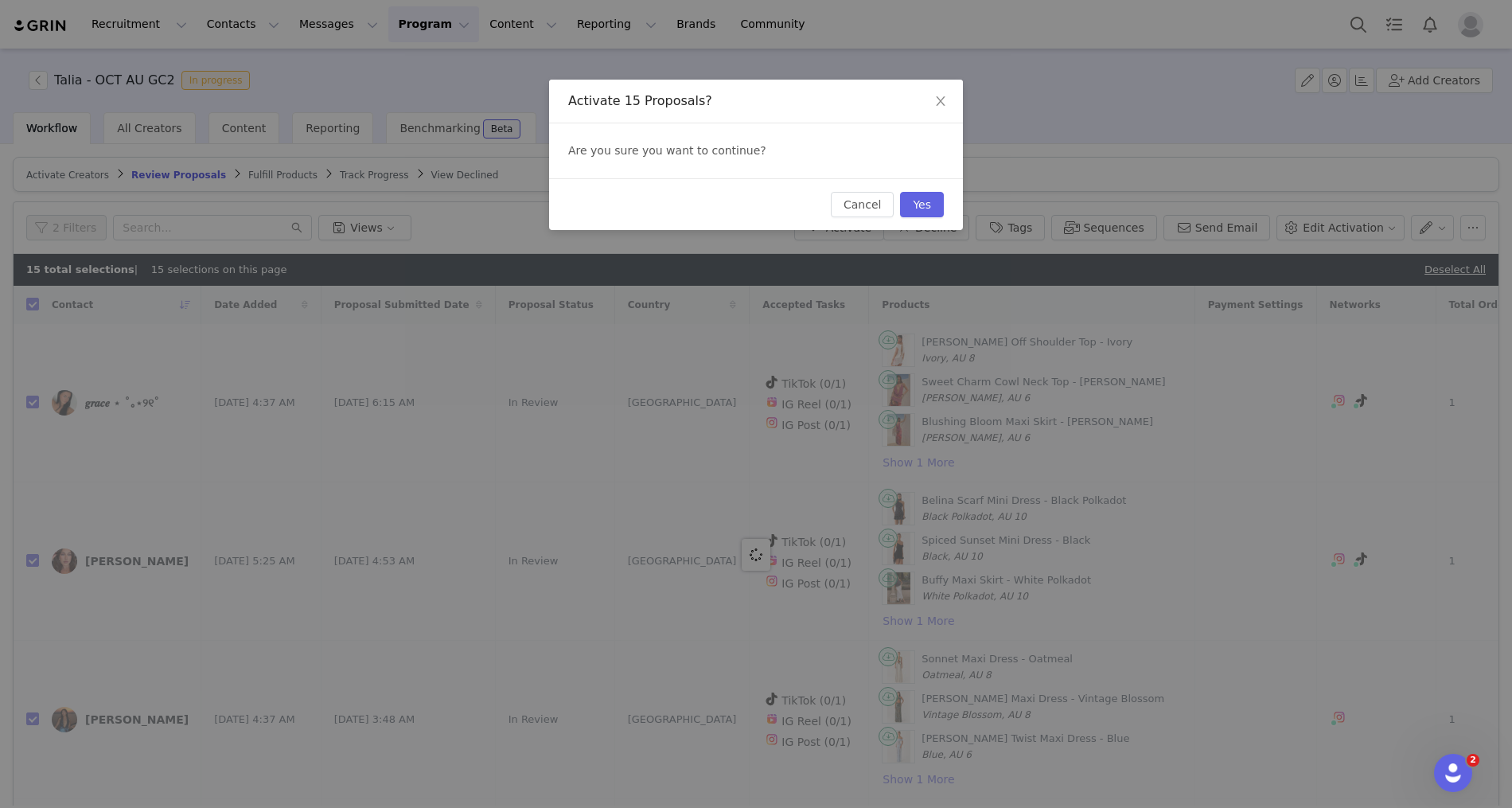
checkbox input "false"
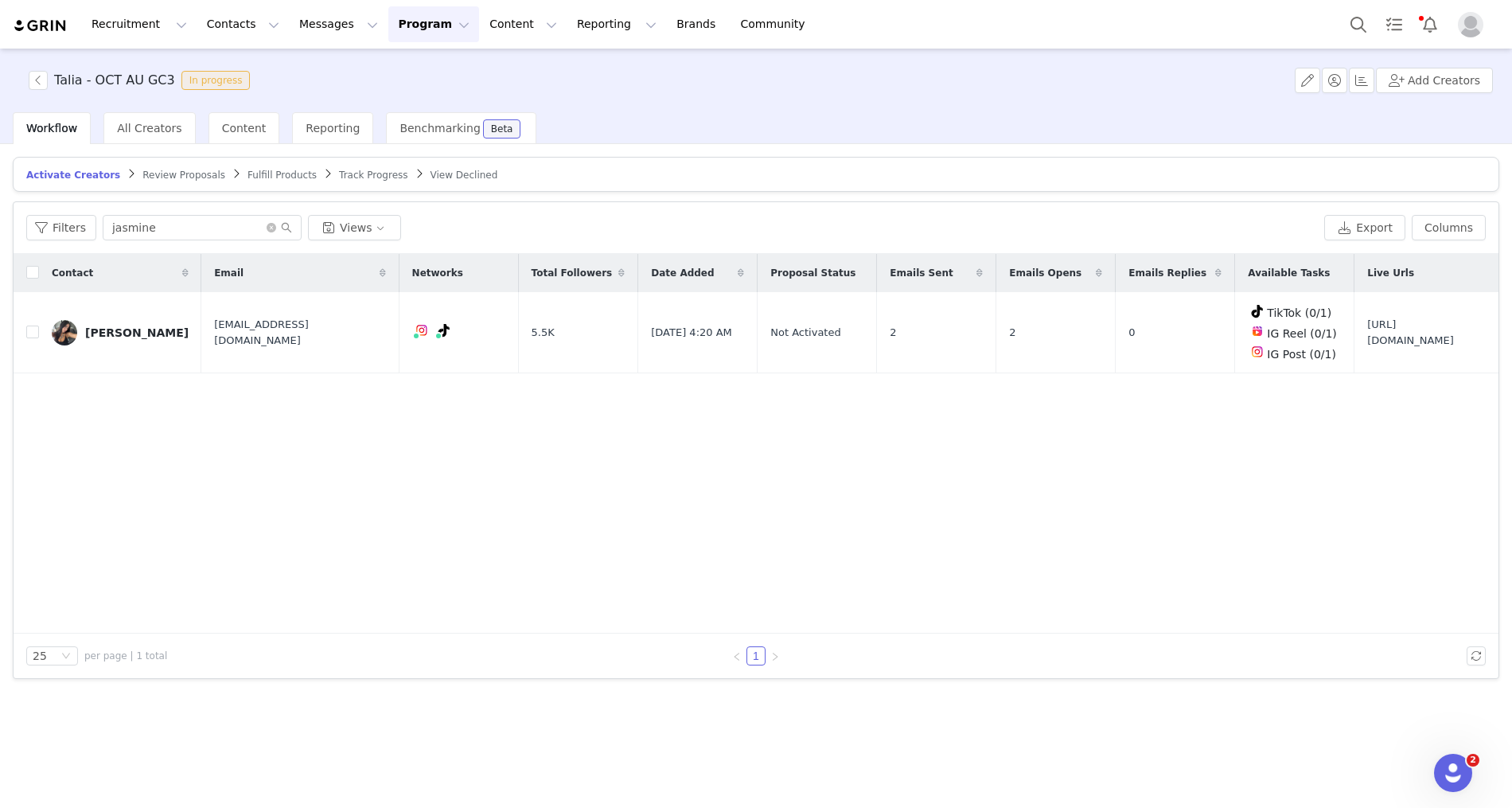
click at [190, 177] on span "Review Proposals" at bounding box center [183, 174] width 83 height 11
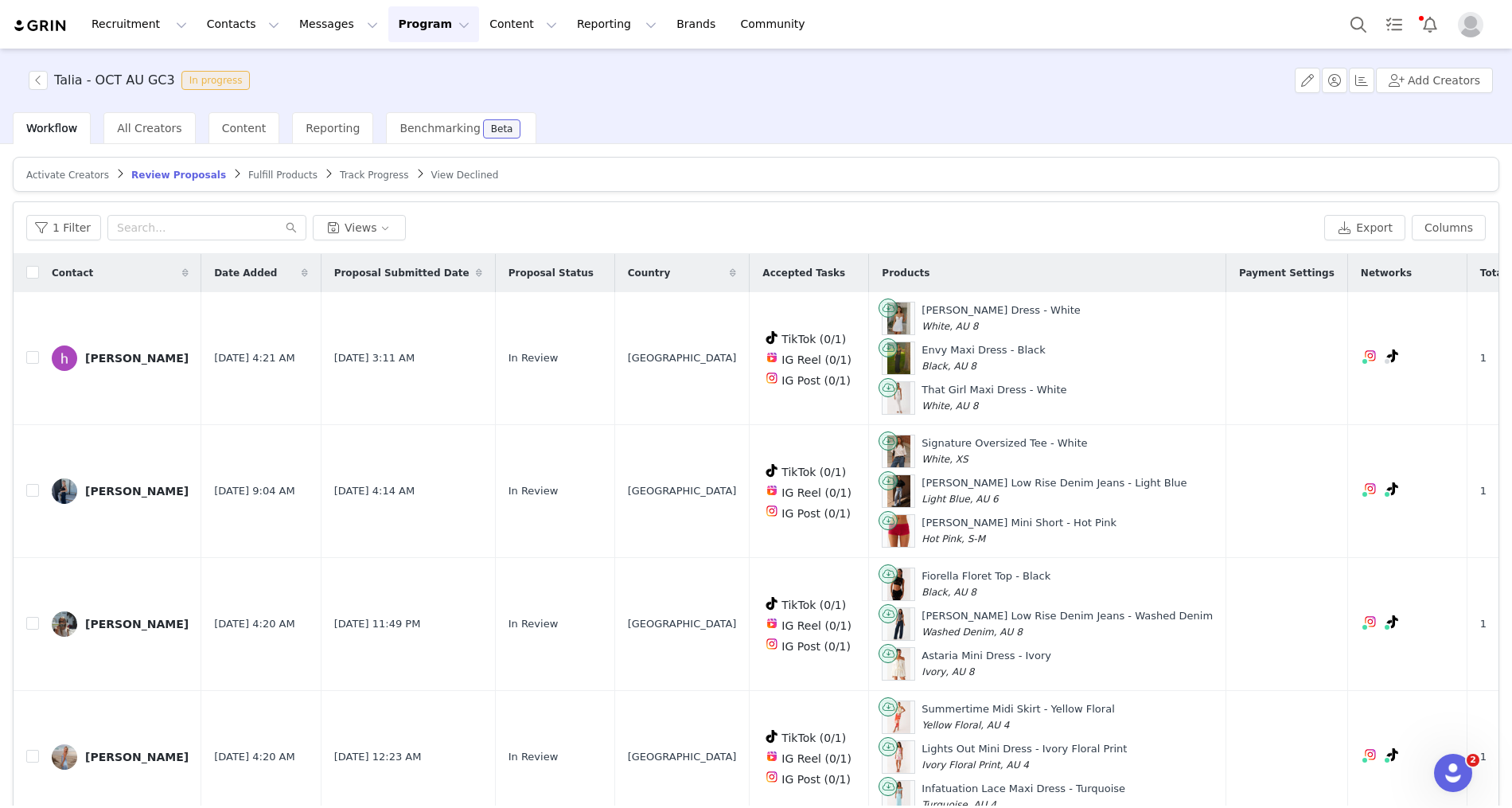
click at [344, 169] on span "Track Progress" at bounding box center [374, 174] width 69 height 11
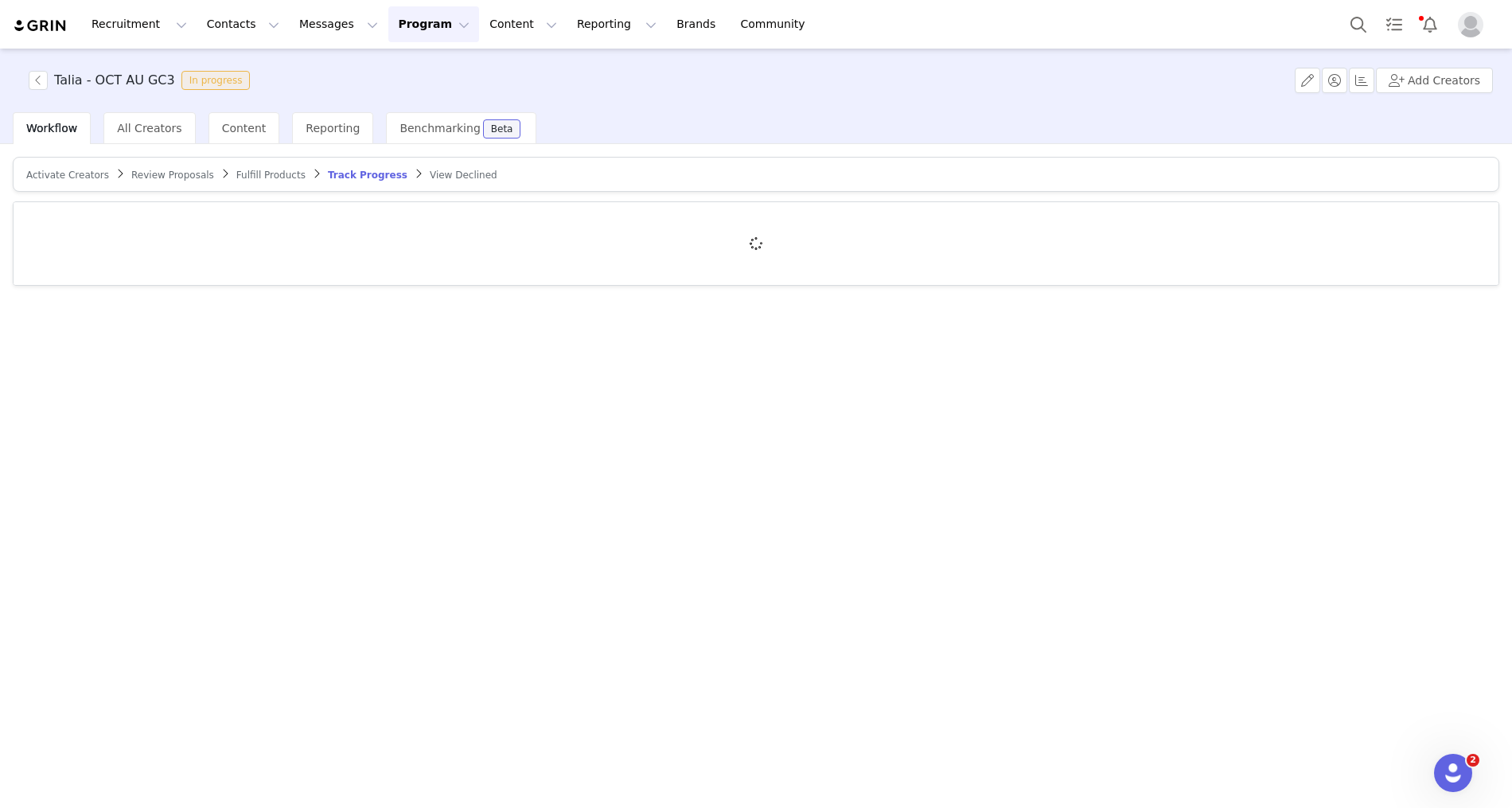
click at [60, 183] on article "Activate Creators Review Proposals Fulfill Products Track Progress View Declined" at bounding box center [756, 174] width 1486 height 35
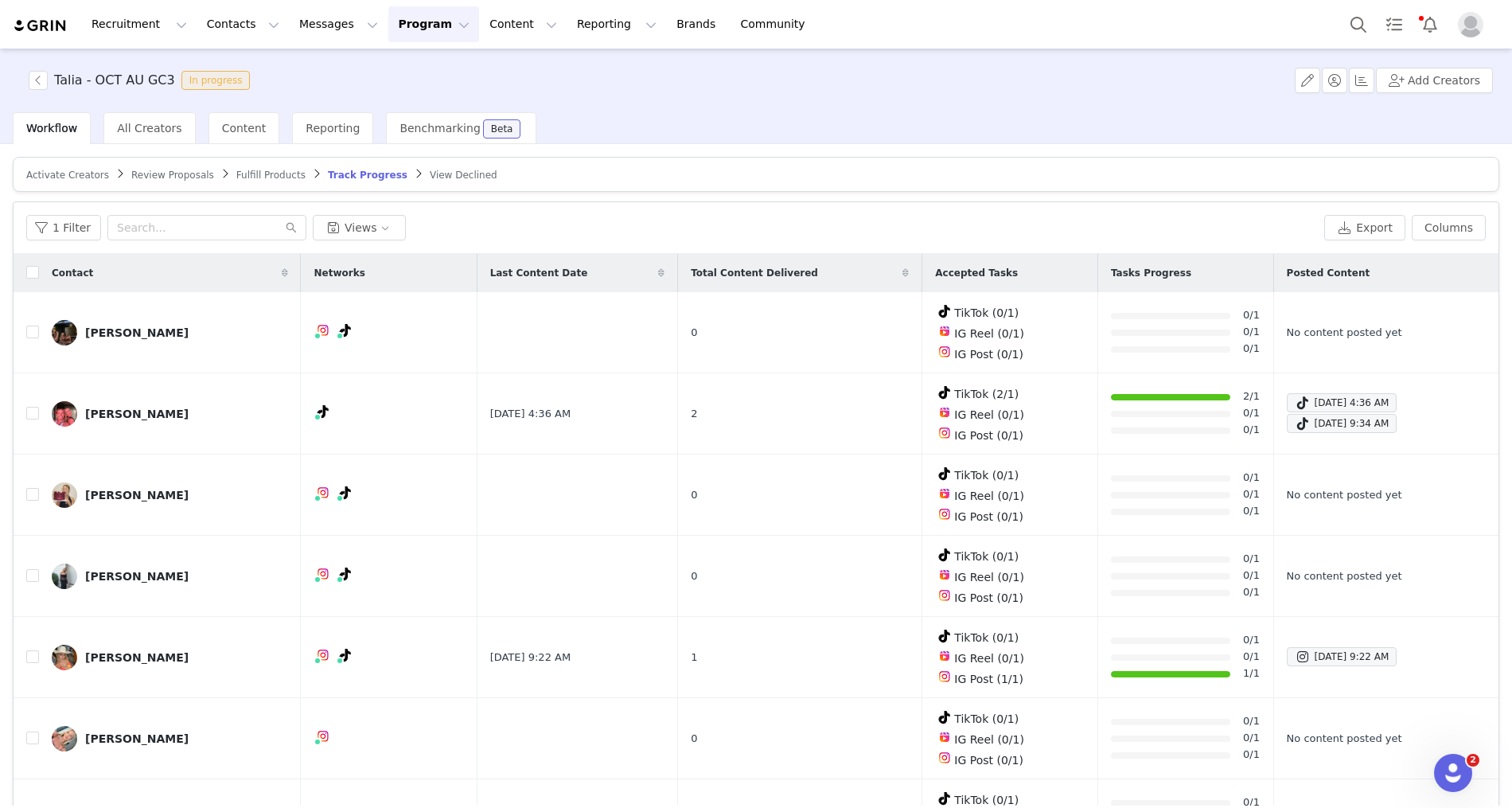
click at [57, 178] on span "Activate Creators" at bounding box center [67, 174] width 83 height 11
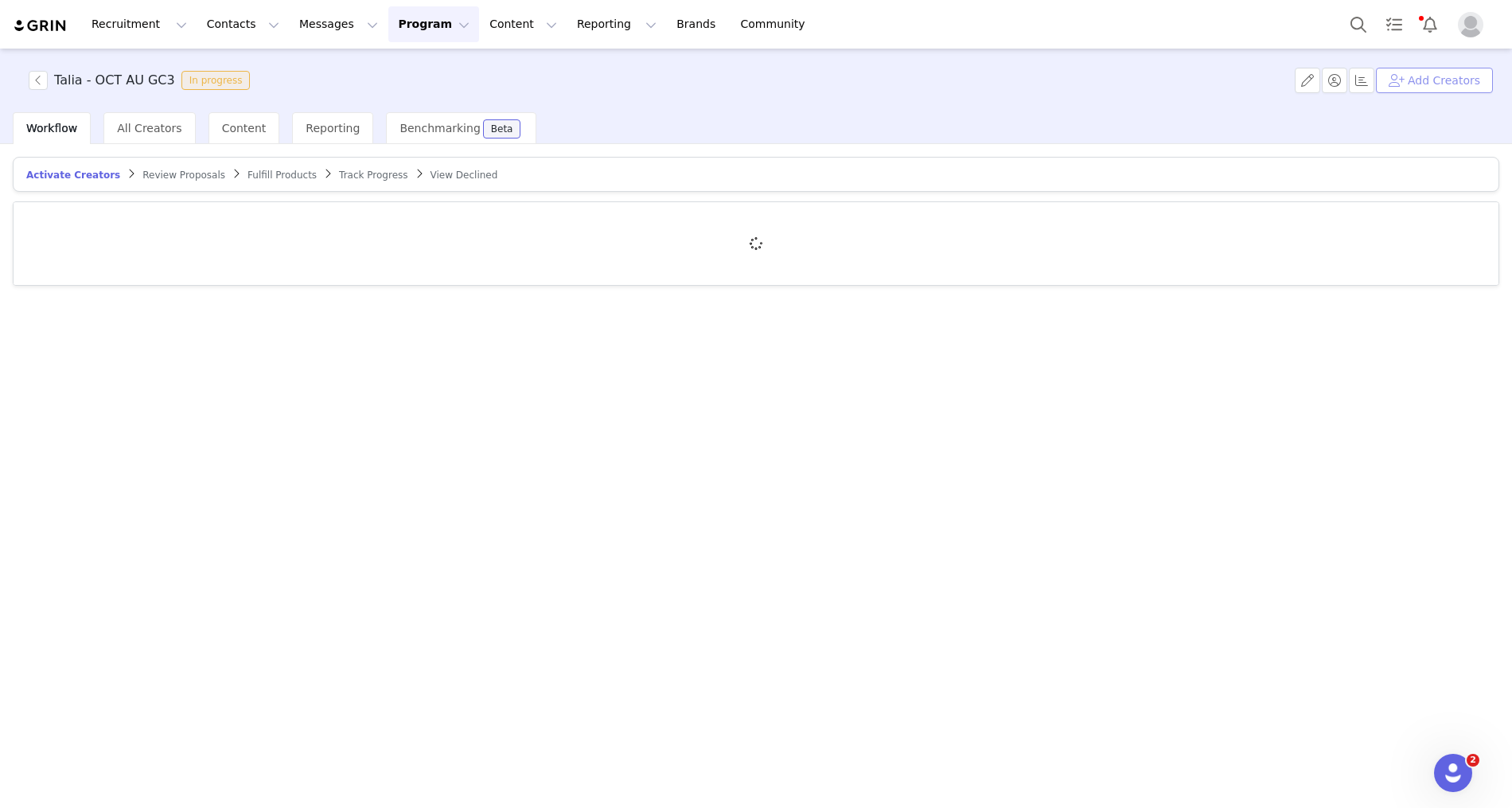
click at [1458, 72] on button "Add Creators" at bounding box center [1434, 80] width 117 height 25
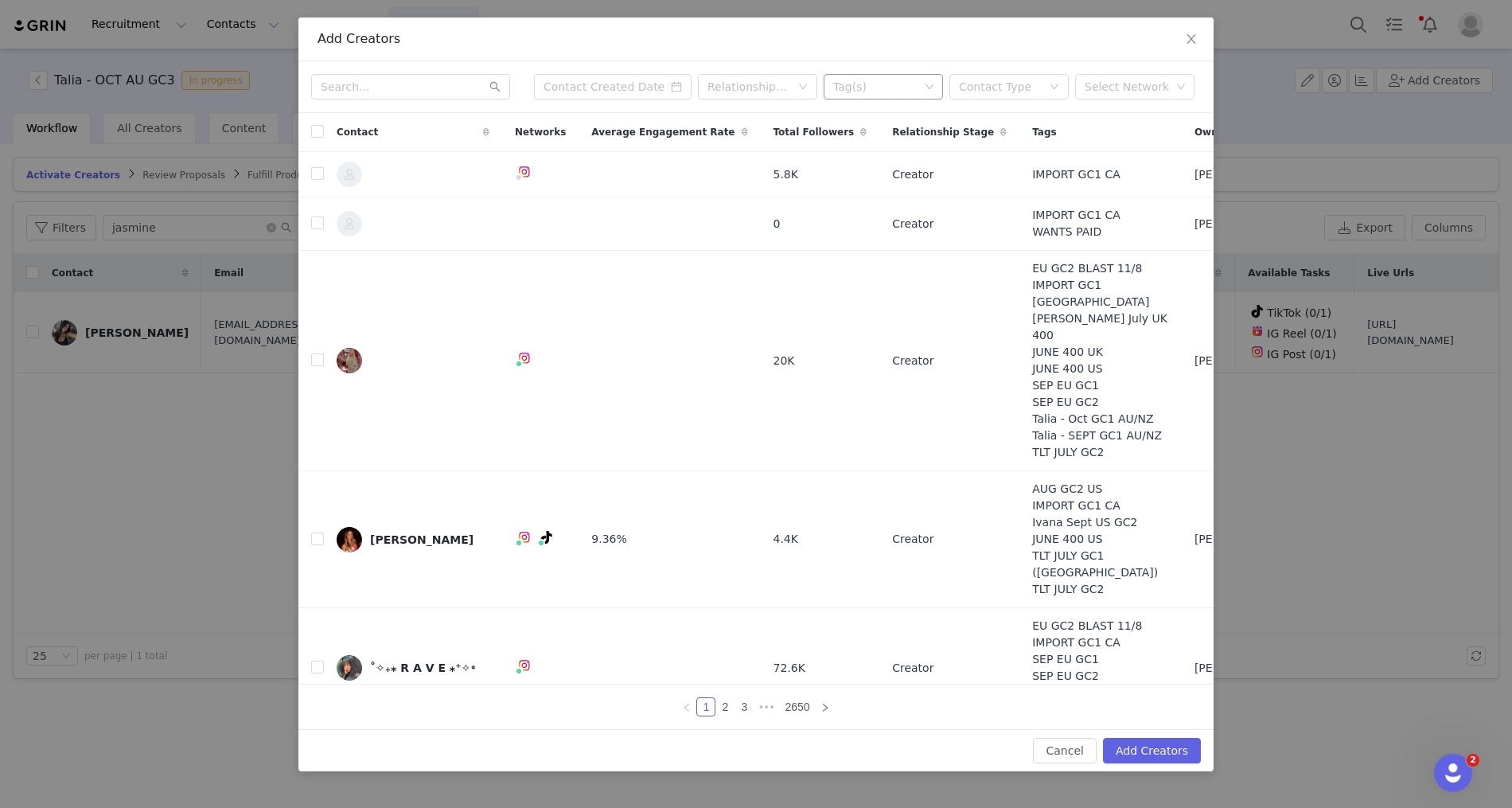
click at [886, 87] on div "Tag(s)" at bounding box center [876, 86] width 86 height 16
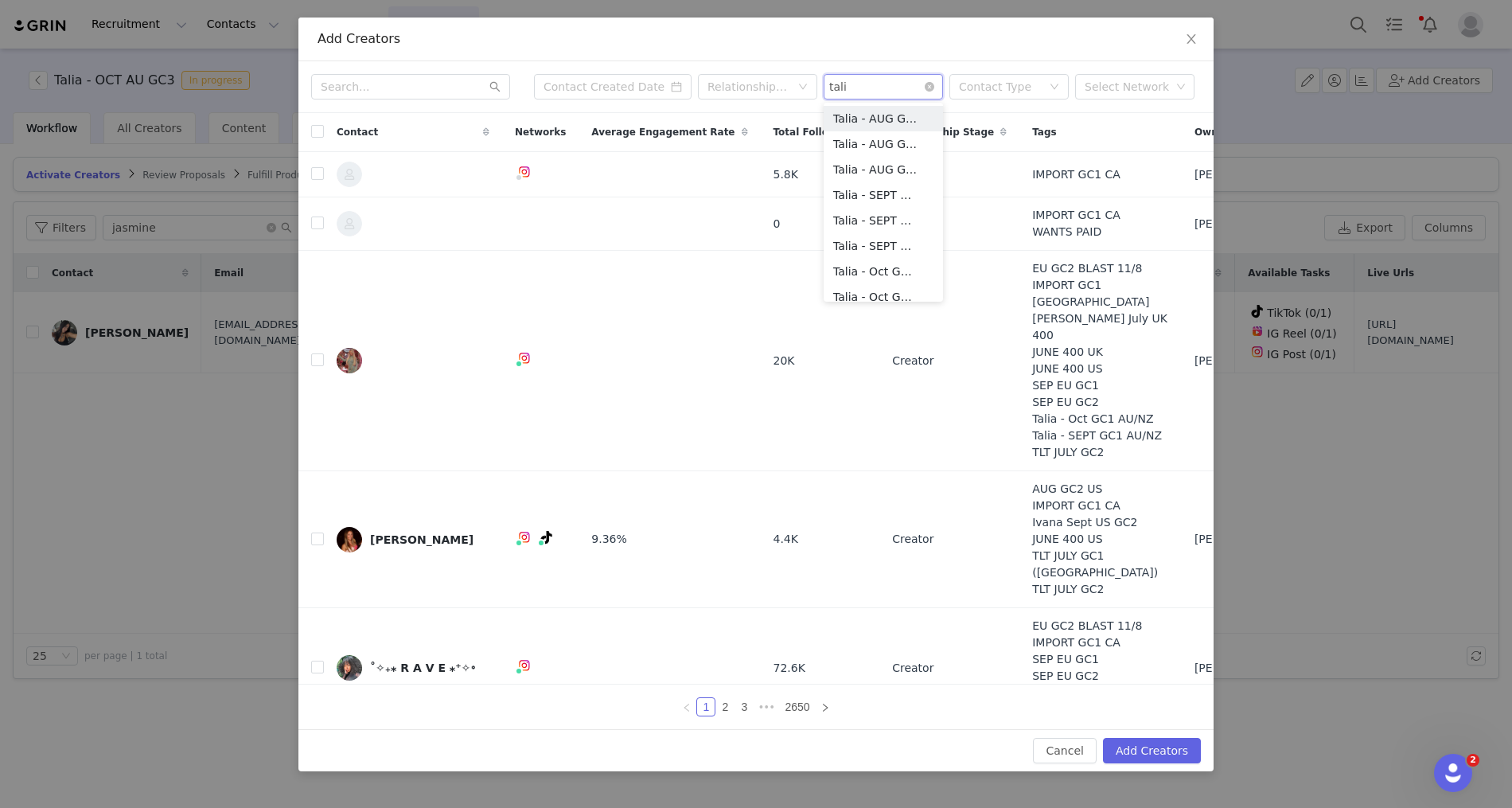
type input "talia"
click at [869, 277] on li "Talia - Oct GC3 AU/[GEOGRAPHIC_DATA]" at bounding box center [883, 286] width 119 height 25
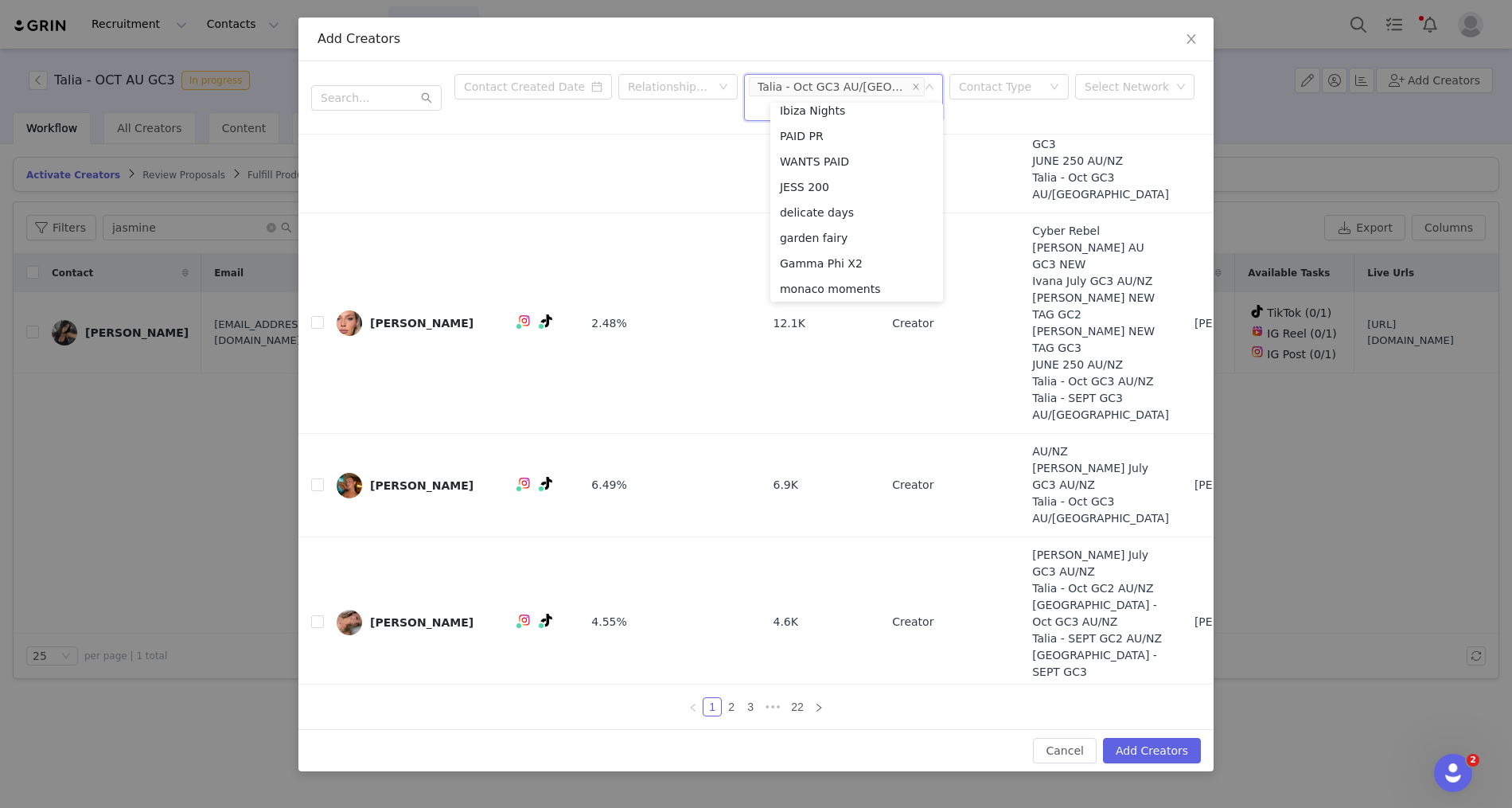
scroll to position [0, 0]
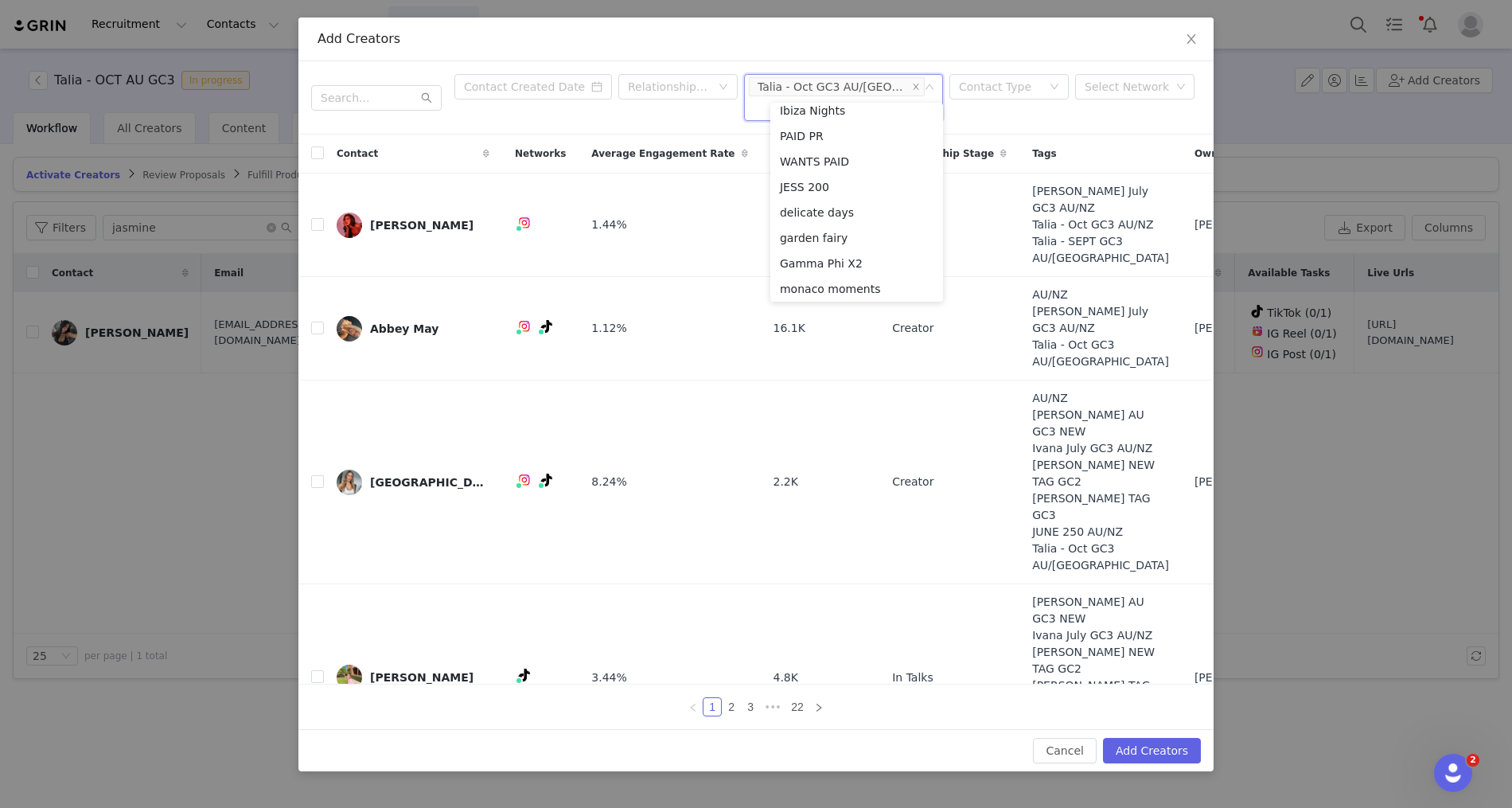
click at [325, 135] on div "Contact" at bounding box center [413, 154] width 178 height 39
click at [314, 147] on input "checkbox" at bounding box center [317, 153] width 13 height 13
checkbox input "true"
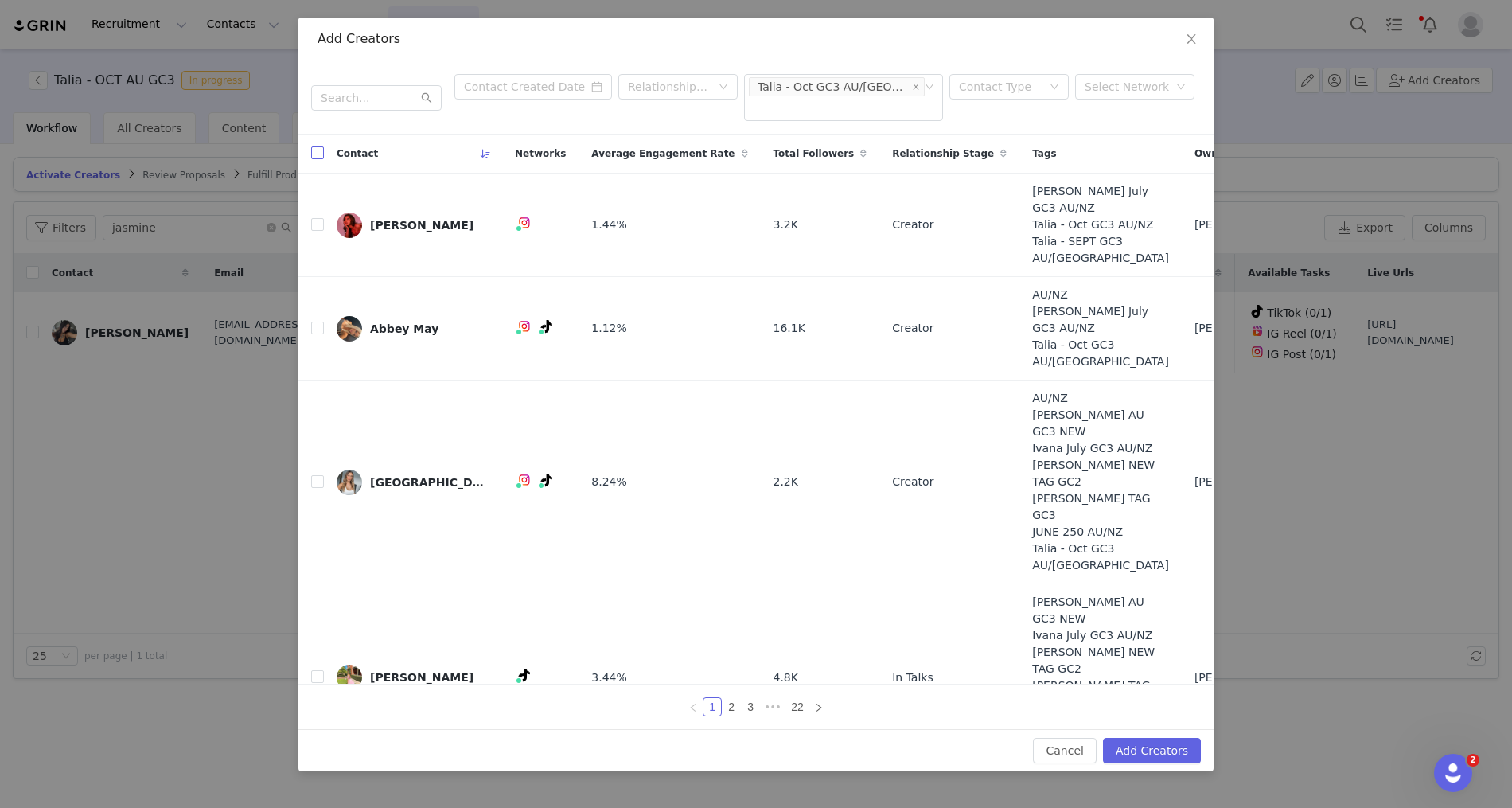
checkbox input "true"
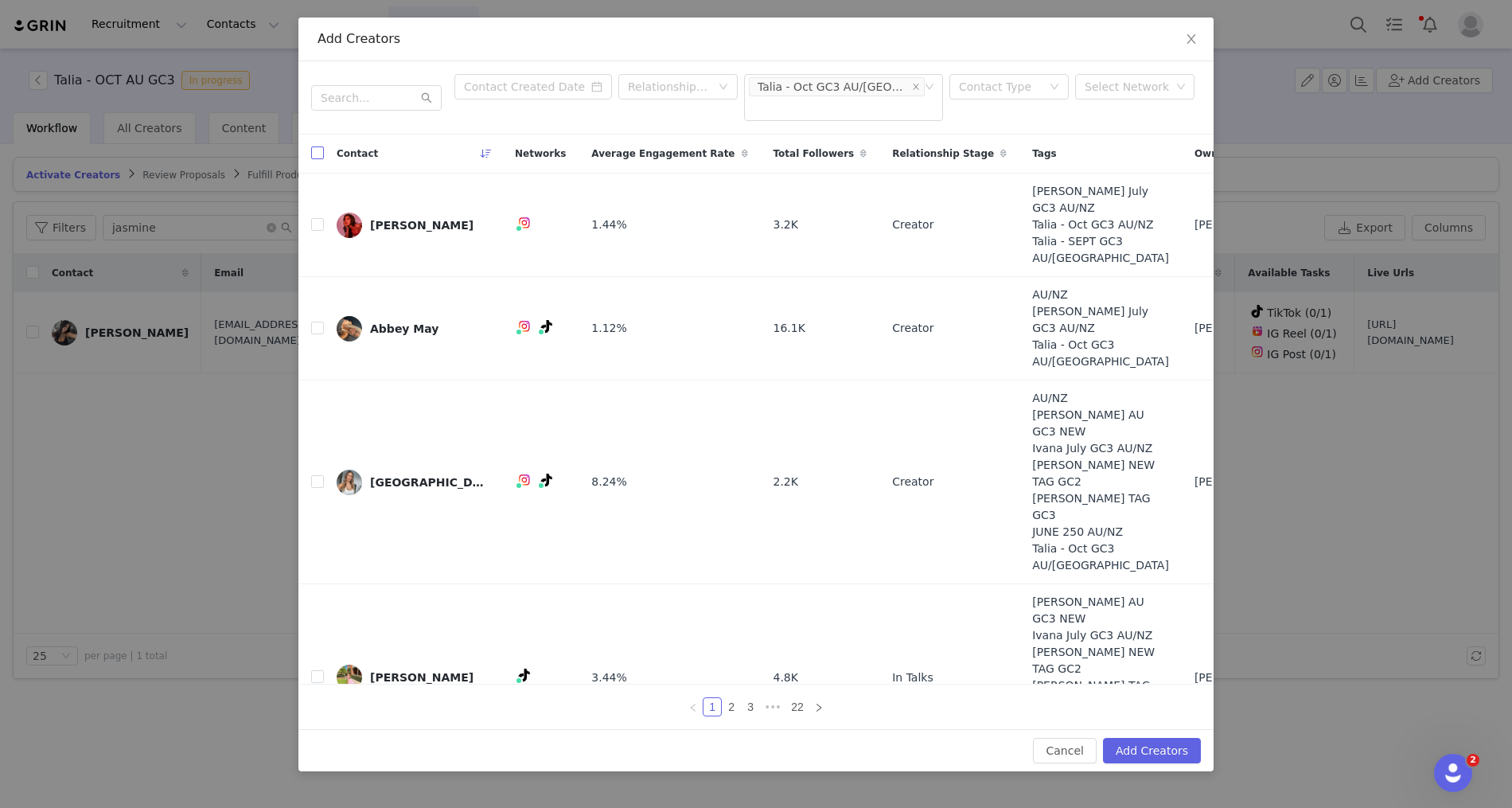
checkbox input "true"
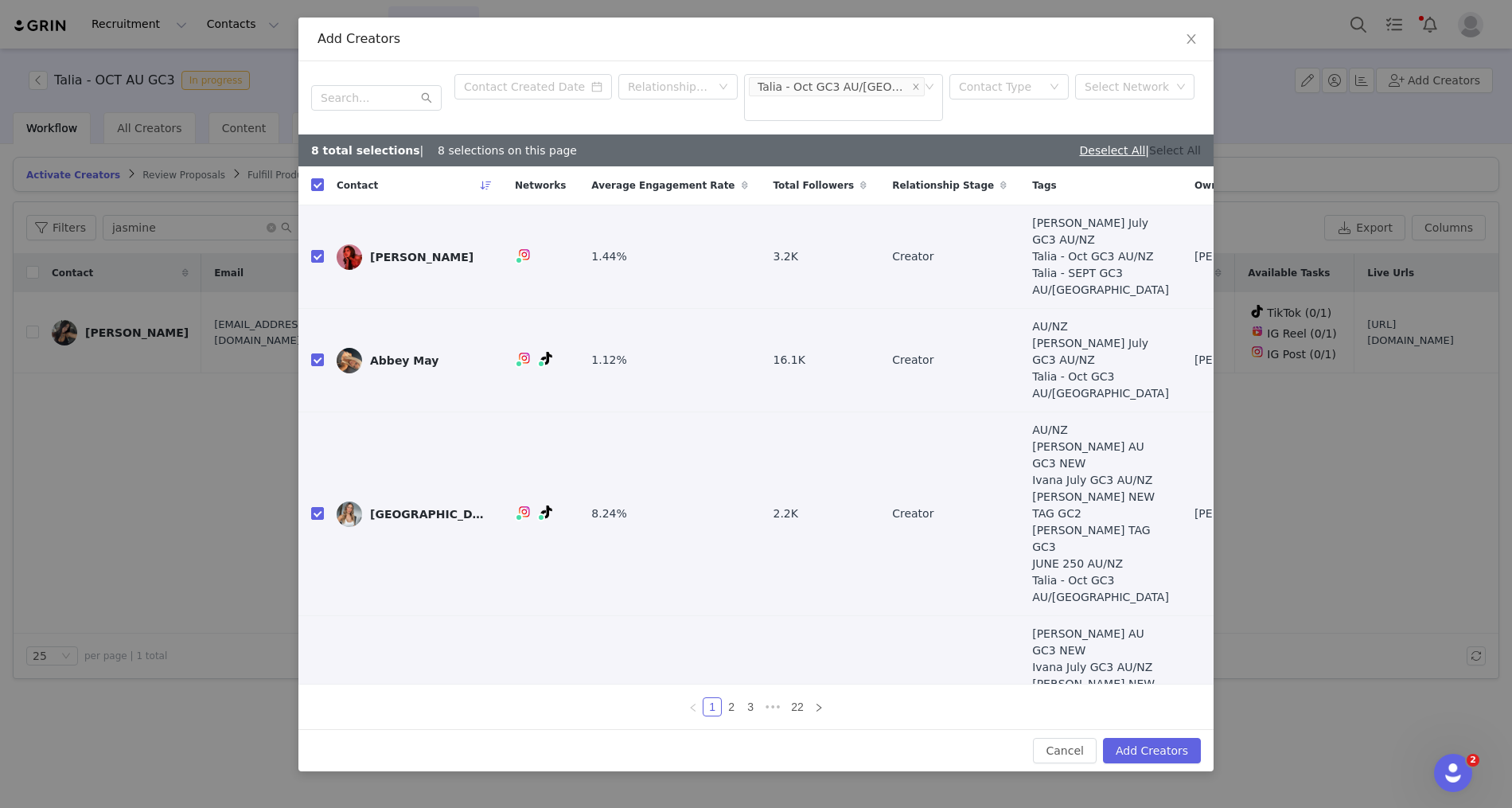
click at [1167, 144] on link "Select All" at bounding box center [1175, 150] width 52 height 13
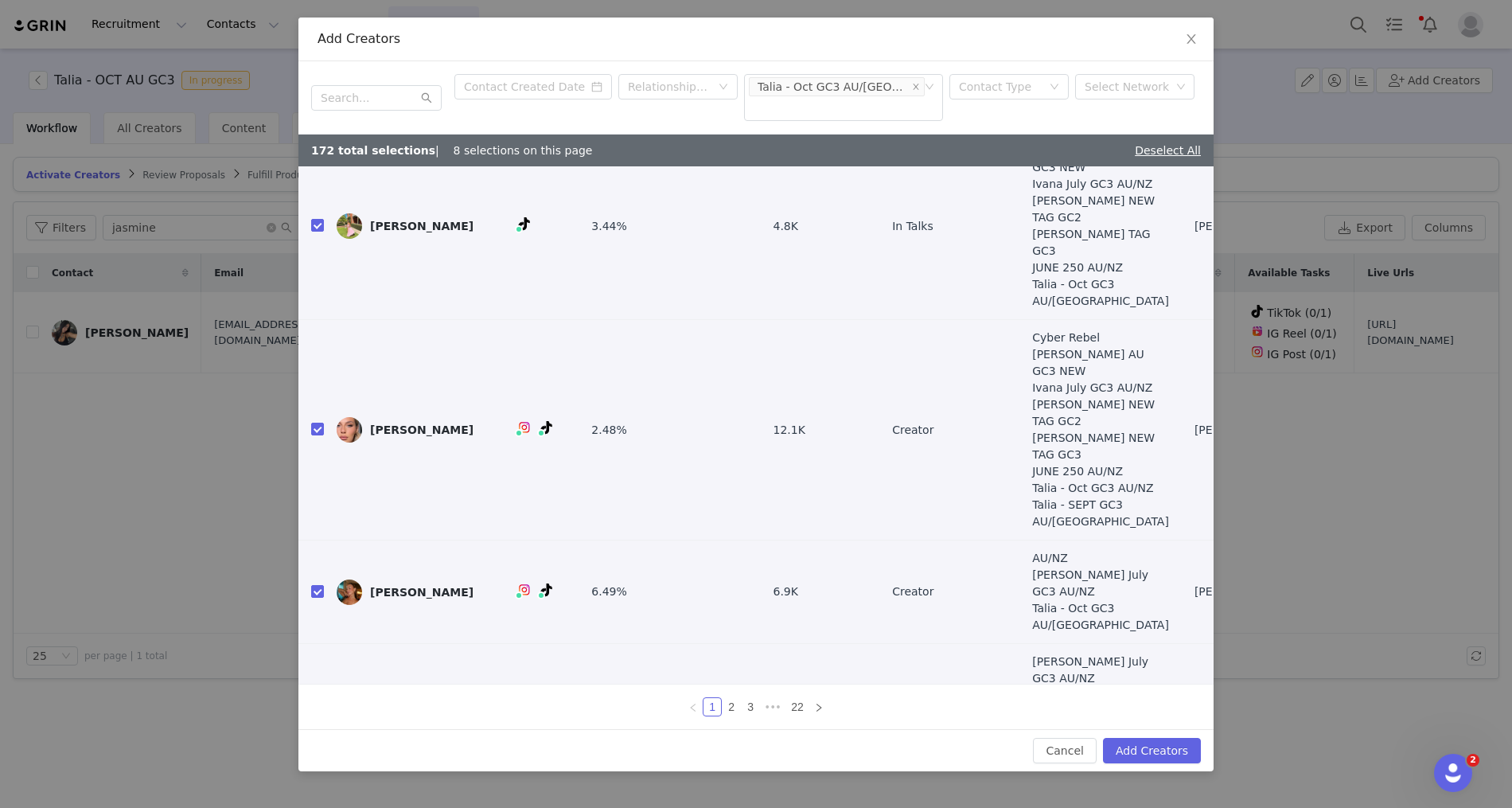
scroll to position [590, 0]
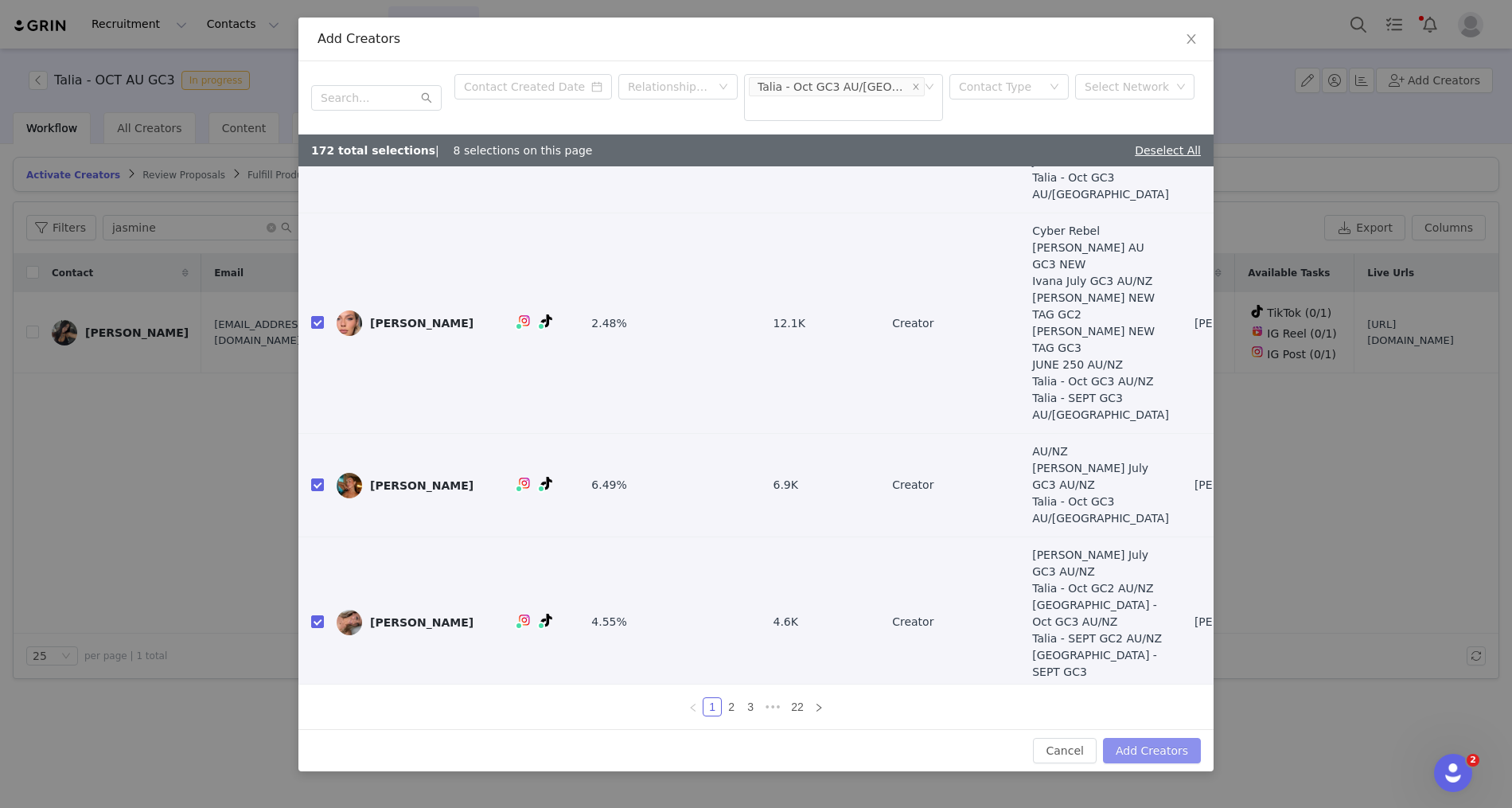
click at [1145, 749] on button "Add Creators" at bounding box center [1152, 751] width 98 height 25
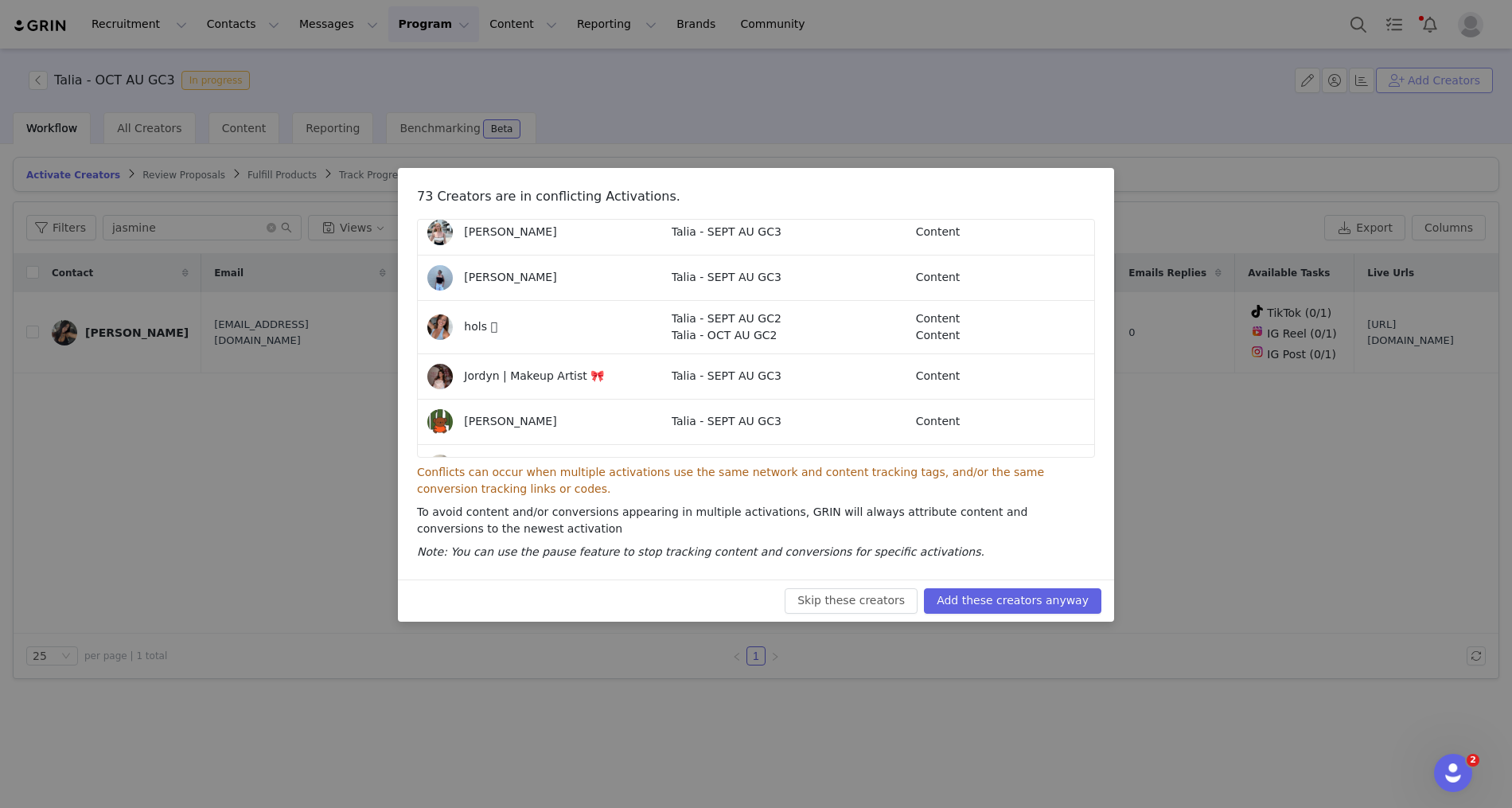
scroll to position [3284, 0]
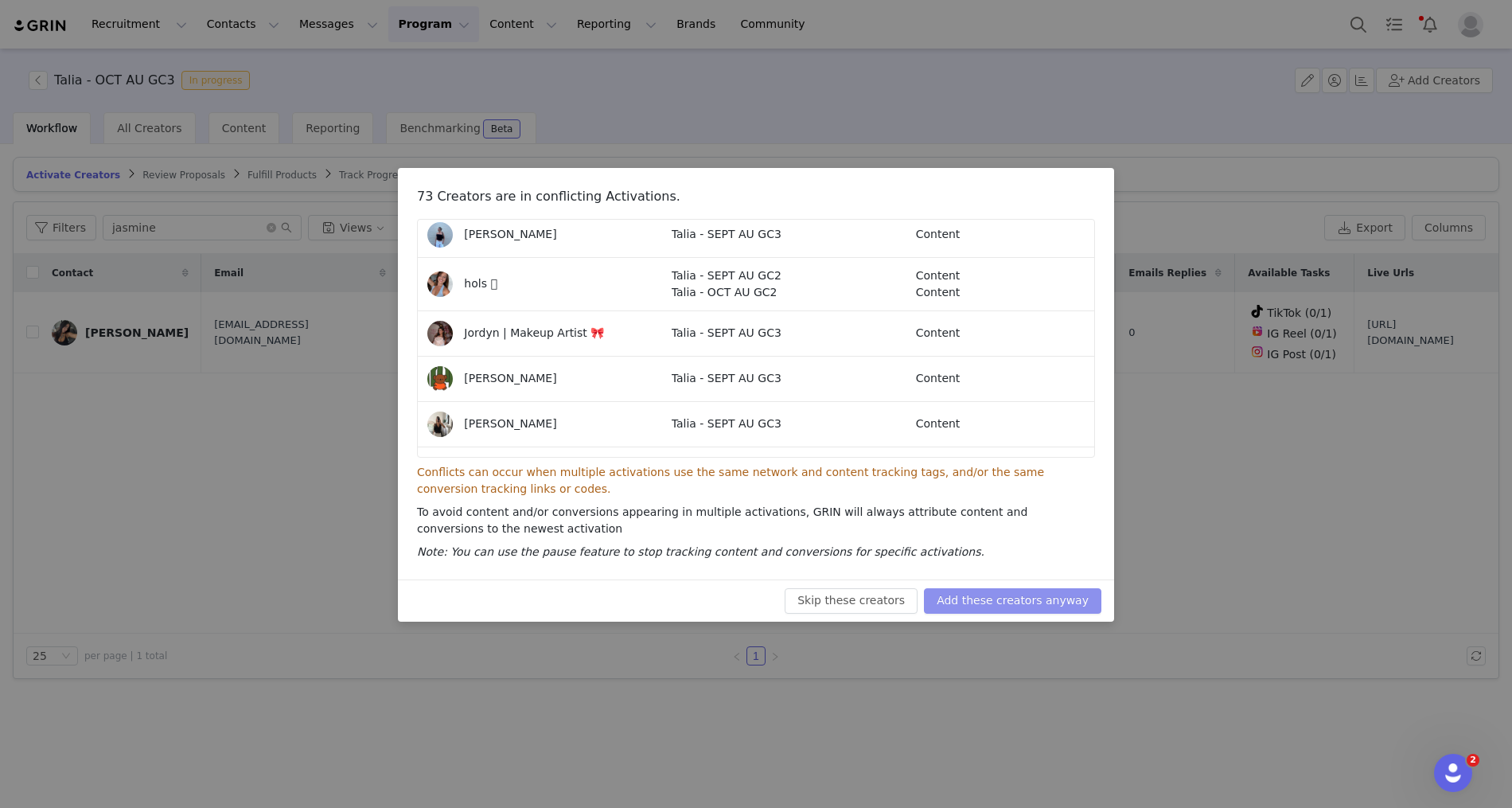
click at [988, 608] on button "Add these creators anyway" at bounding box center [1013, 601] width 178 height 25
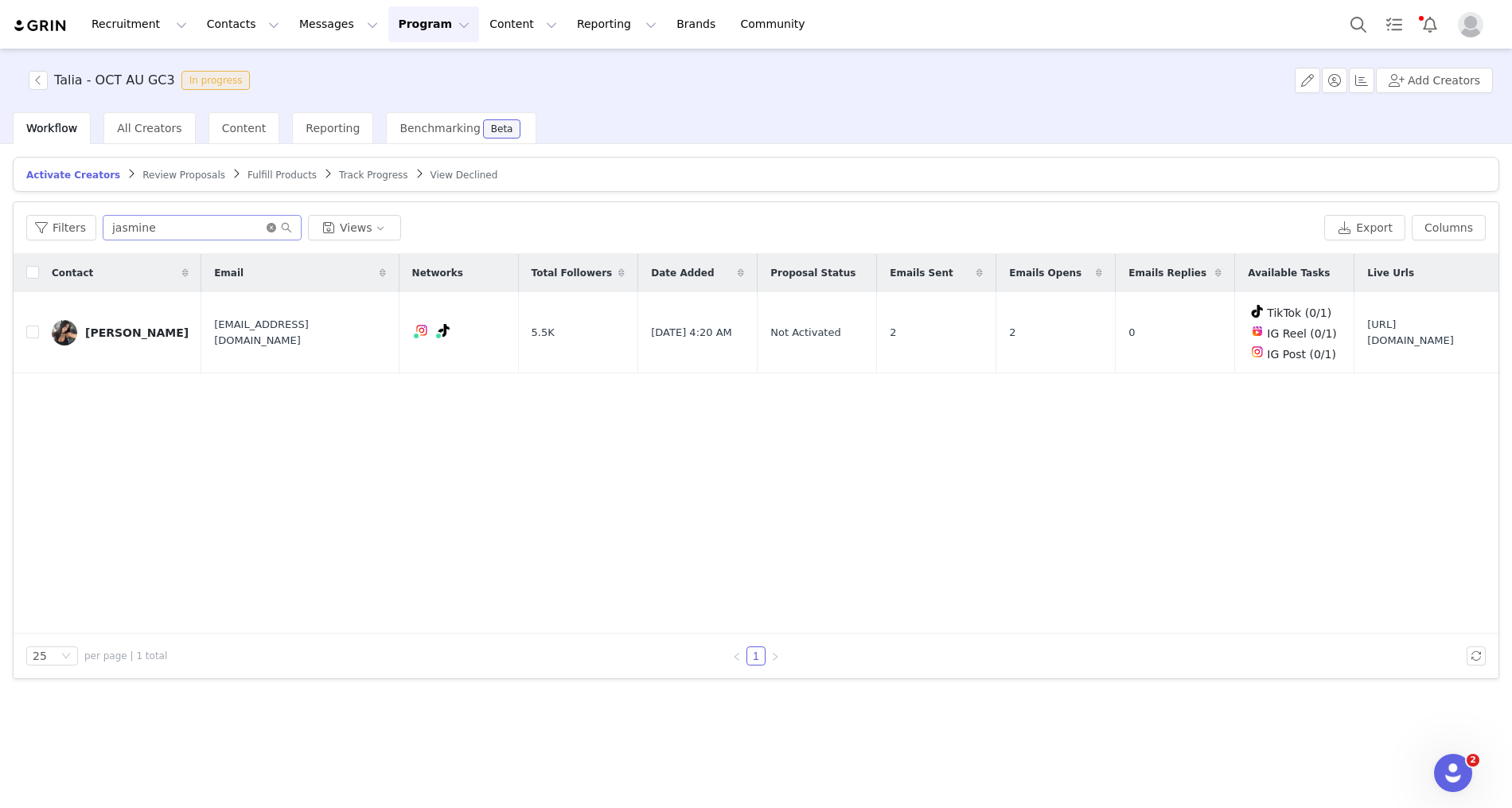
click at [266, 224] on icon "icon: close-circle" at bounding box center [271, 227] width 9 height 9
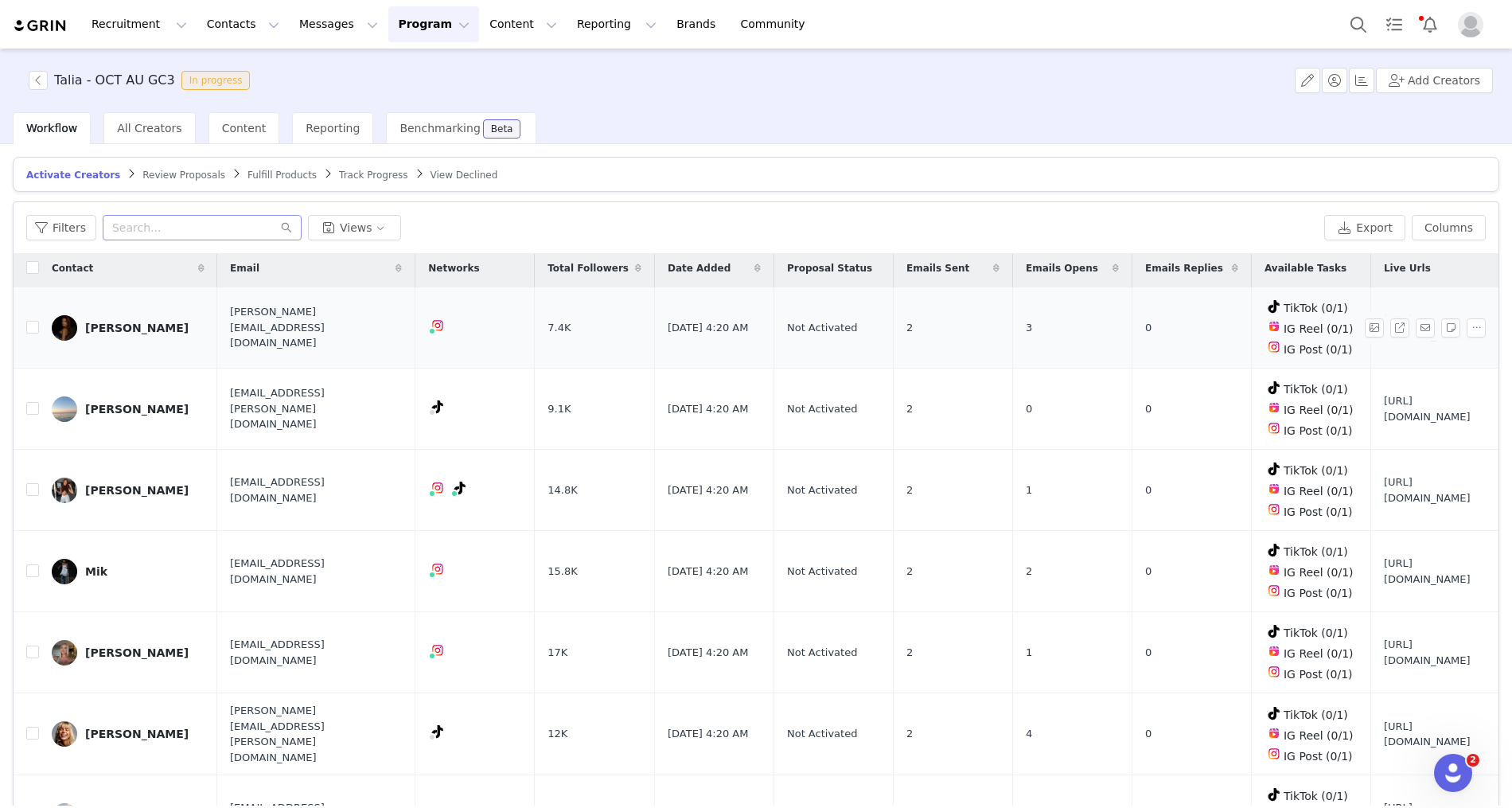
scroll to position [0, 0]
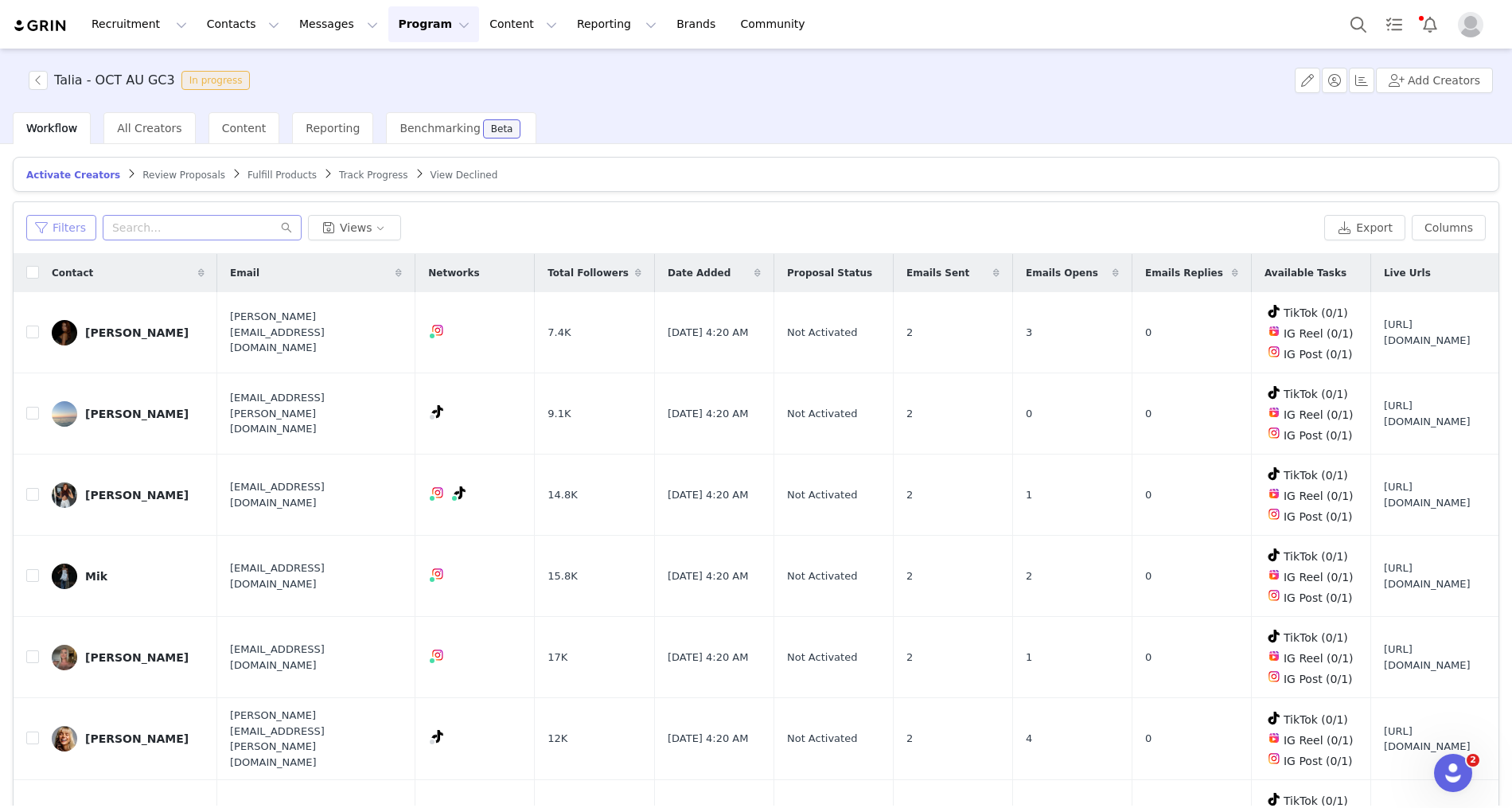
click at [35, 216] on button "Filters" at bounding box center [61, 227] width 70 height 25
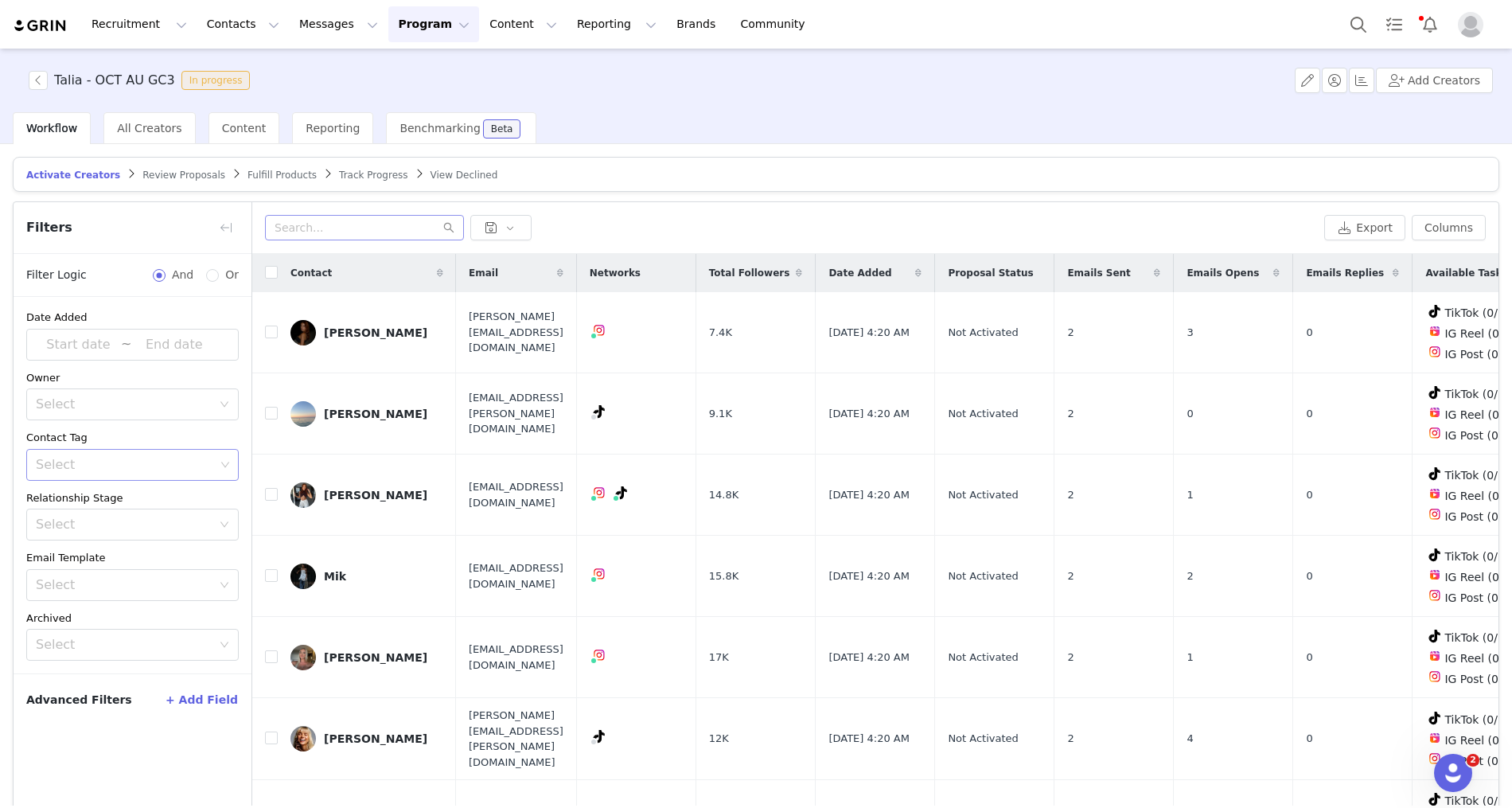
scroll to position [6, 0]
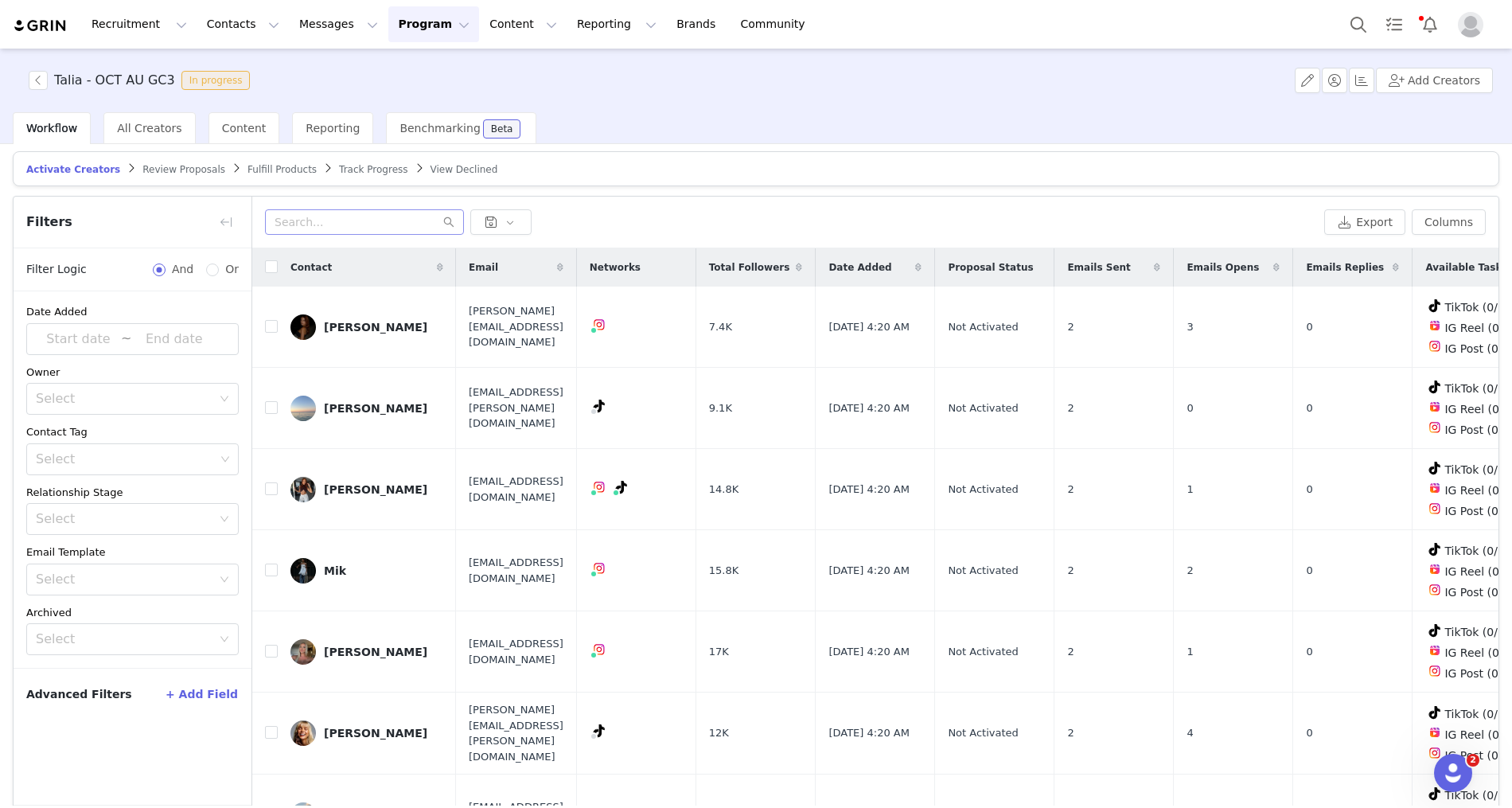
click at [209, 681] on button "+ Add Field" at bounding box center [202, 694] width 74 height 25
click at [135, 733] on div "Select" at bounding box center [127, 748] width 183 height 30
type input "sent"
click at [121, 704] on li "Emails Sent" at bounding box center [132, 710] width 213 height 25
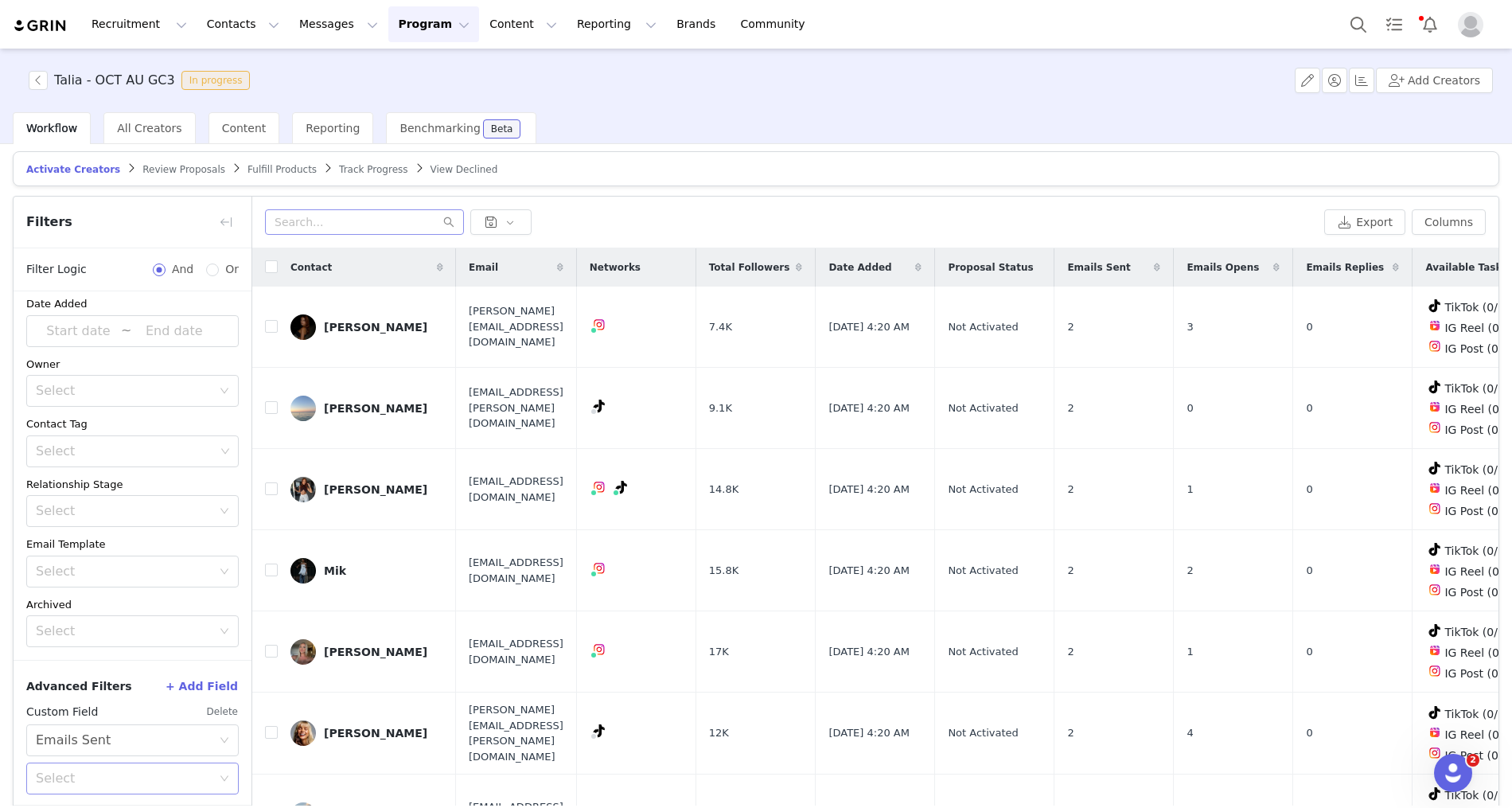
click at [77, 770] on div "Select" at bounding box center [124, 778] width 176 height 16
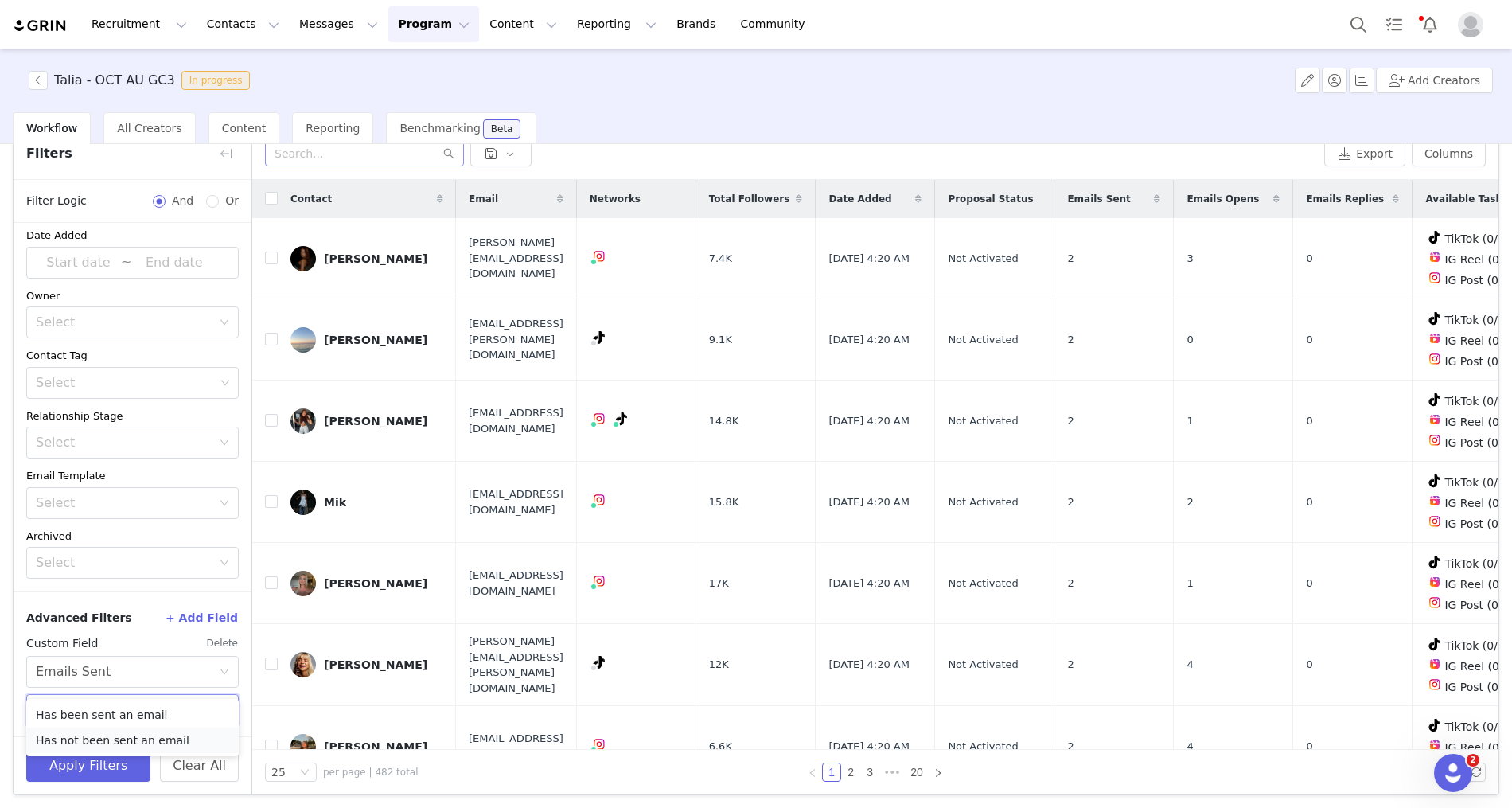
click at [80, 735] on li "Has not been sent an email" at bounding box center [132, 740] width 213 height 25
click at [70, 774] on button "Apply Filters" at bounding box center [88, 766] width 124 height 32
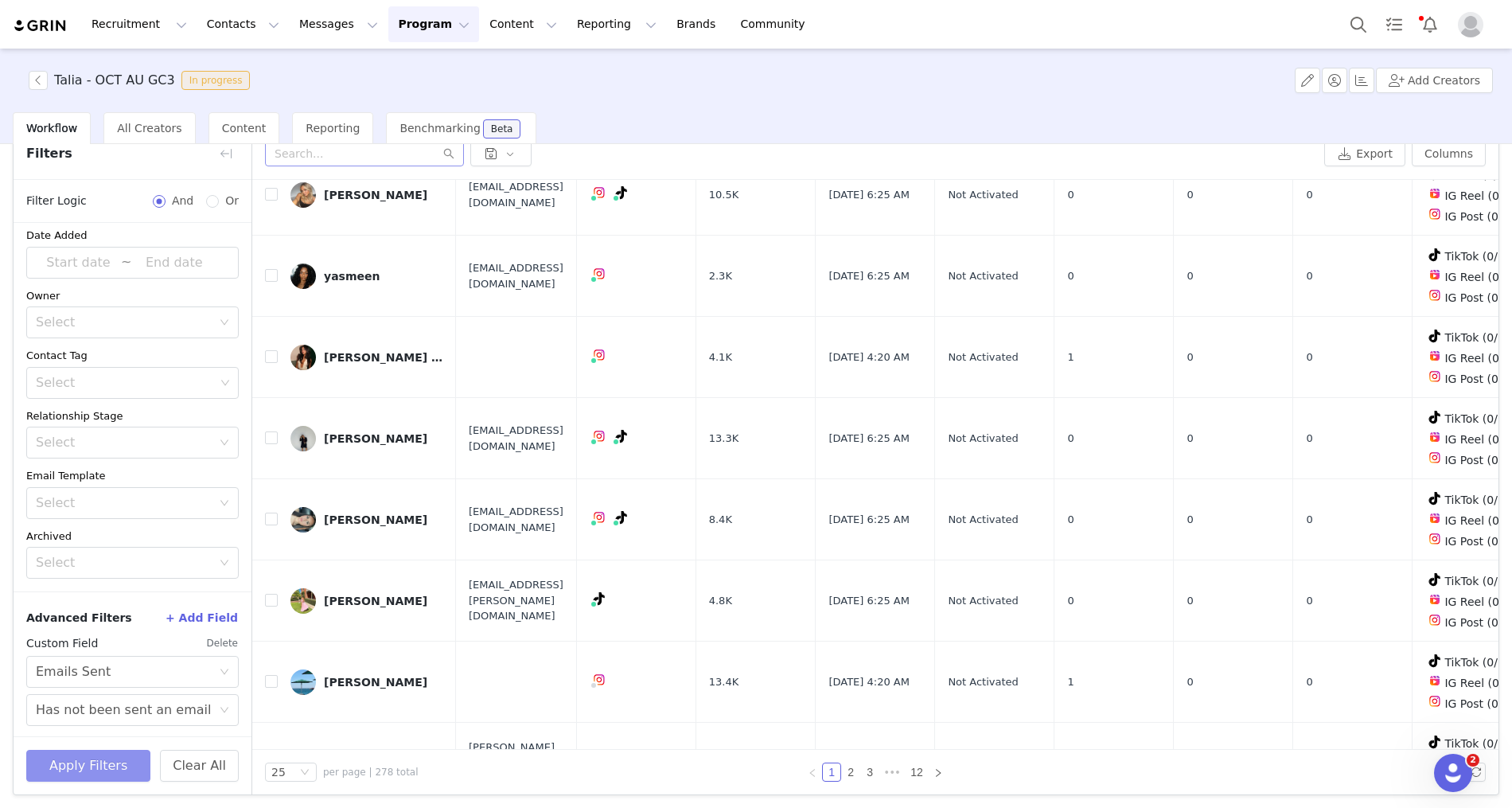
scroll to position [0, 0]
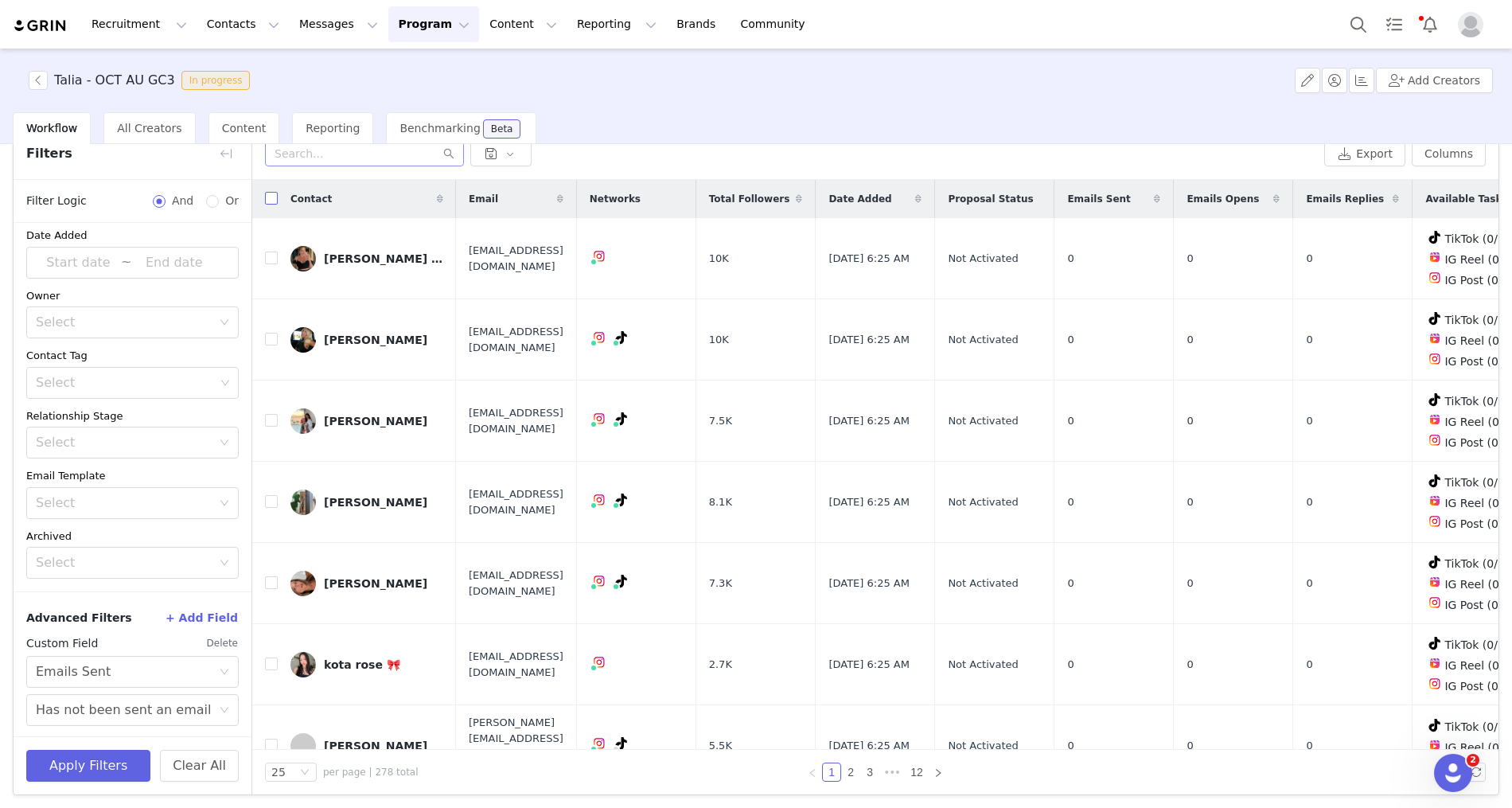
click at [270, 199] on input "checkbox" at bounding box center [271, 198] width 13 height 13
checkbox input "true"
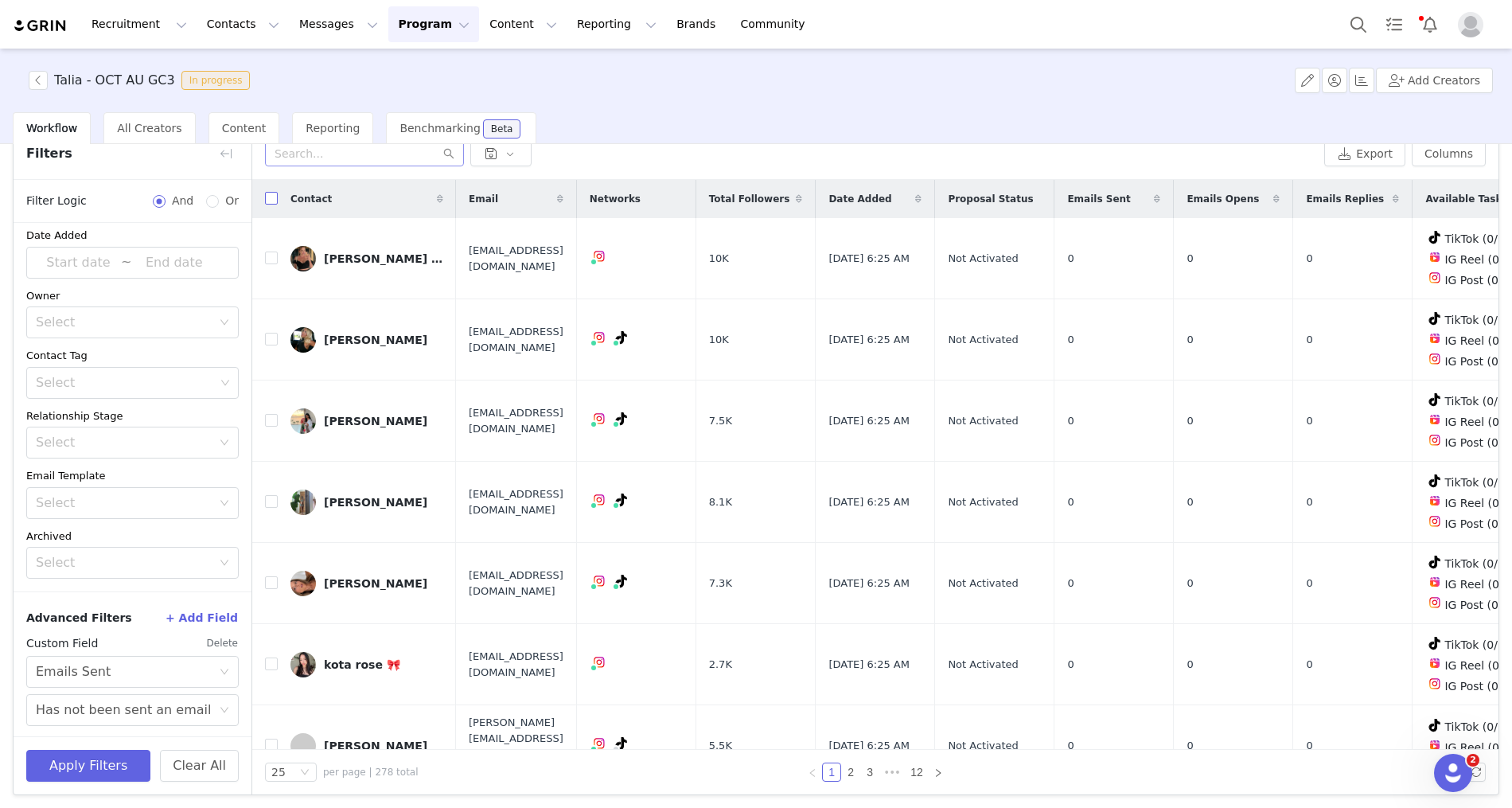
checkbox input "true"
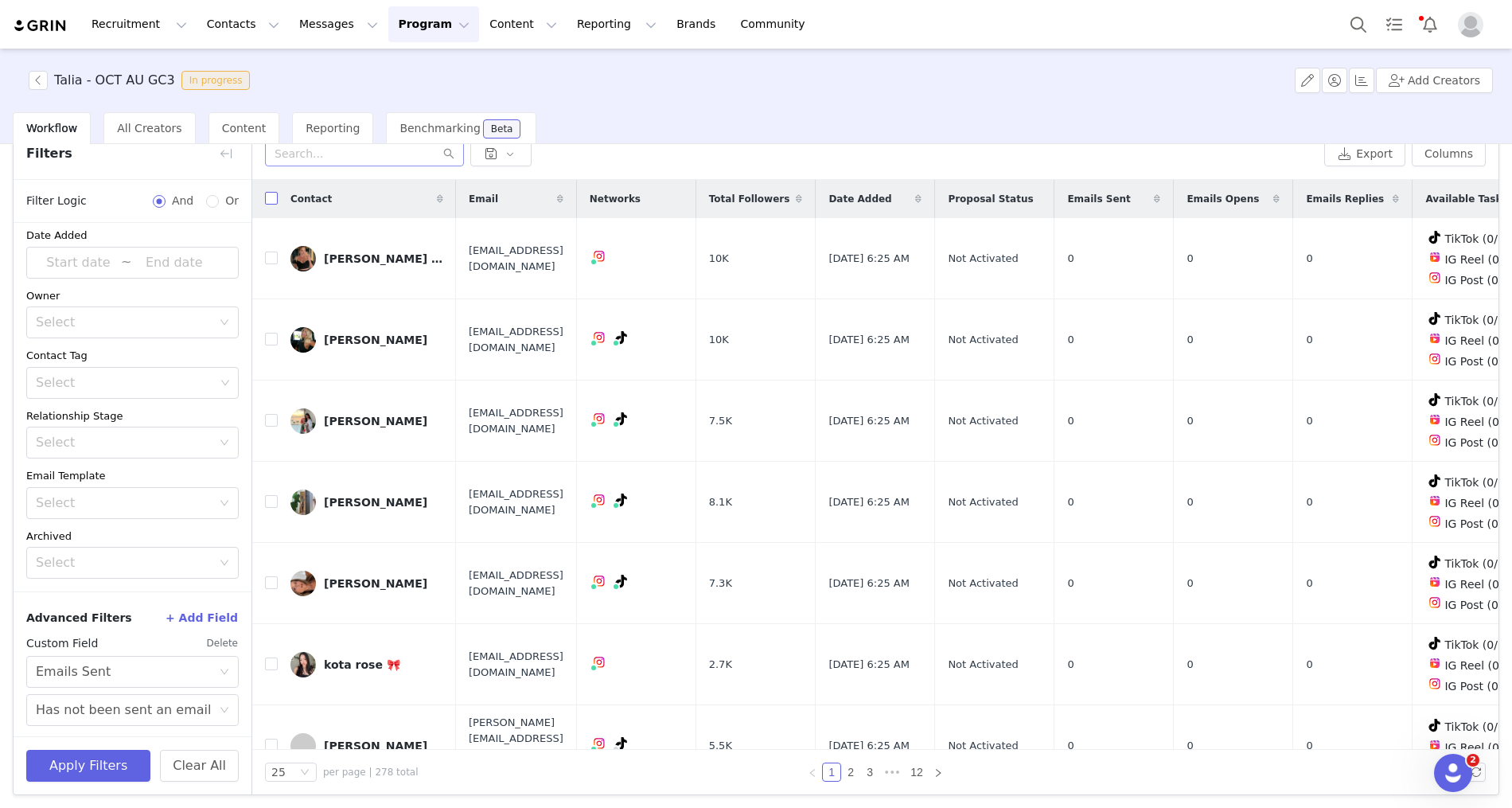
checkbox input "true"
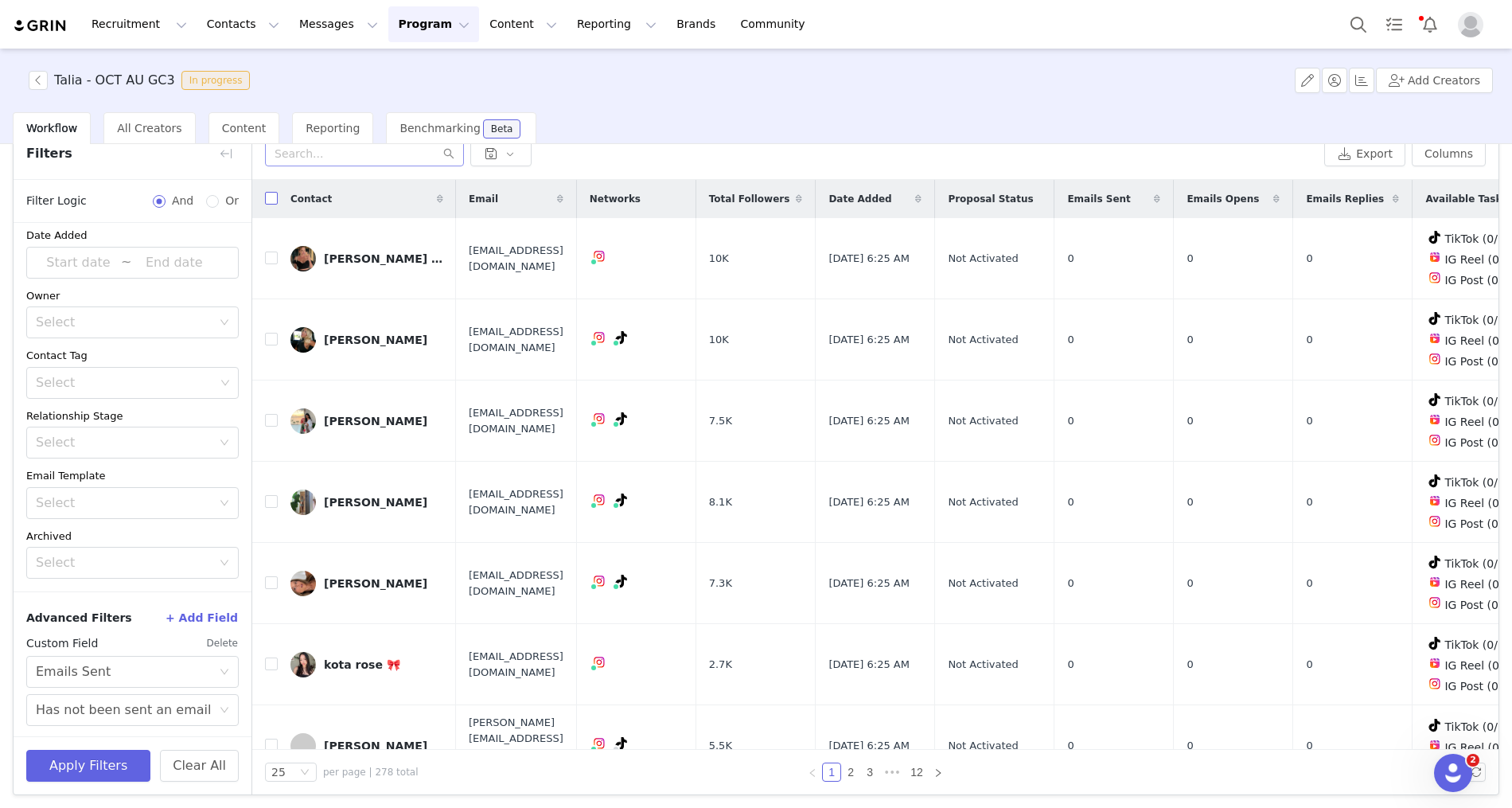
checkbox input "true"
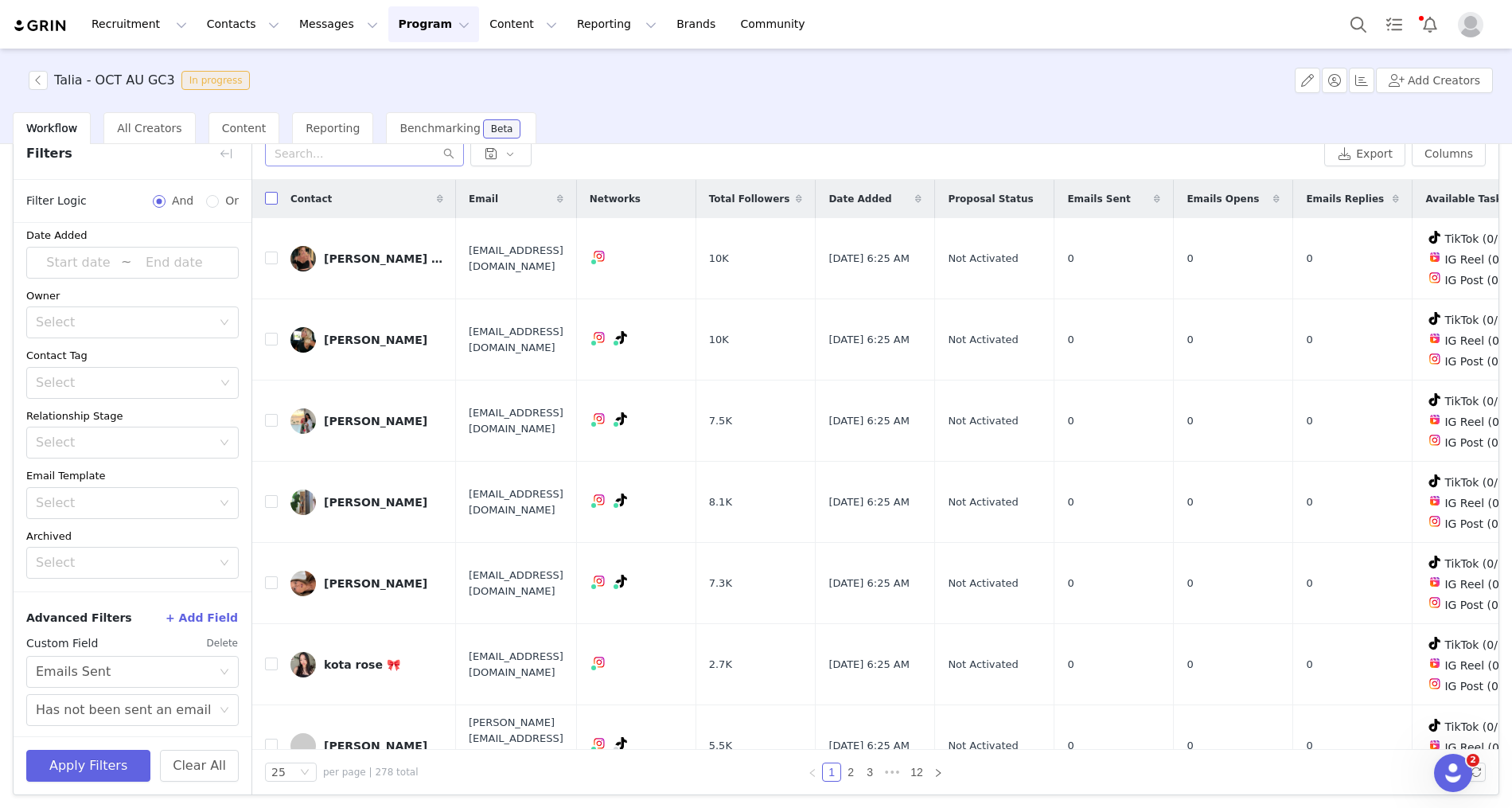
checkbox input "true"
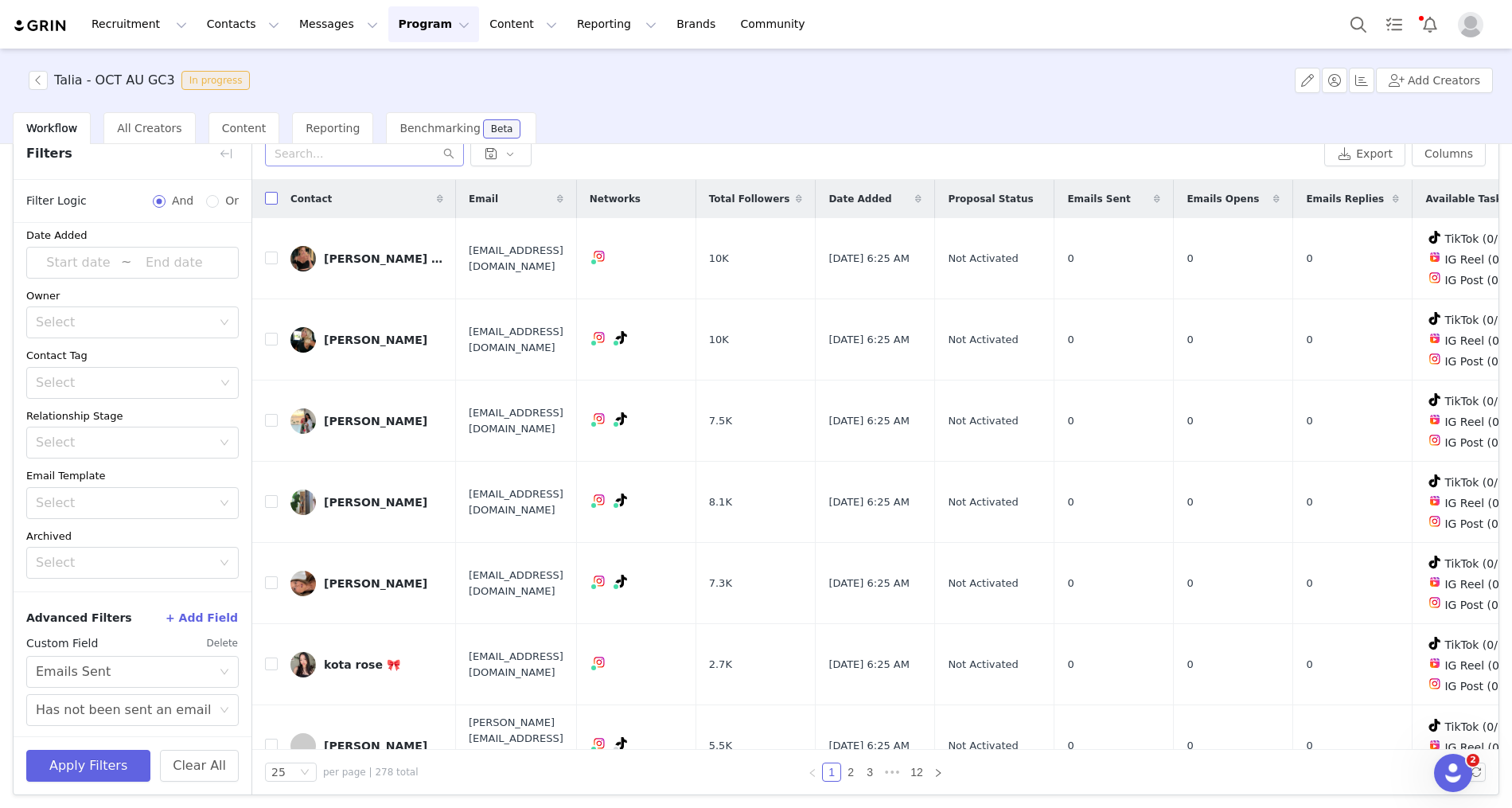
checkbox input "true"
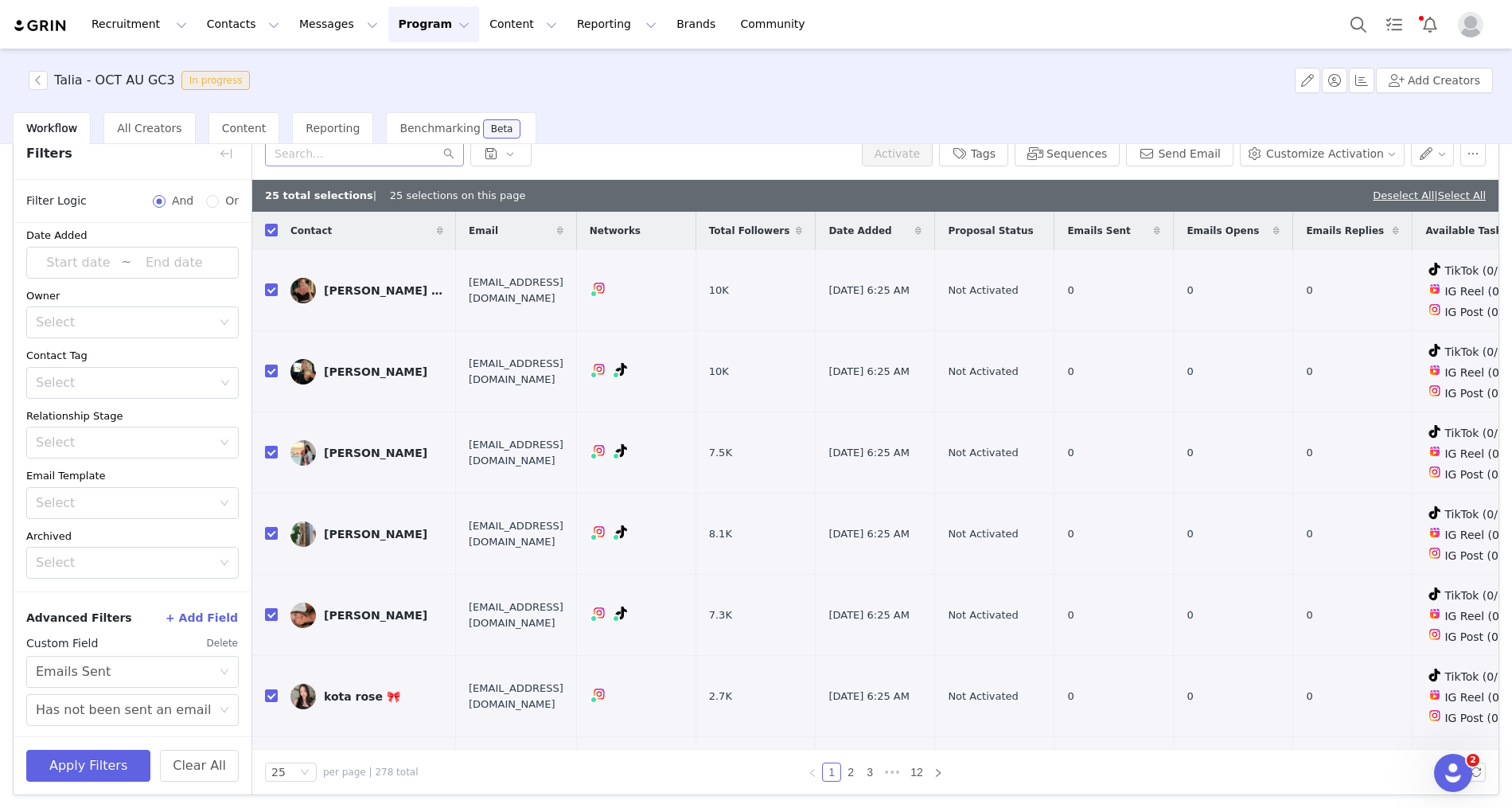
click at [1453, 205] on div "25 total selections | 25 selections on this page Deselect All | Select All" at bounding box center [875, 196] width 1246 height 32
click at [1450, 193] on link "Select All" at bounding box center [1461, 195] width 48 height 12
click at [1083, 151] on button "Sequences" at bounding box center [1066, 153] width 105 height 25
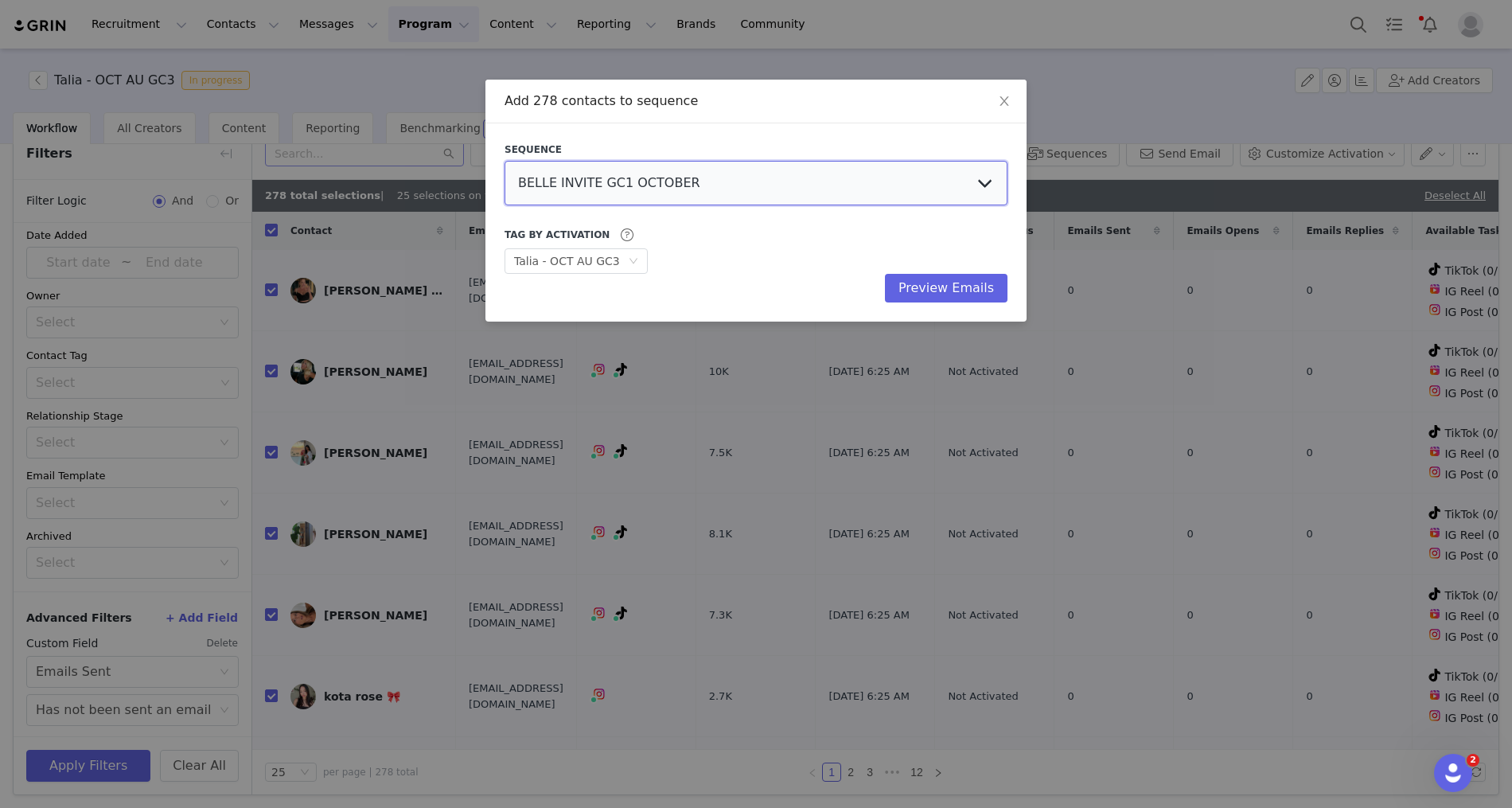
click at [595, 186] on select "BELLE INVITE GC1 OCTOBER BELLE INVITE GC2 OCTOBER BELLE INVITE GC3 OCTOBER Tiff…" at bounding box center [756, 183] width 503 height 44
select select "9478462c-20a2-4871-b539-b1d25d2240b4"
click at [504, 161] on select "BELLE INVITE GC1 OCTOBER BELLE INVITE GC2 OCTOBER BELLE INVITE GC3 OCTOBER Tiff…" at bounding box center [756, 183] width 503 height 44
click at [949, 276] on button "Preview Emails" at bounding box center [946, 288] width 122 height 28
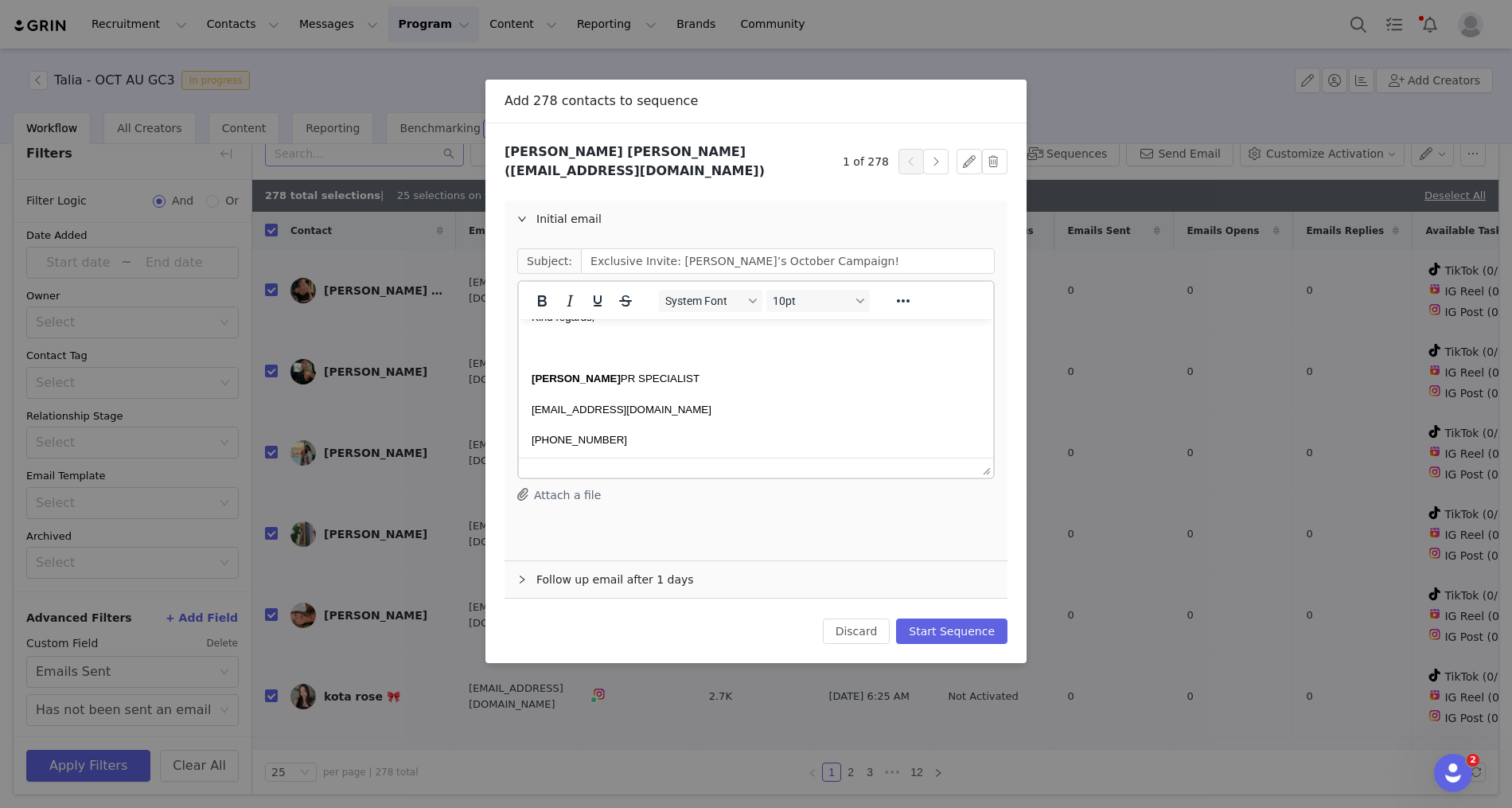
scroll to position [724, 0]
click at [945, 619] on button "Start Sequence" at bounding box center [952, 631] width 111 height 25
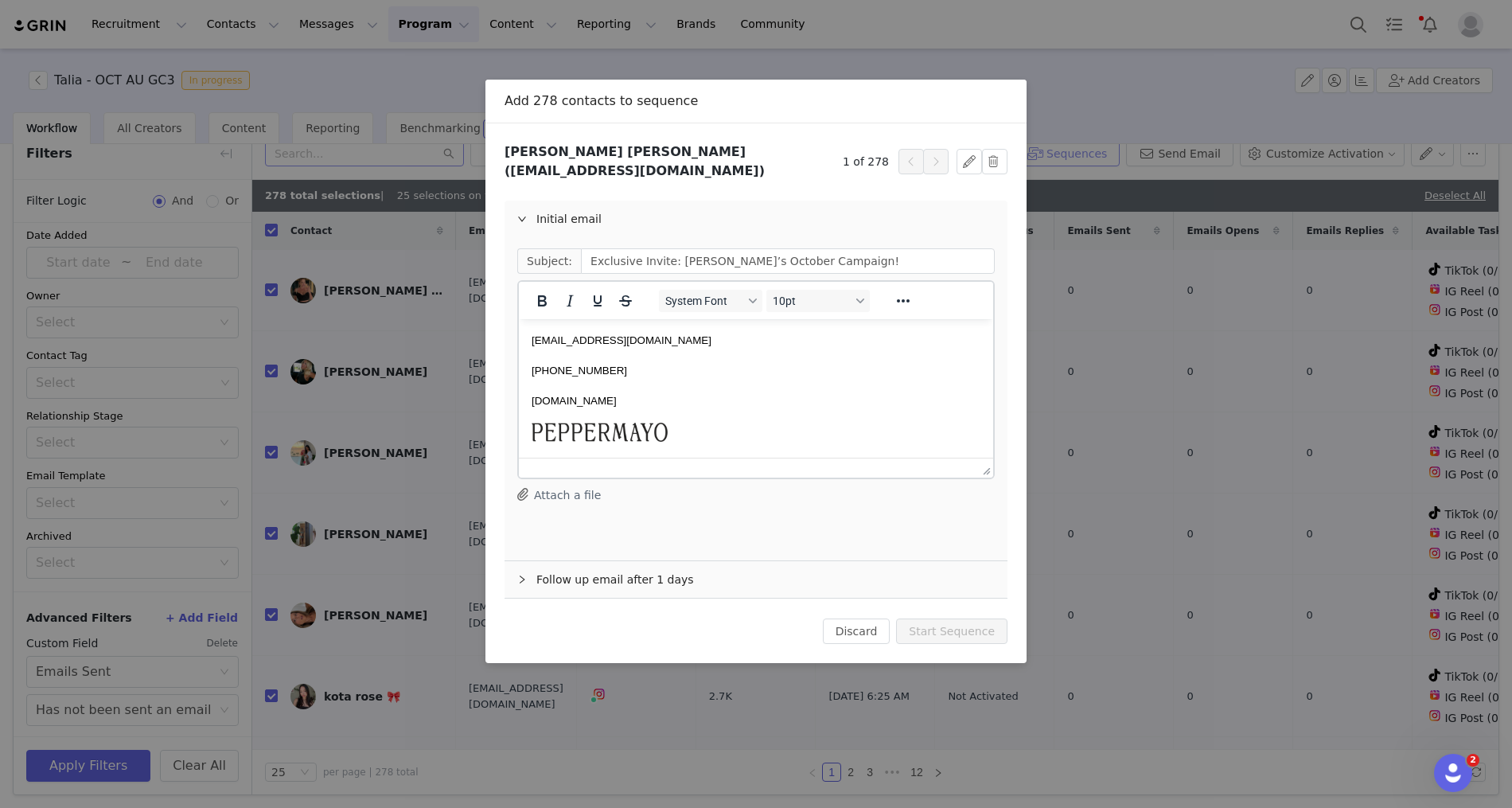
scroll to position [70, 0]
